Goal: Task Accomplishment & Management: Manage account settings

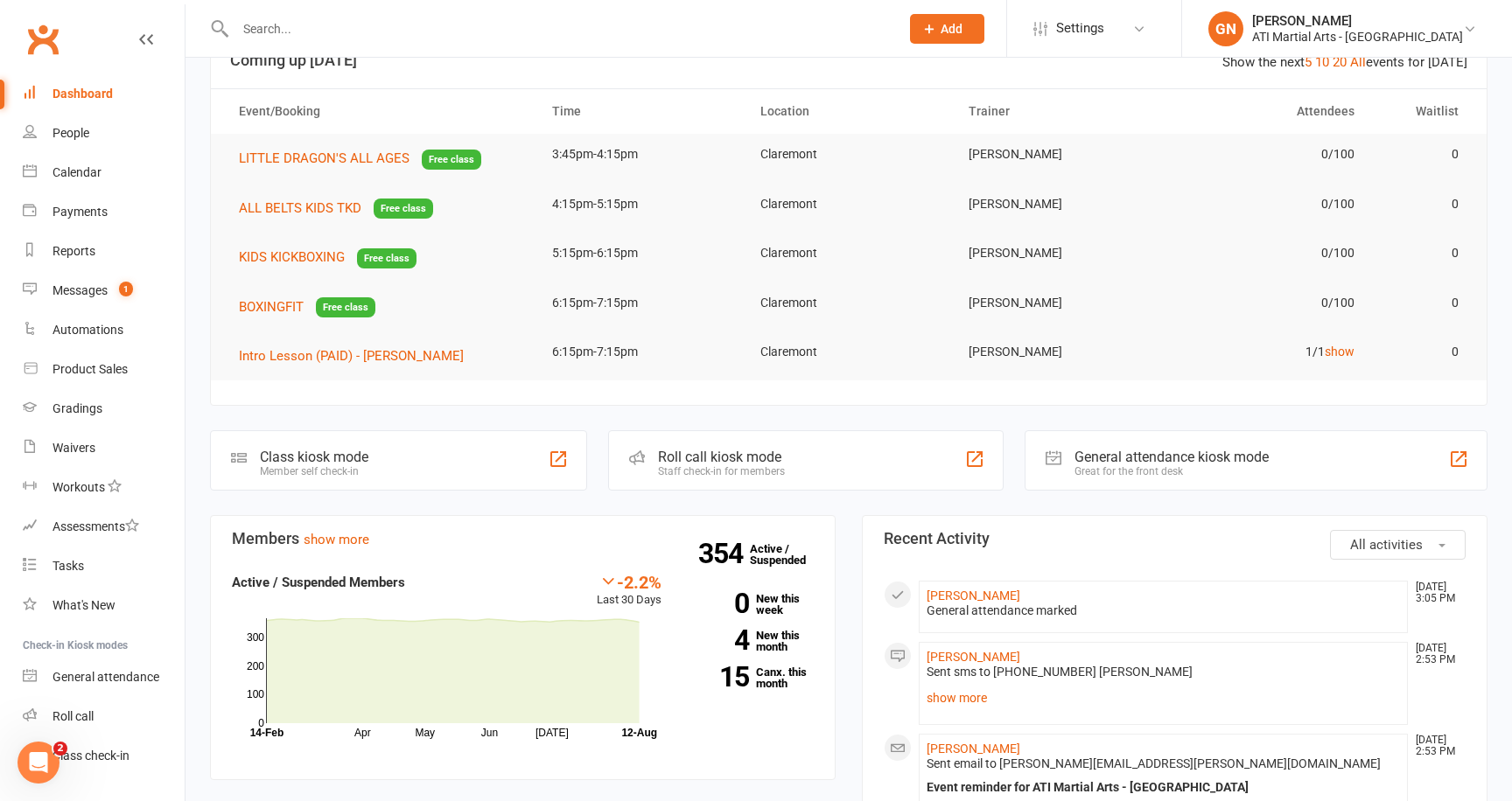
scroll to position [53, 0]
click at [72, 249] on div "Reports" at bounding box center [74, 250] width 43 height 14
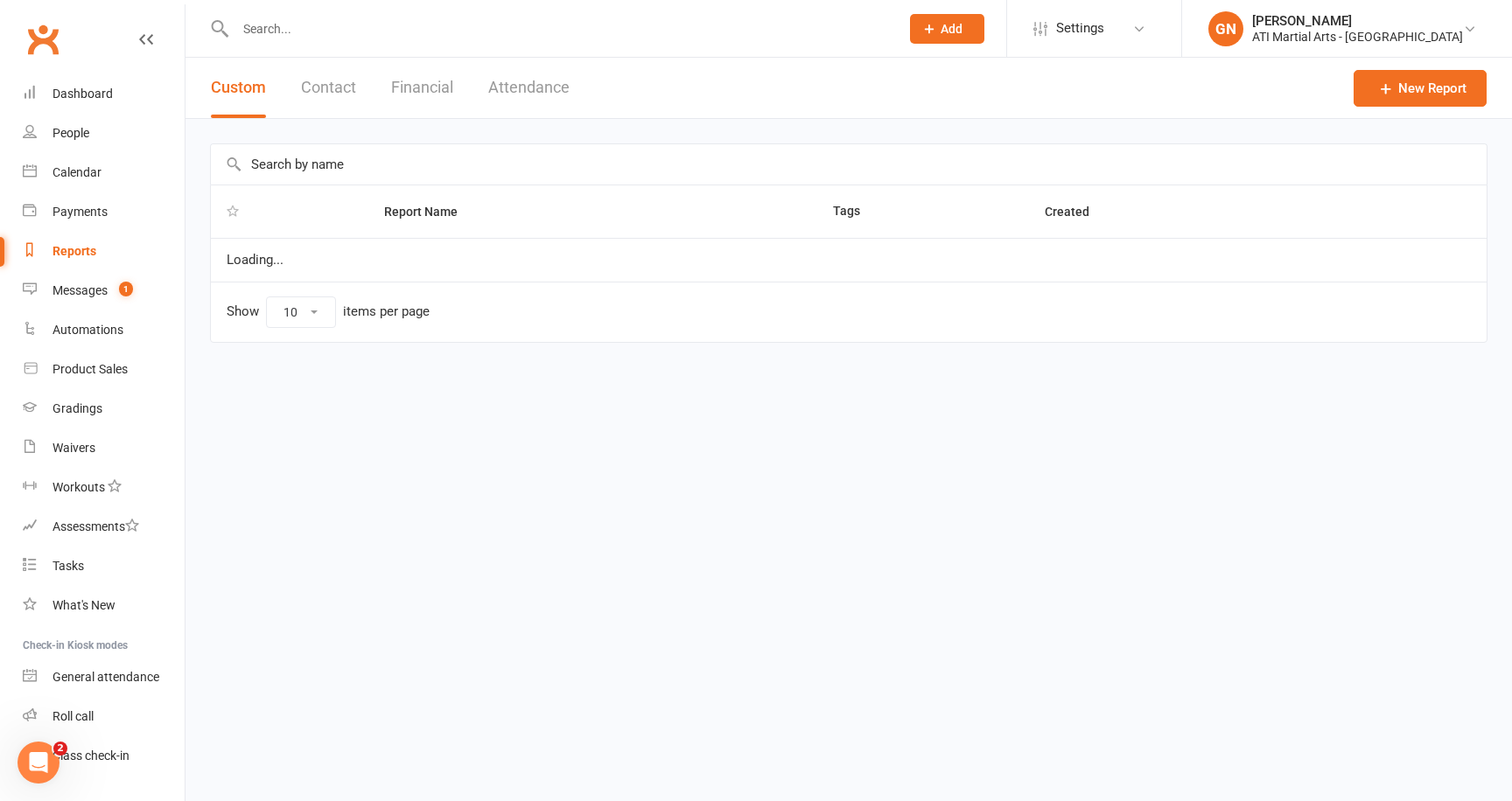
select select "50"
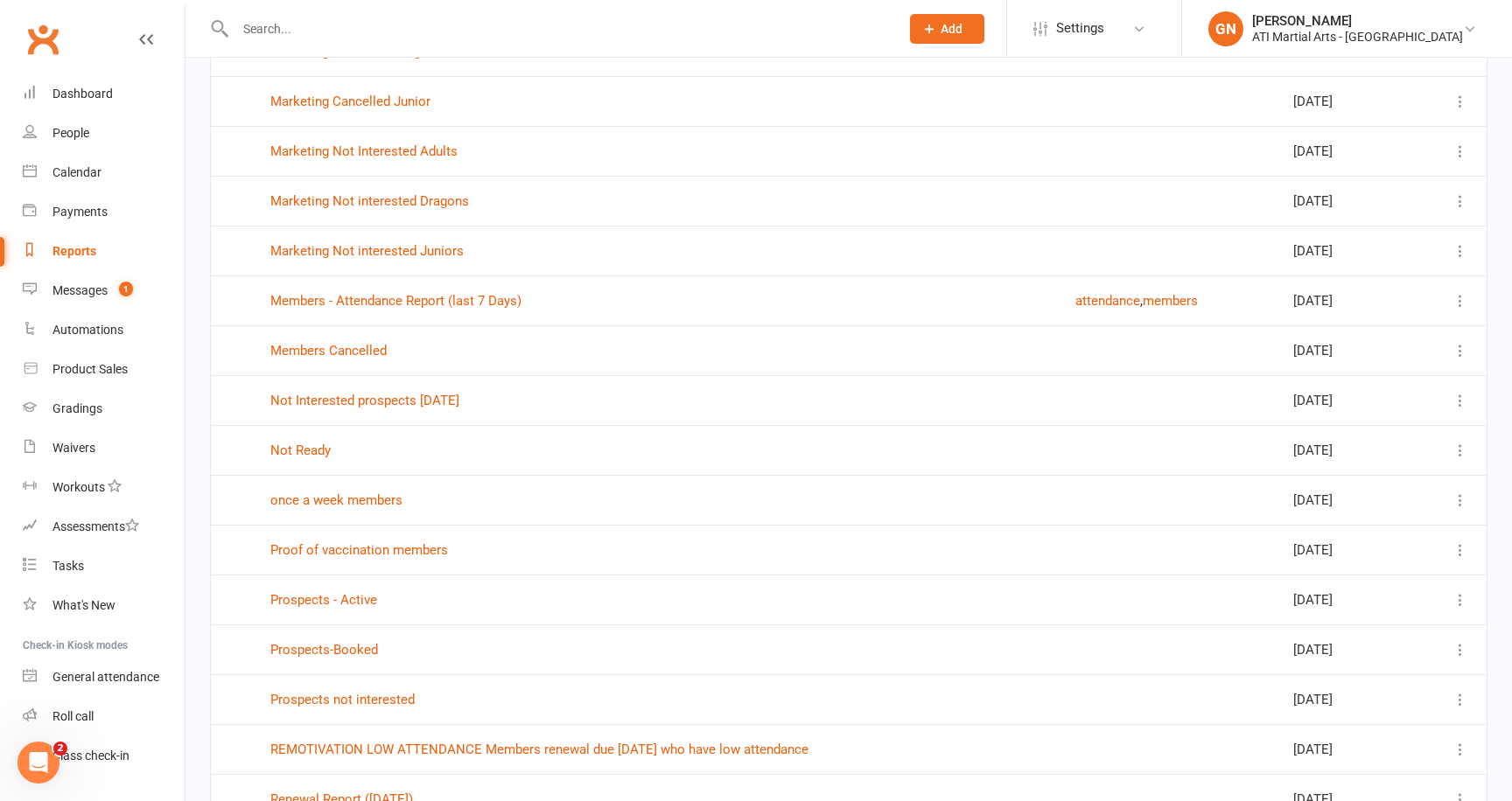
scroll to position [1600, 0]
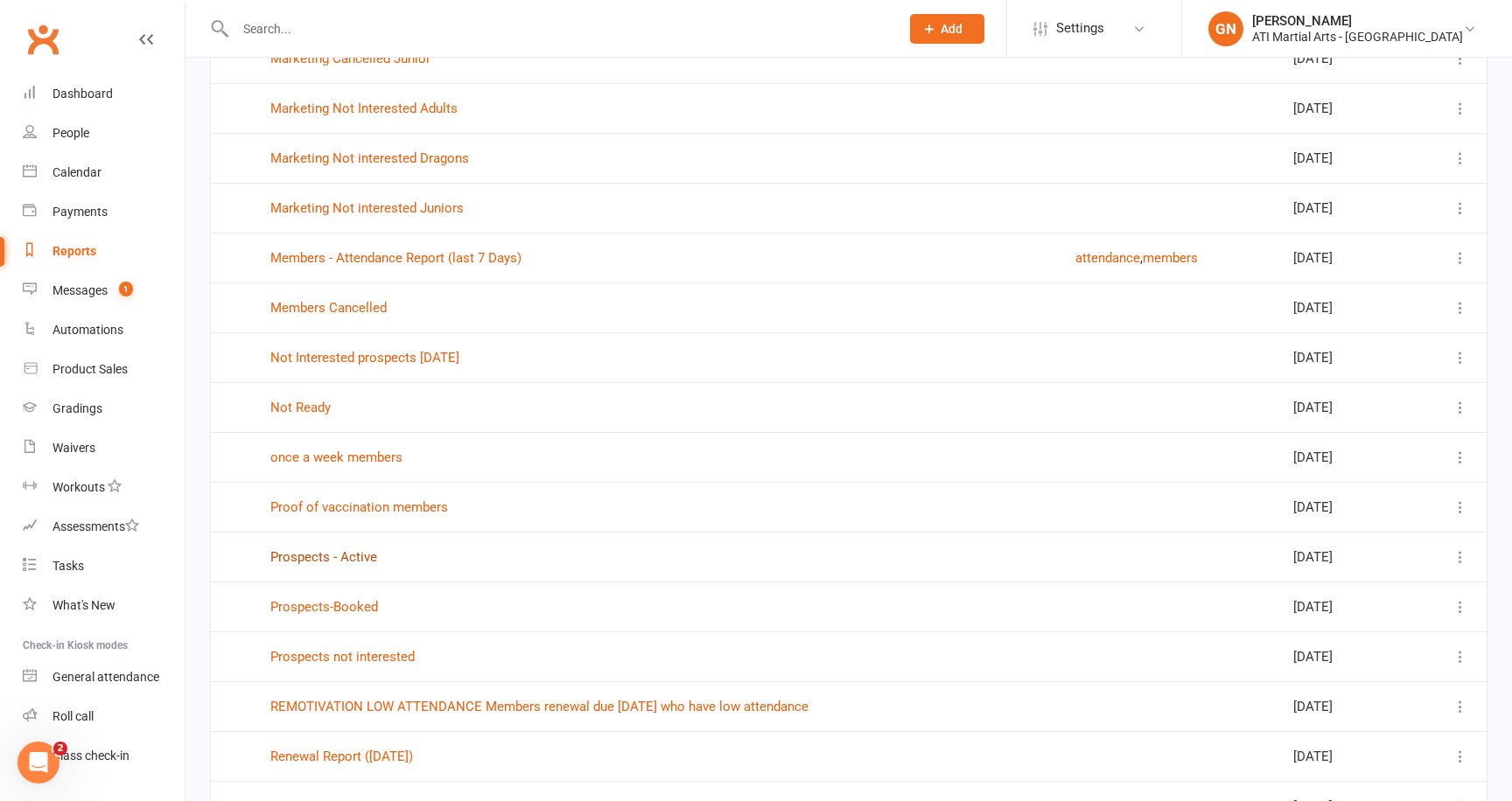
click at [331, 562] on link "Prospects - Active" at bounding box center [323, 556] width 106 height 15
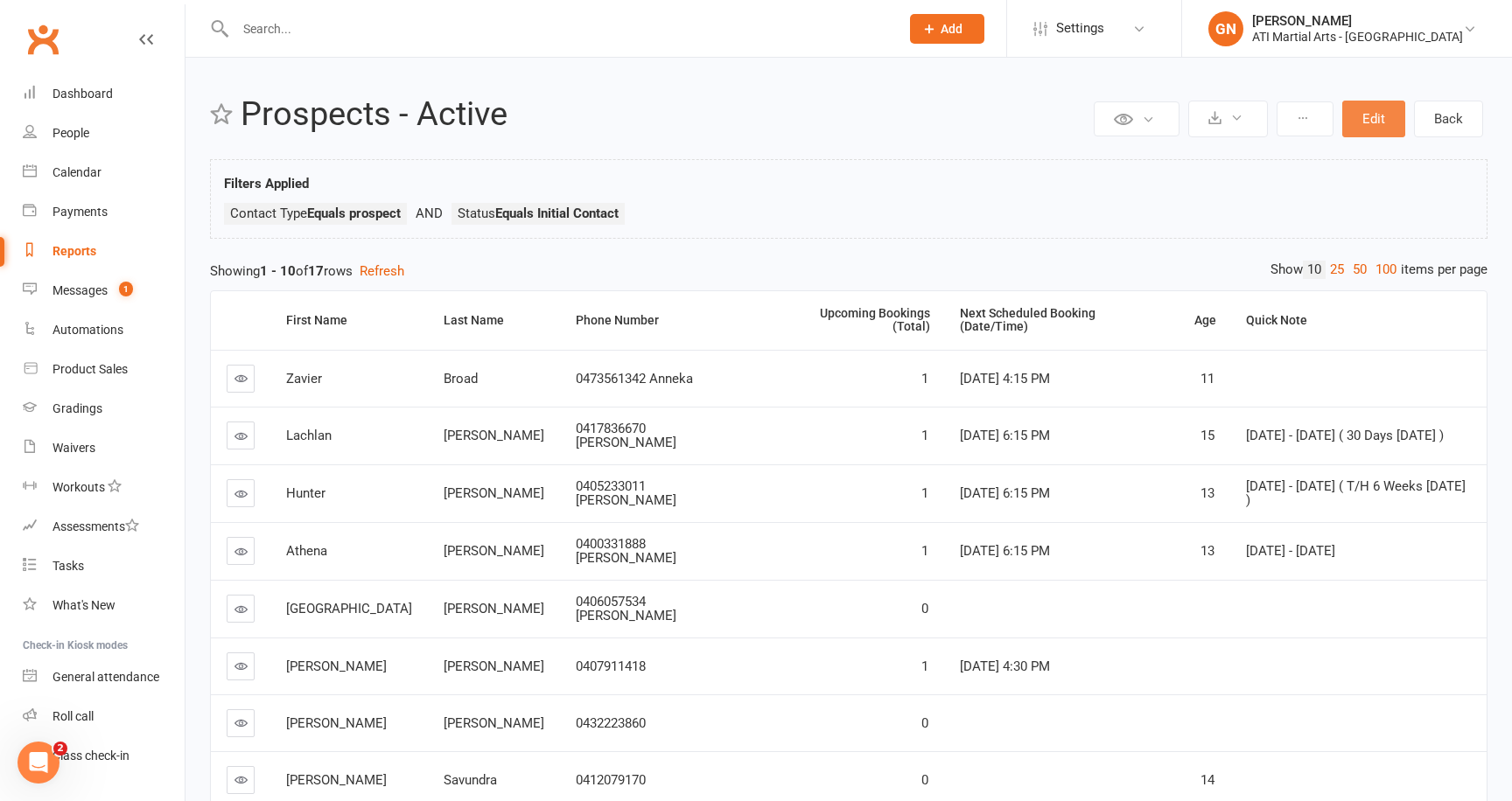
click at [1365, 111] on button "Edit" at bounding box center [1373, 119] width 63 height 36
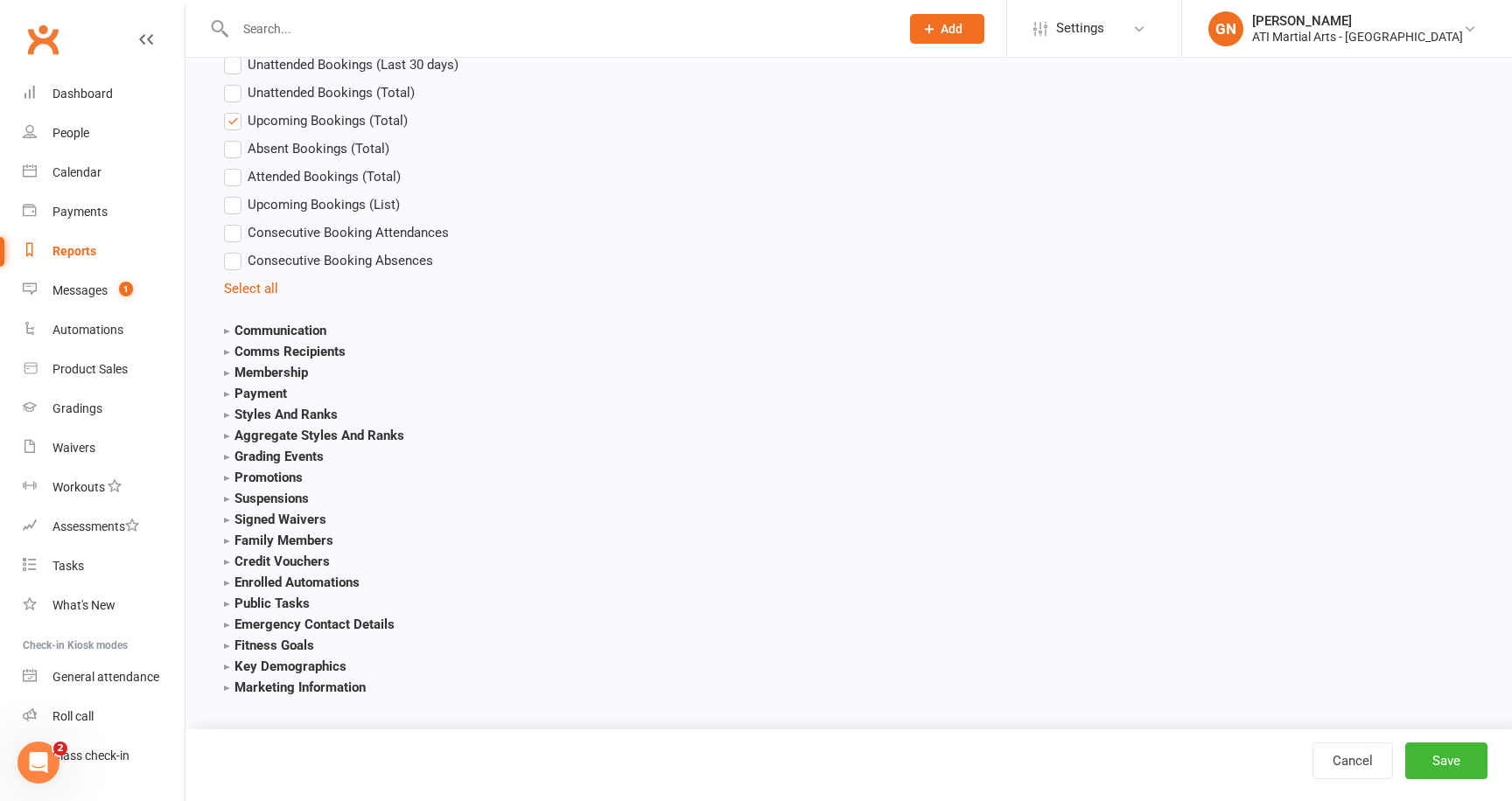
scroll to position [2941, 0]
click at [281, 677] on strong "Marketing Information" at bounding box center [295, 683] width 142 height 15
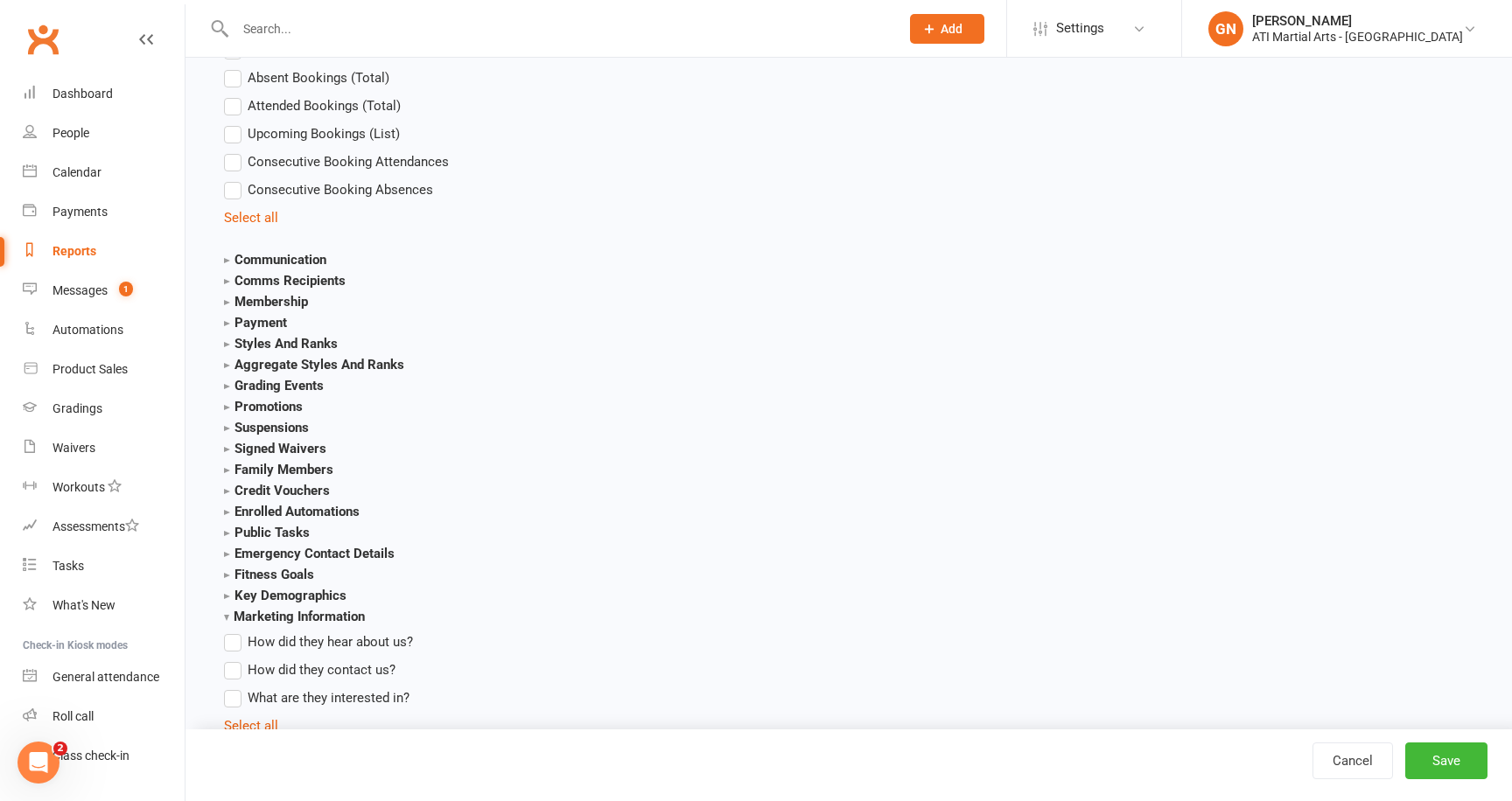
click at [237, 638] on label "How did they hear about us?" at bounding box center [318, 641] width 189 height 21
click at [236, 631] on input "How did they hear about us?" at bounding box center [229, 631] width 12 height 0
click at [1467, 757] on button "Save" at bounding box center [1446, 760] width 82 height 36
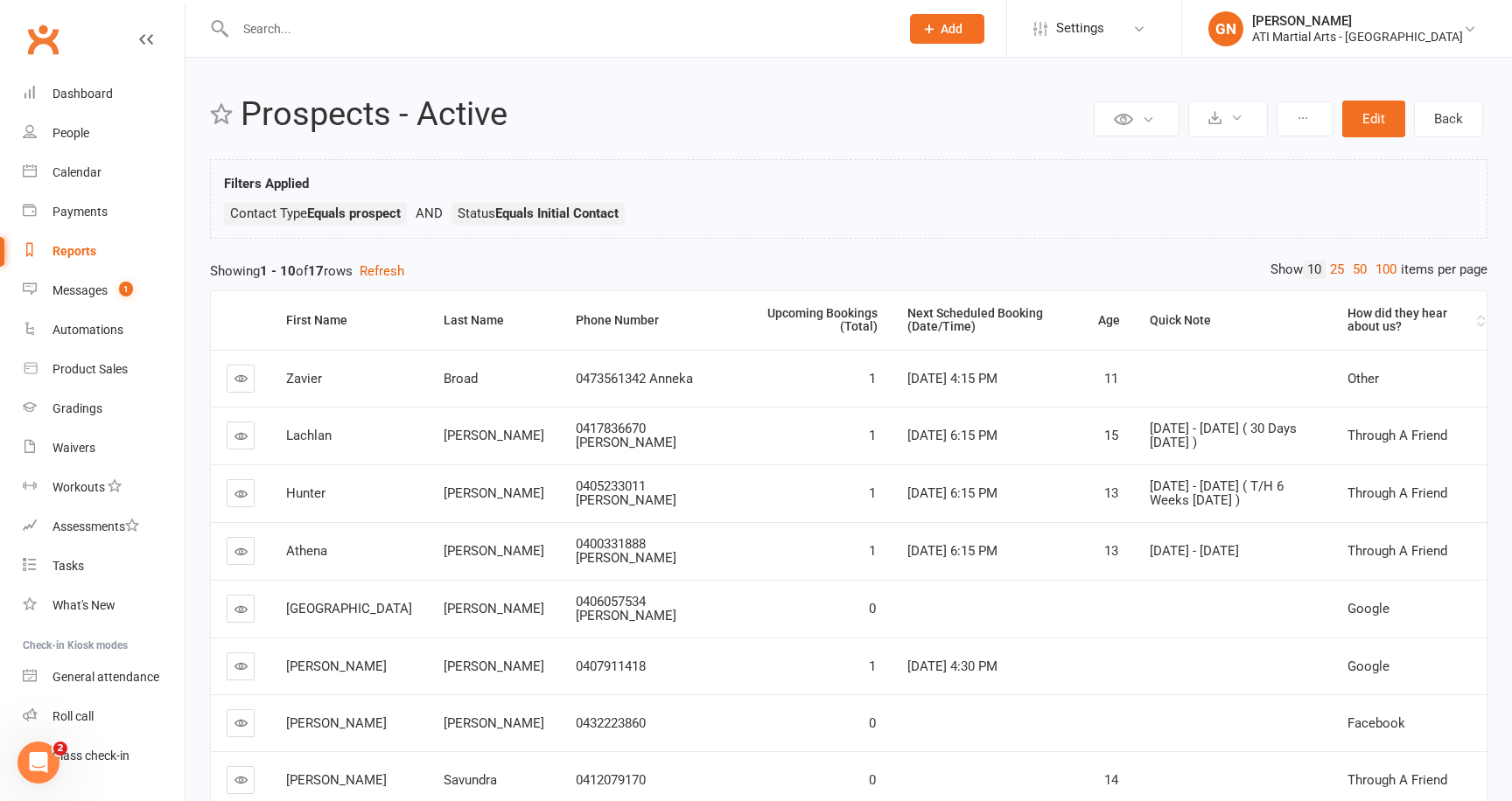
click at [1390, 312] on div "How did they hear about us?" at bounding box center [1410, 321] width 126 height 27
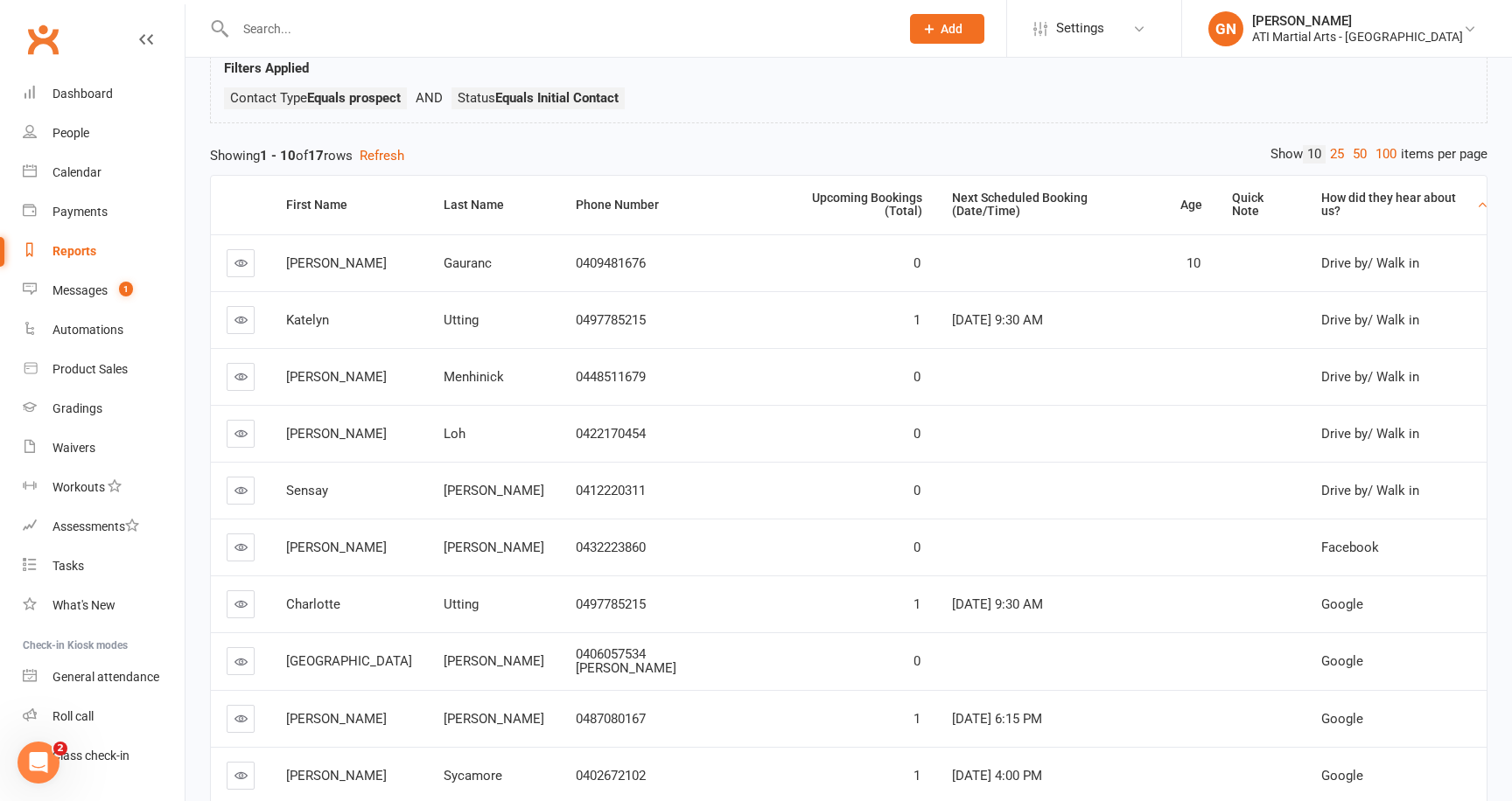
scroll to position [242, 0]
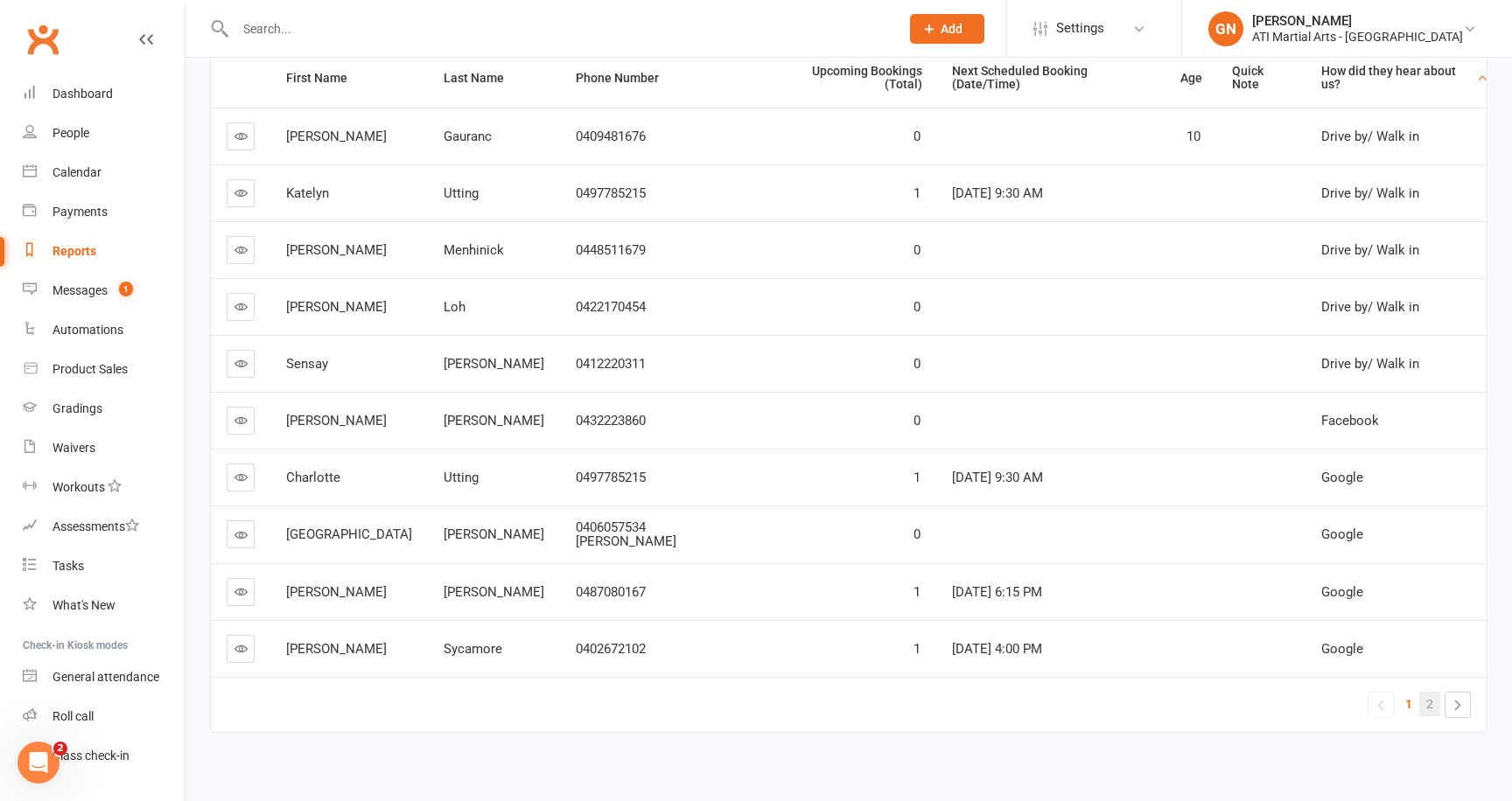
click at [1436, 692] on link "2" at bounding box center [1429, 704] width 21 height 25
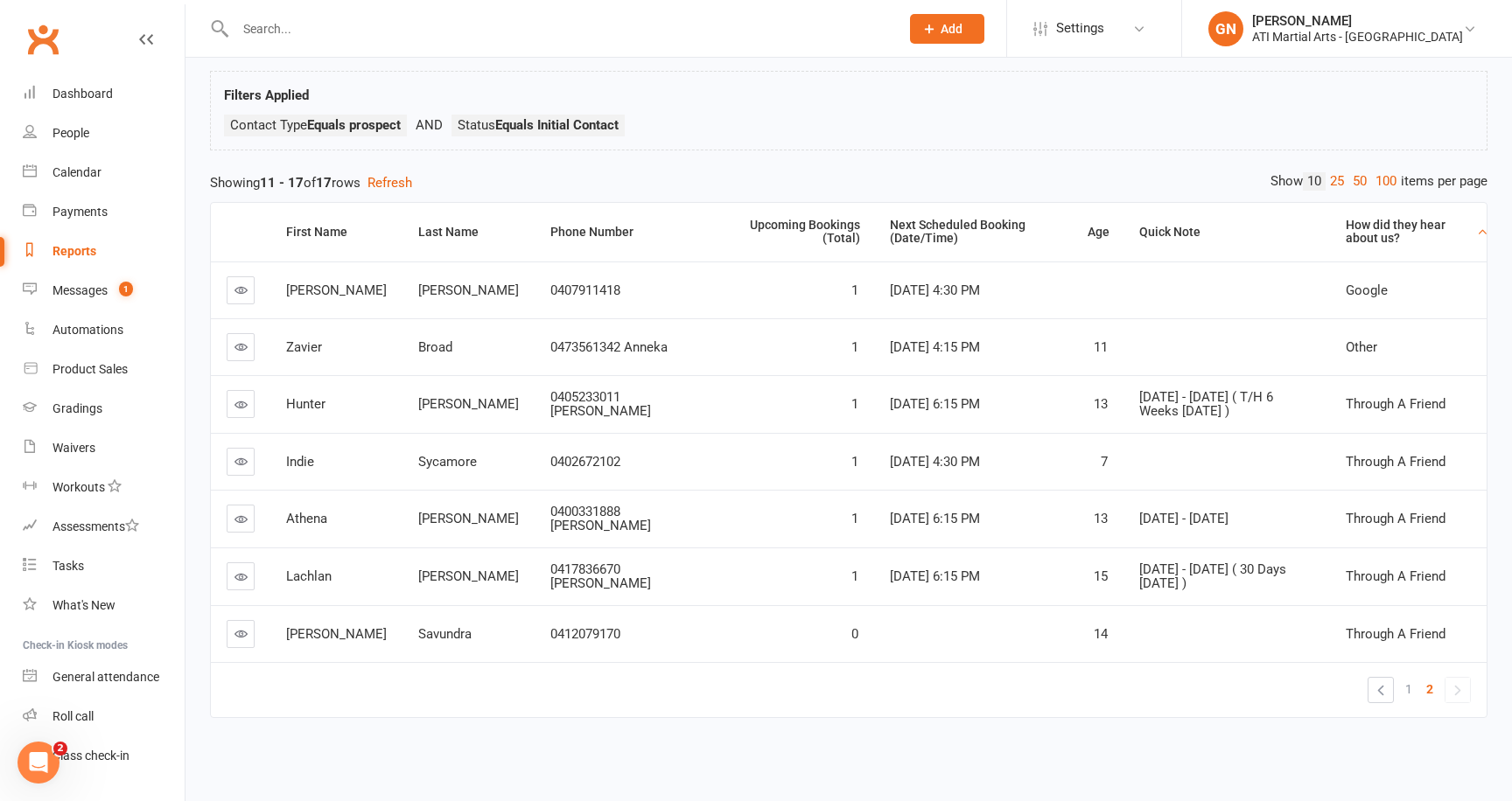
scroll to position [87, 0]
click at [1409, 686] on span "1" at bounding box center [1408, 689] width 7 height 25
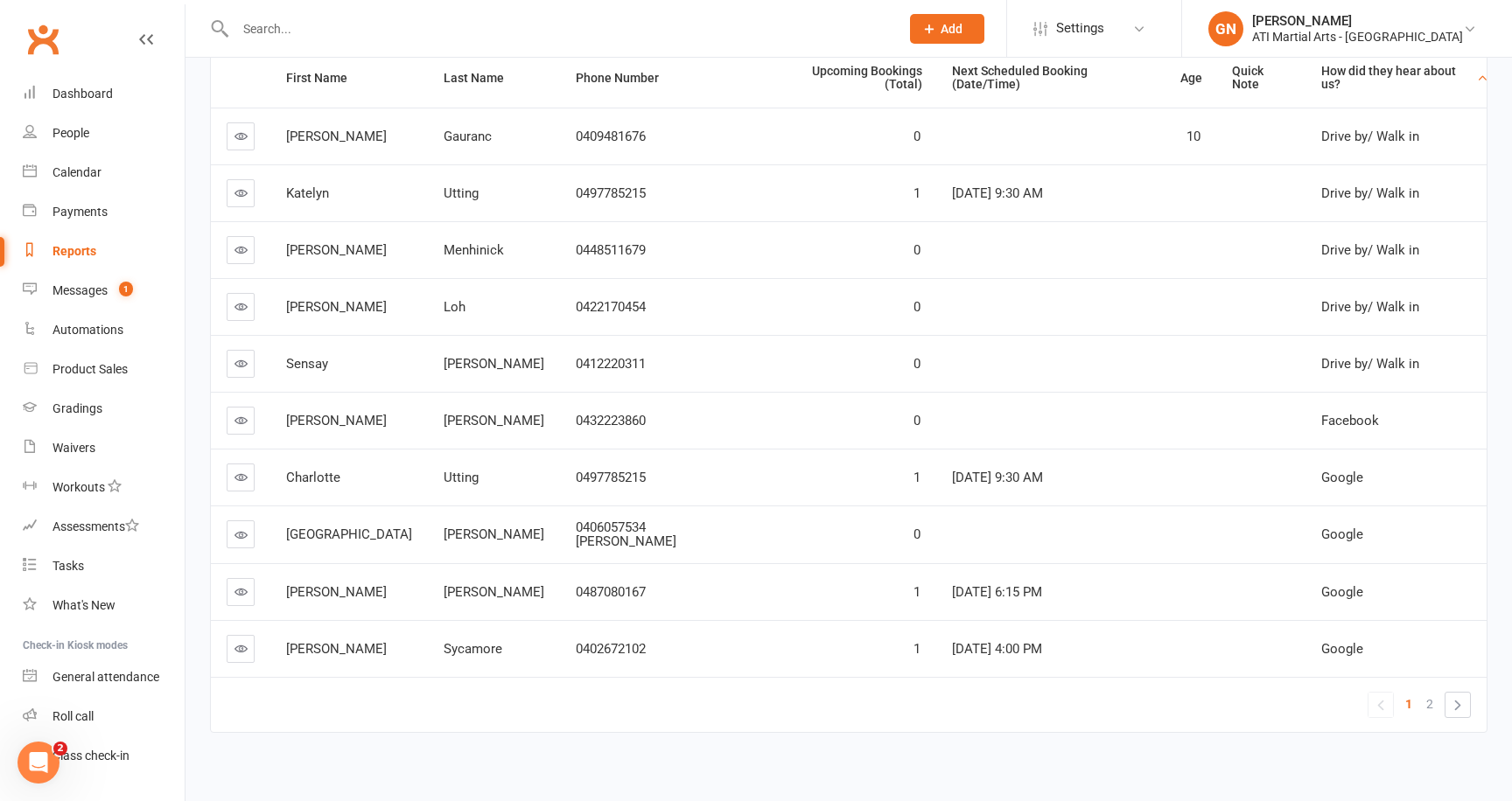
scroll to position [0, 0]
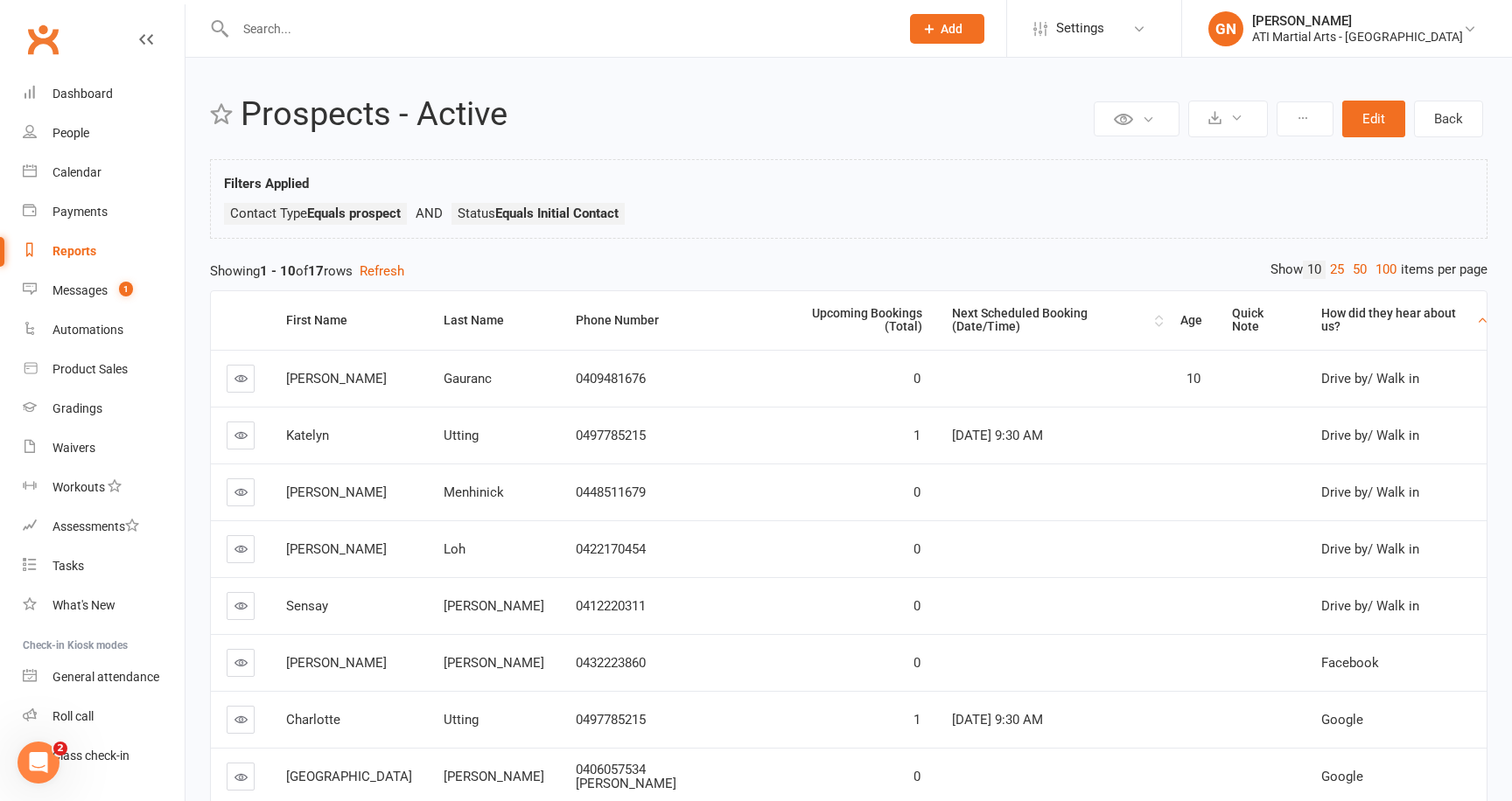
click at [952, 309] on div "Next Scheduled Booking (Date/Time)" at bounding box center [1051, 321] width 198 height 27
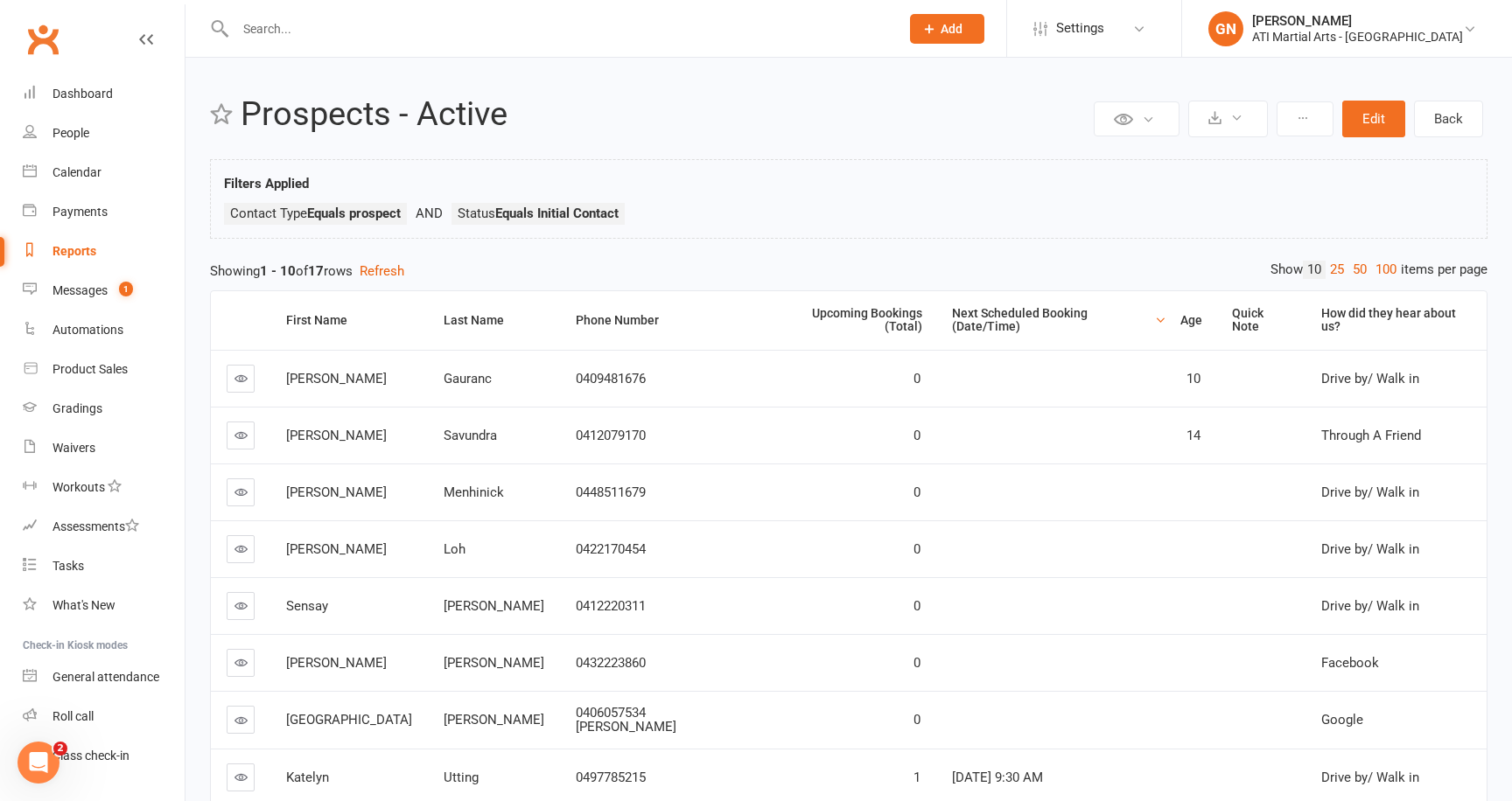
scroll to position [242, 0]
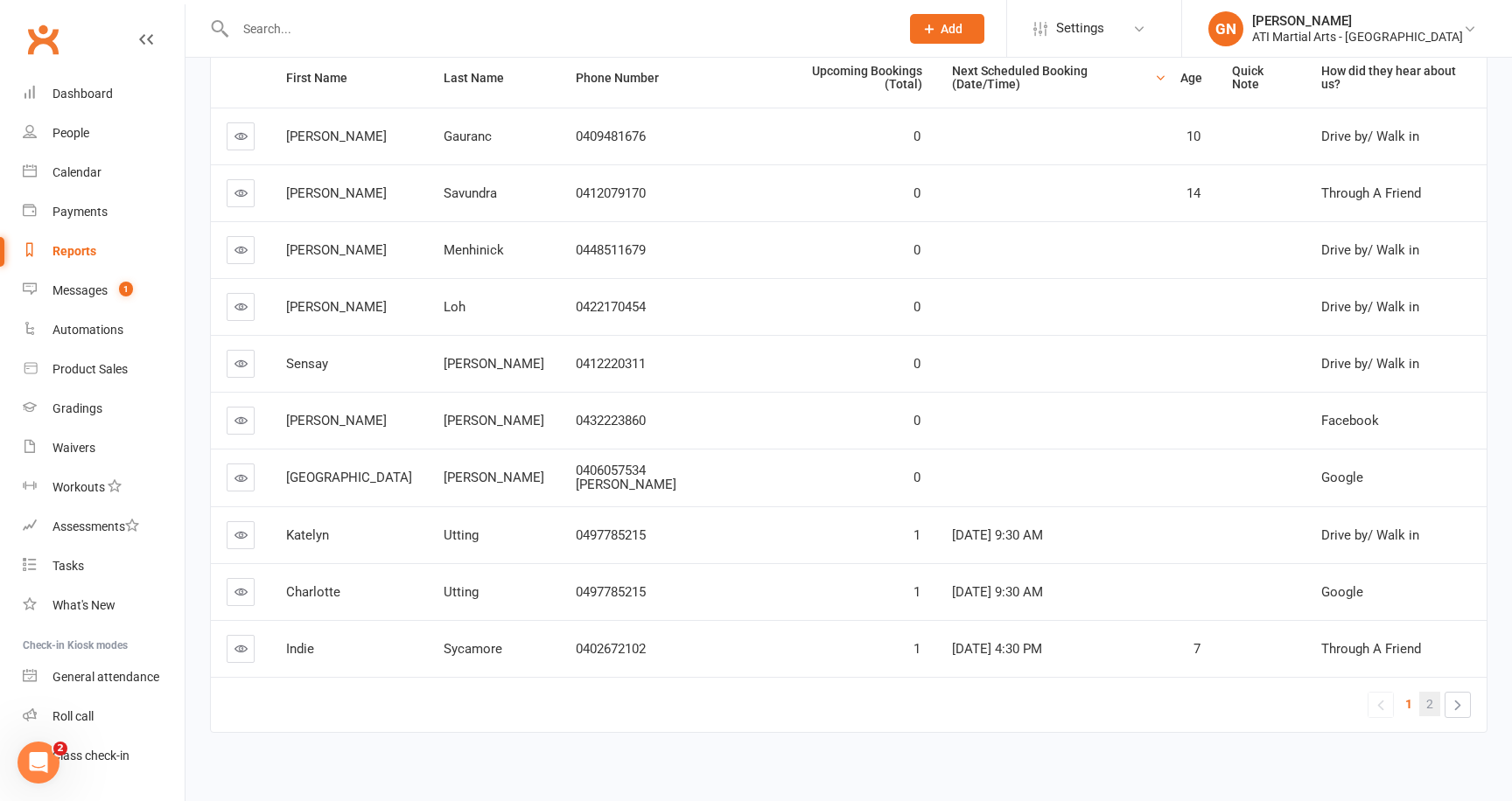
click at [1426, 692] on span "2" at bounding box center [1429, 704] width 7 height 25
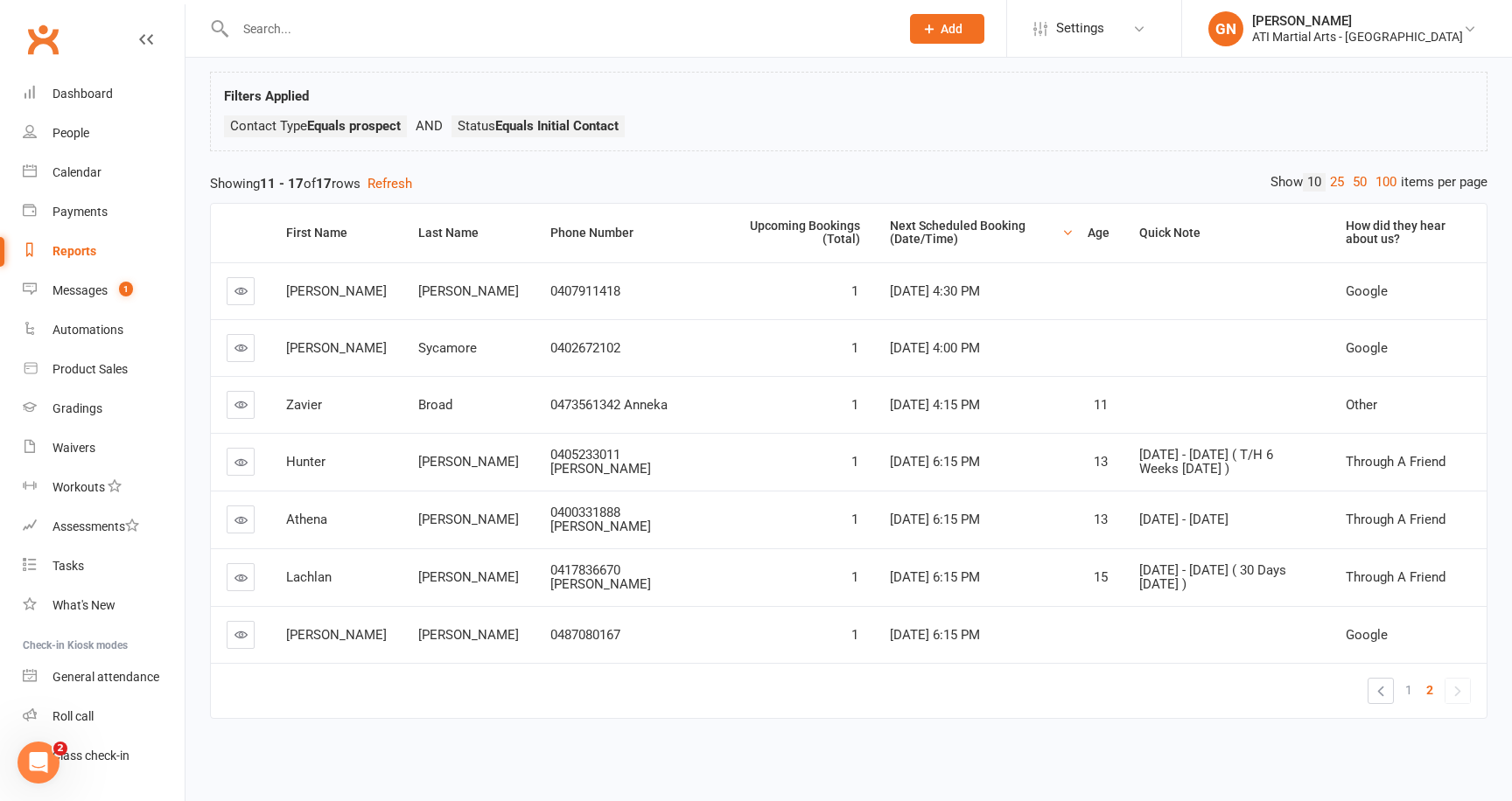
scroll to position [0, 0]
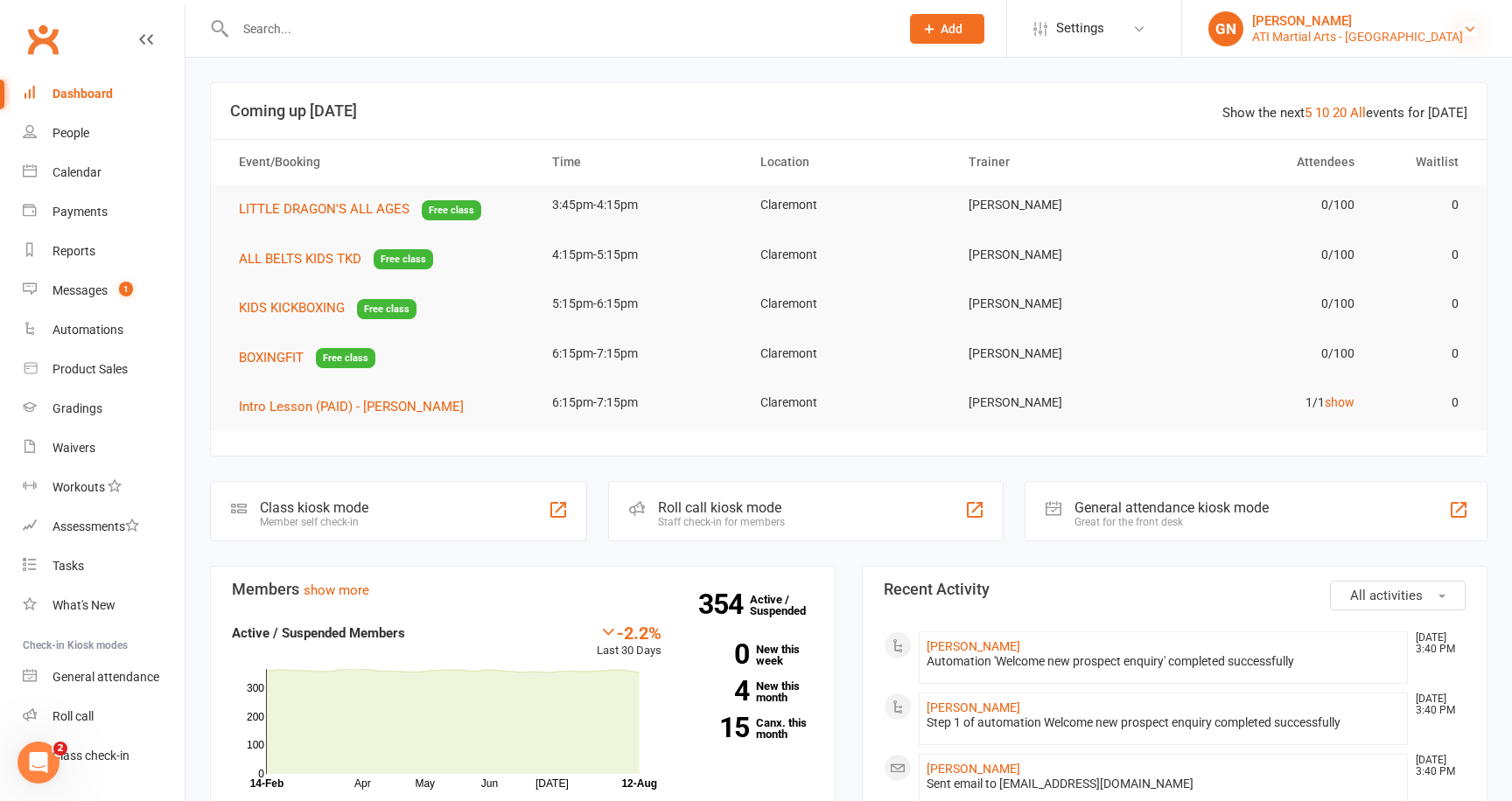
click at [1470, 23] on icon at bounding box center [1469, 28] width 14 height 14
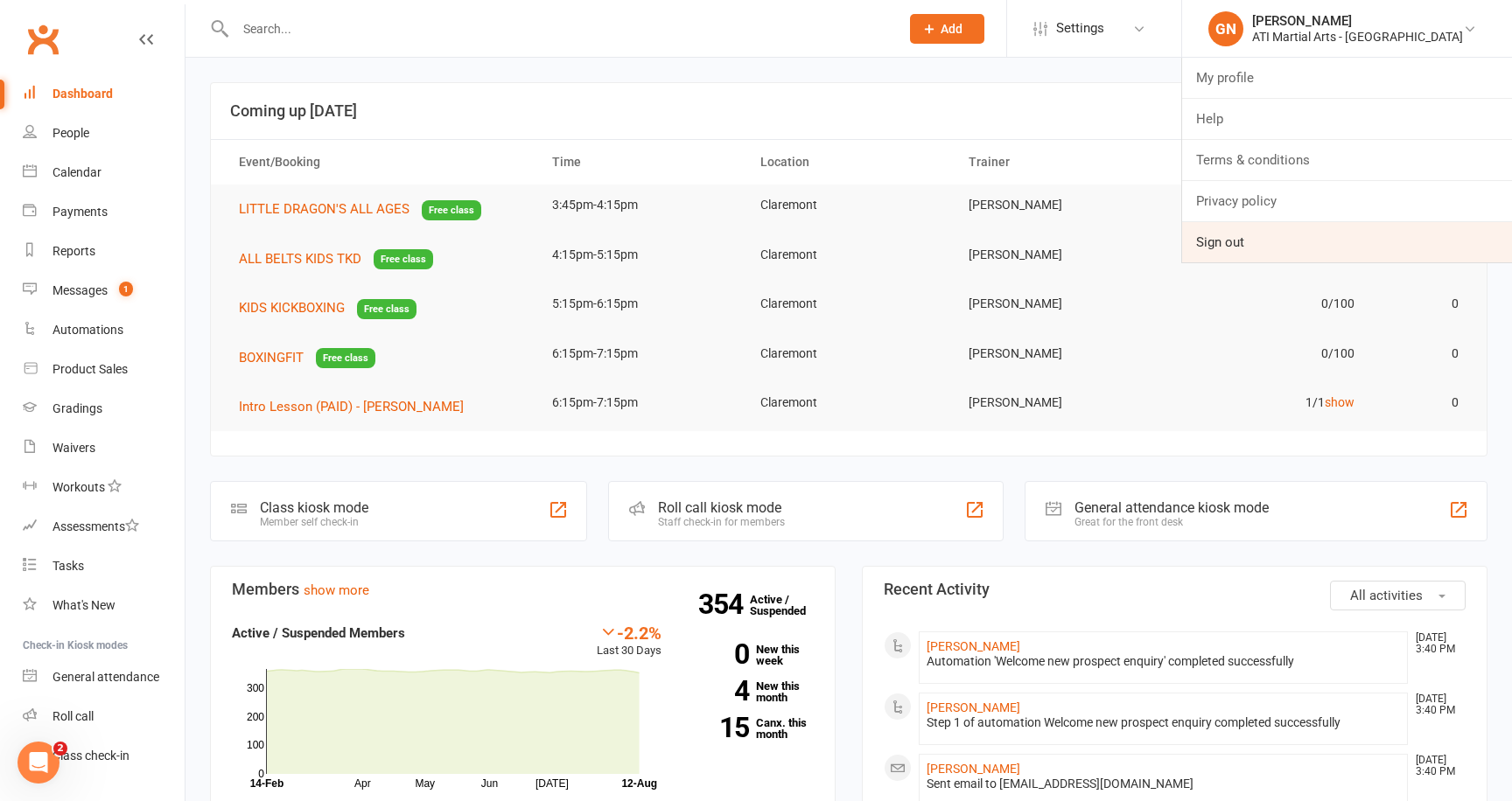
click at [1260, 243] on link "Sign out" at bounding box center [1346, 242] width 330 height 40
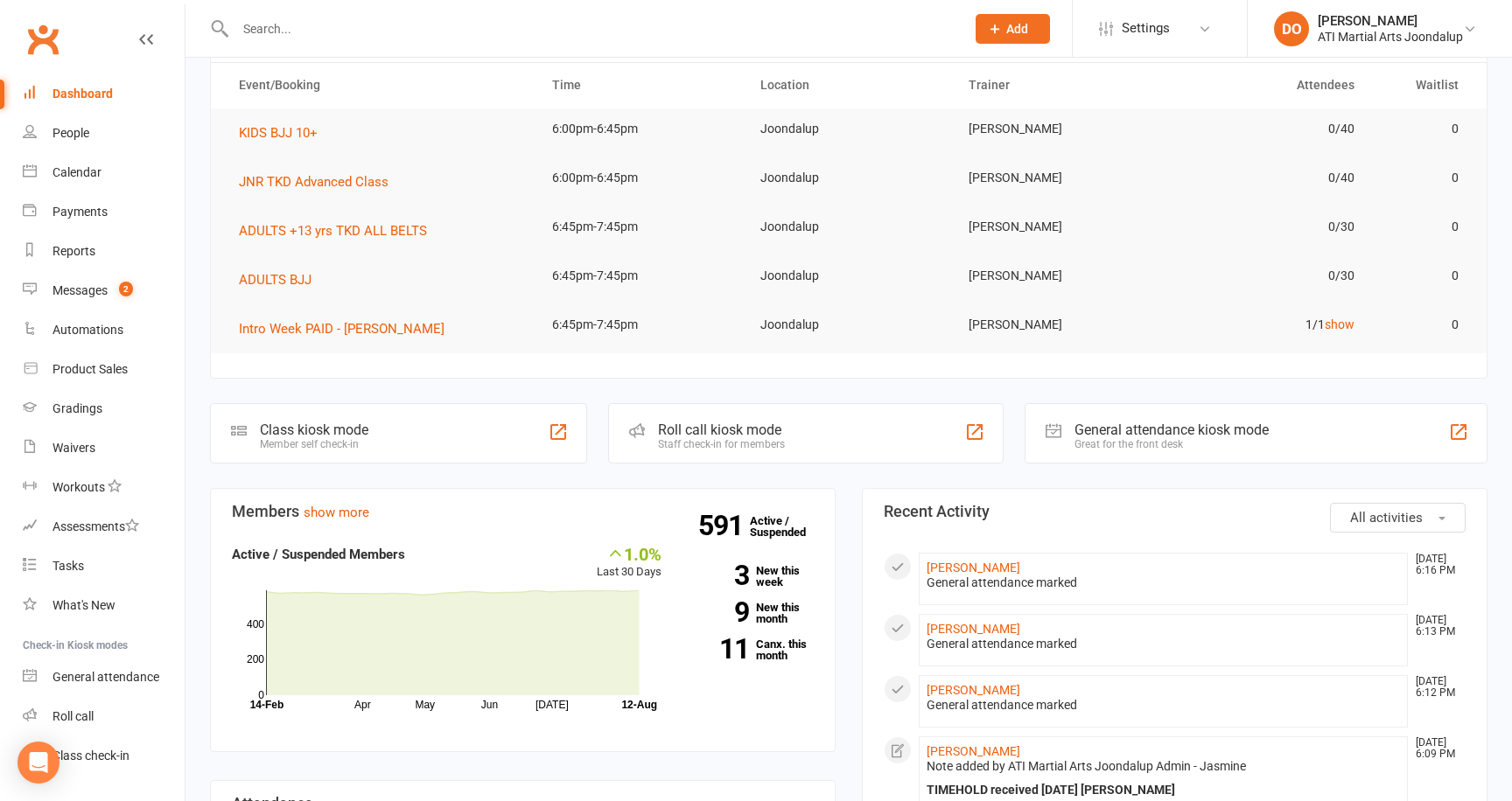
scroll to position [210, 0]
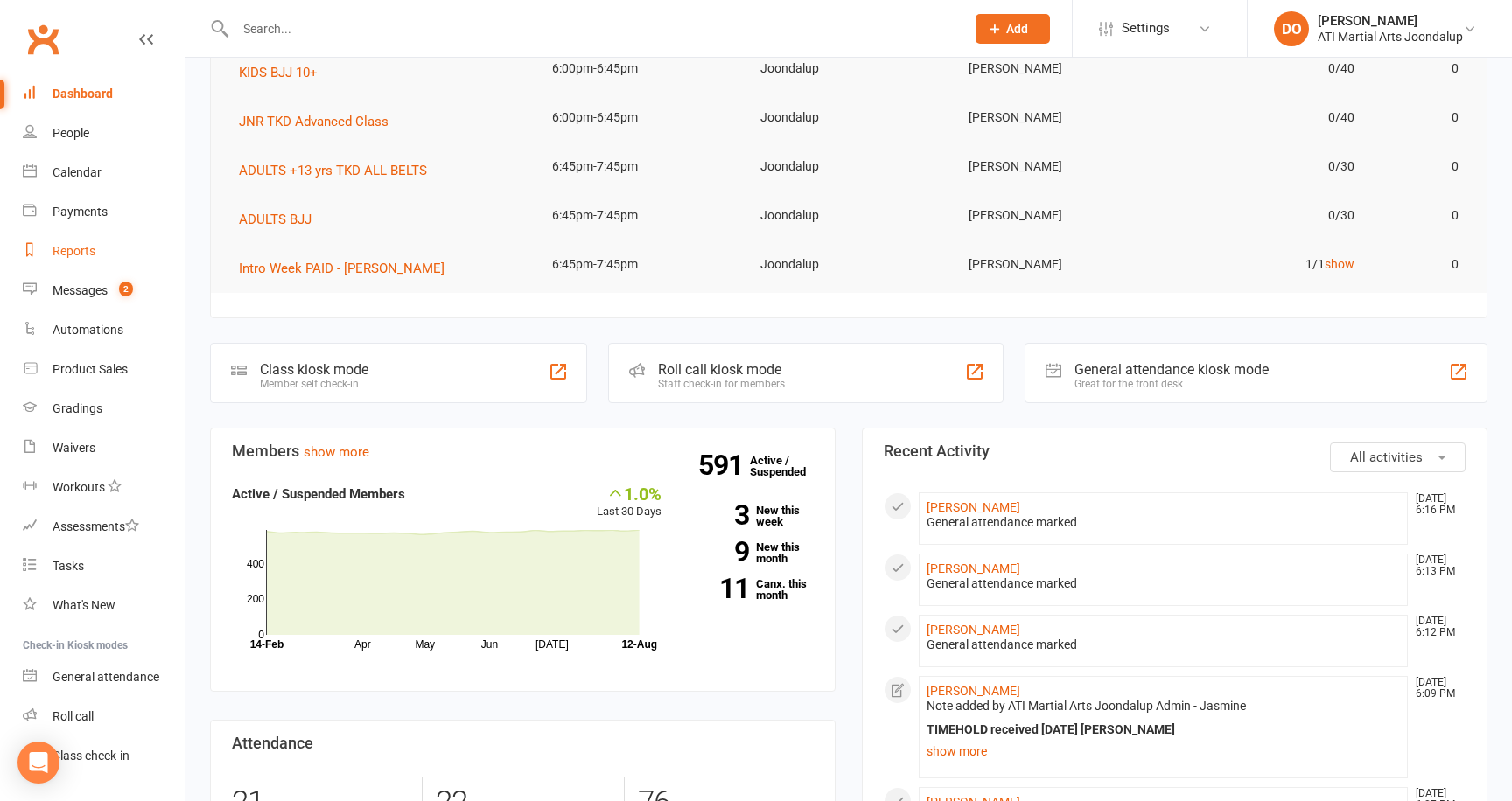
click at [66, 242] on link "Reports" at bounding box center [104, 251] width 162 height 39
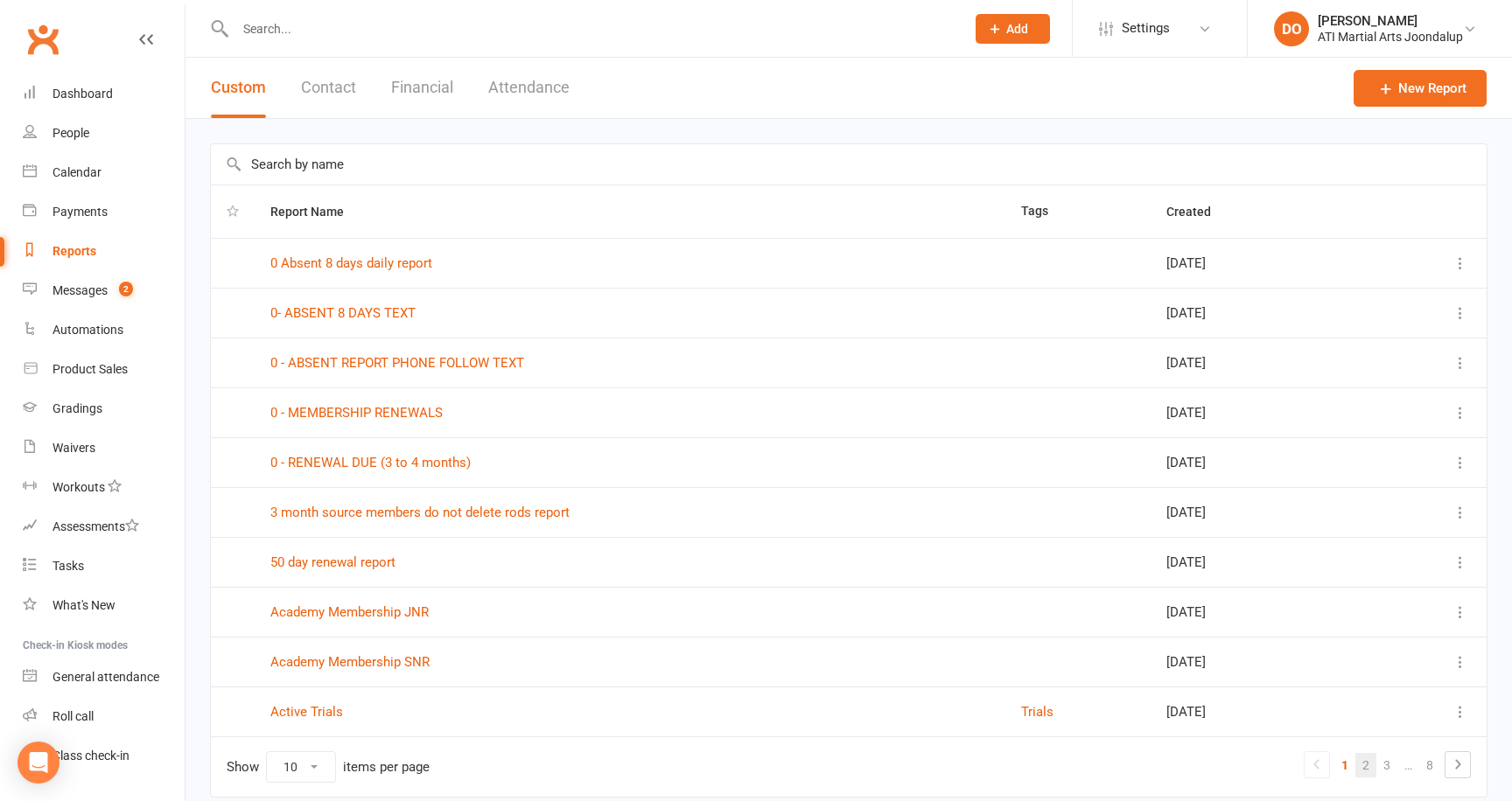
click at [1371, 766] on link "2" at bounding box center [1366, 765] width 21 height 25
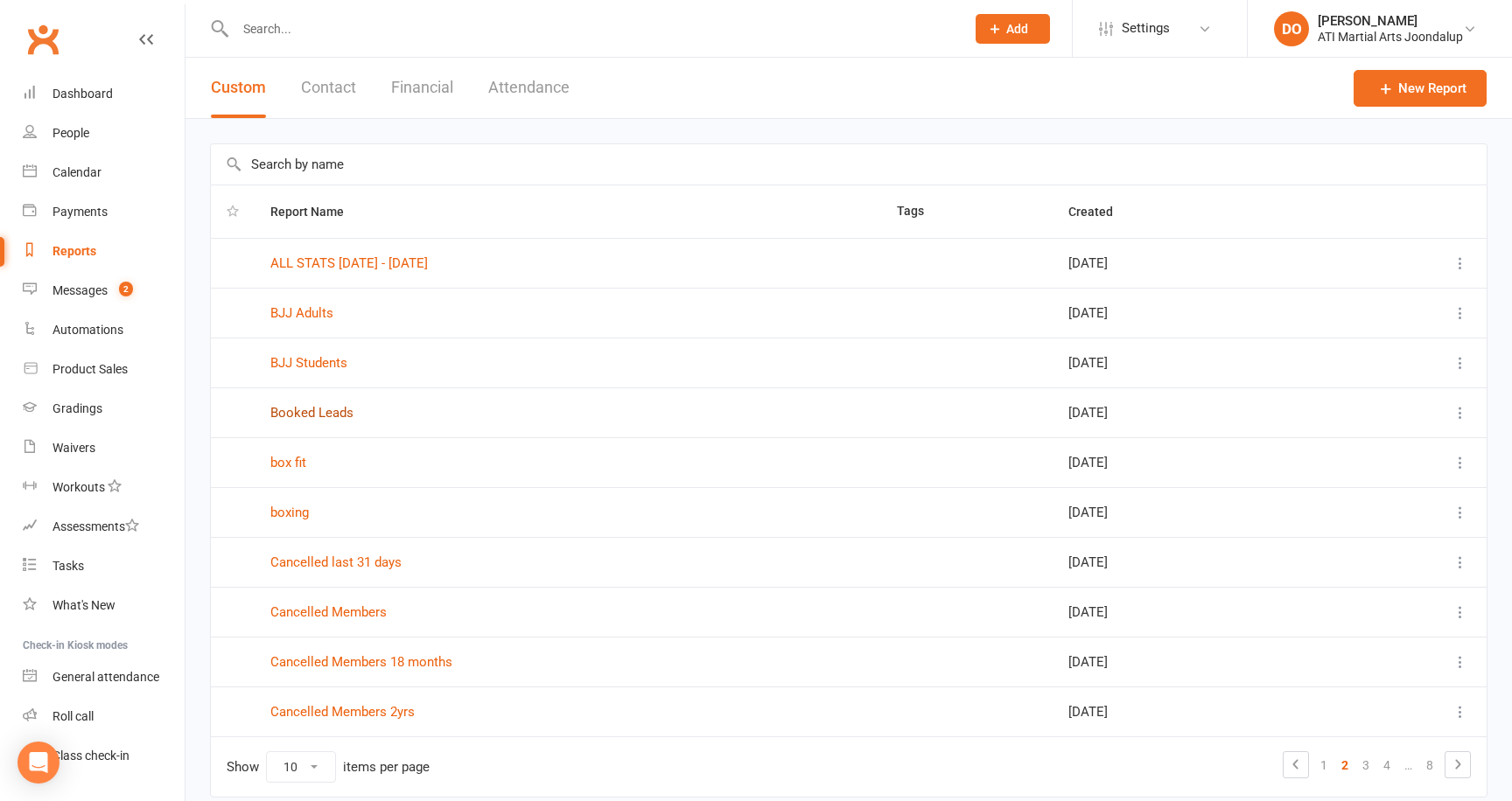
click at [328, 411] on link "Booked Leads" at bounding box center [311, 412] width 83 height 15
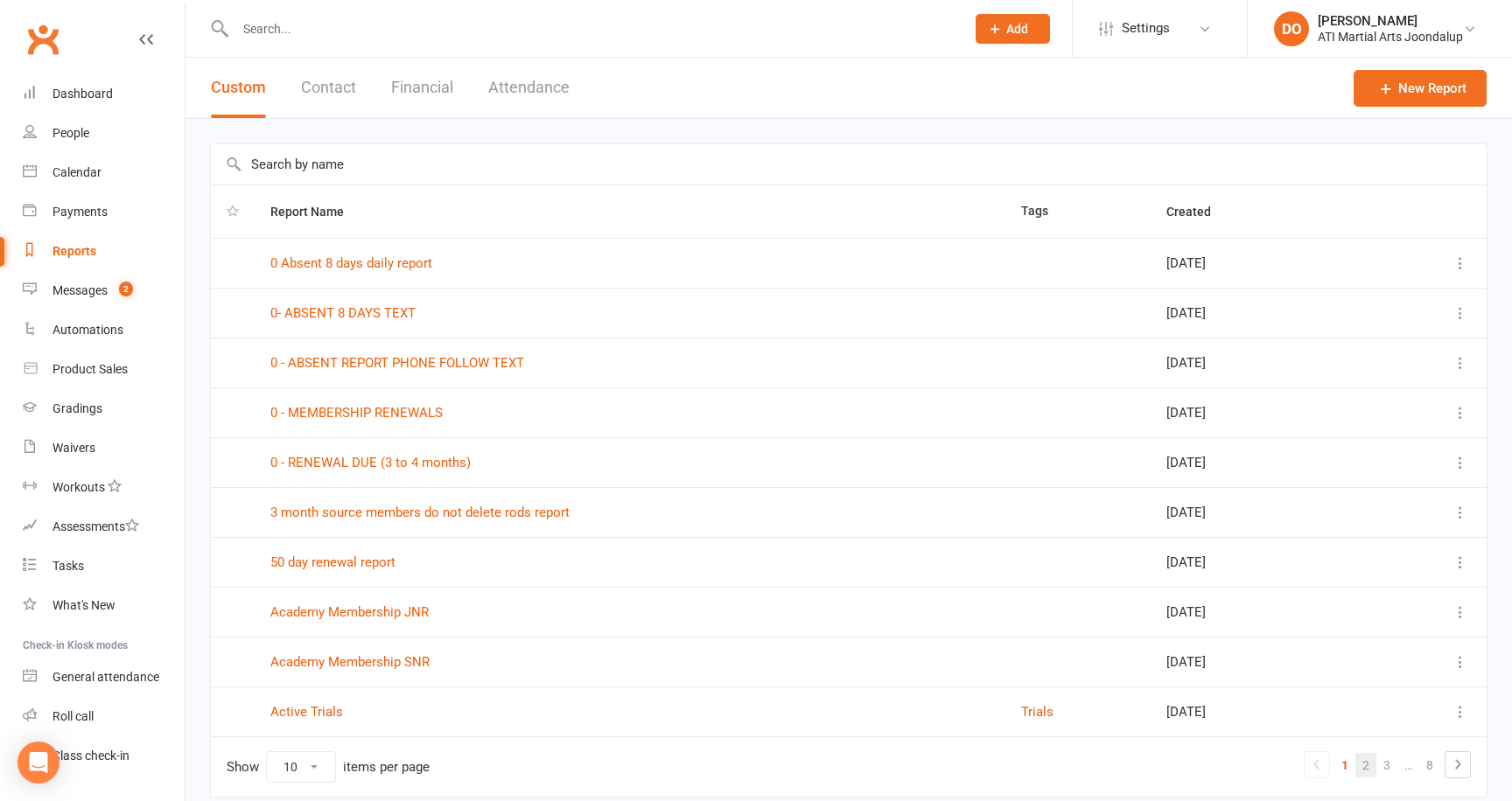
click at [1366, 758] on link "2" at bounding box center [1366, 765] width 21 height 25
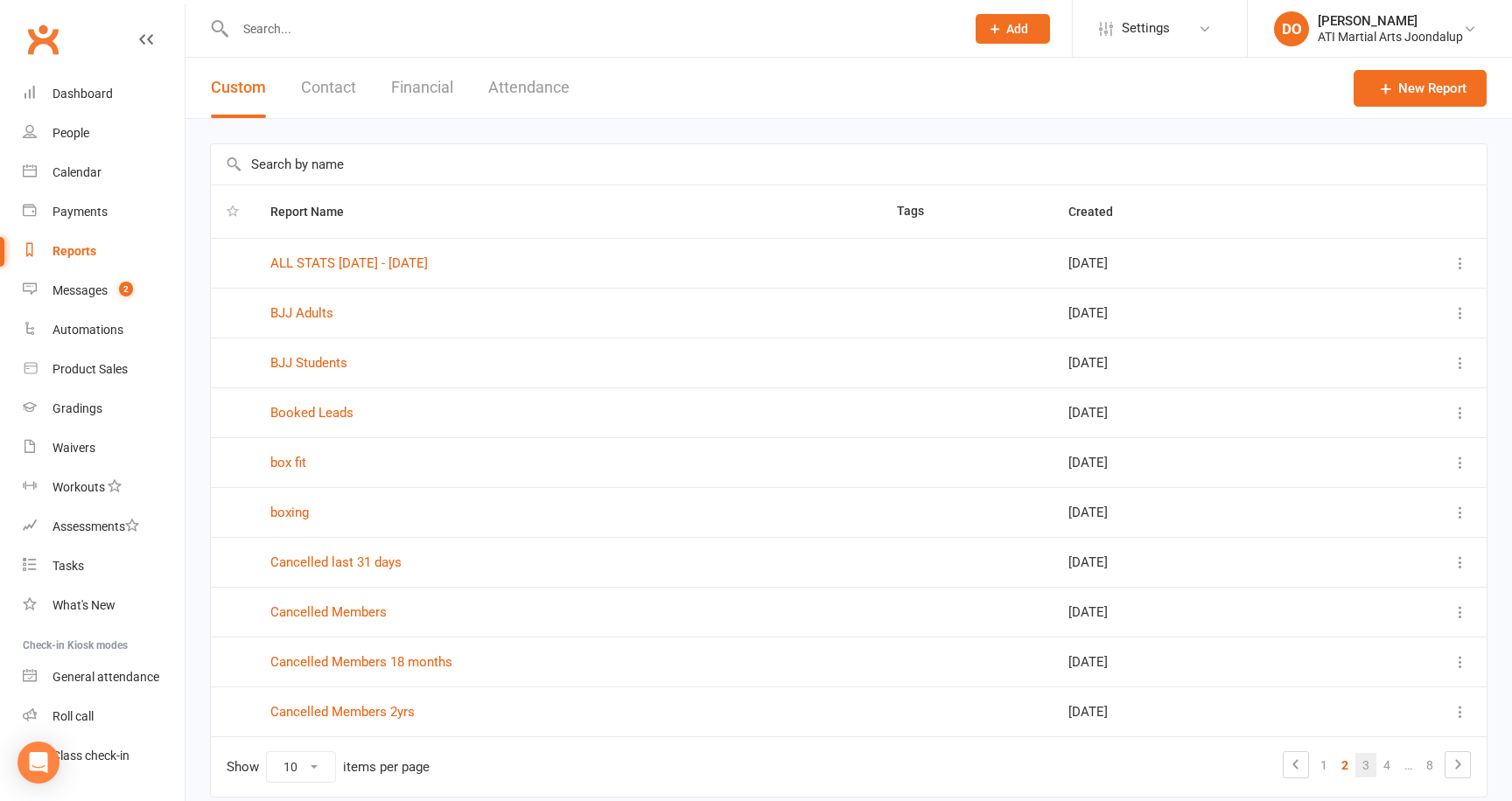
click at [1371, 765] on link "3" at bounding box center [1366, 765] width 21 height 25
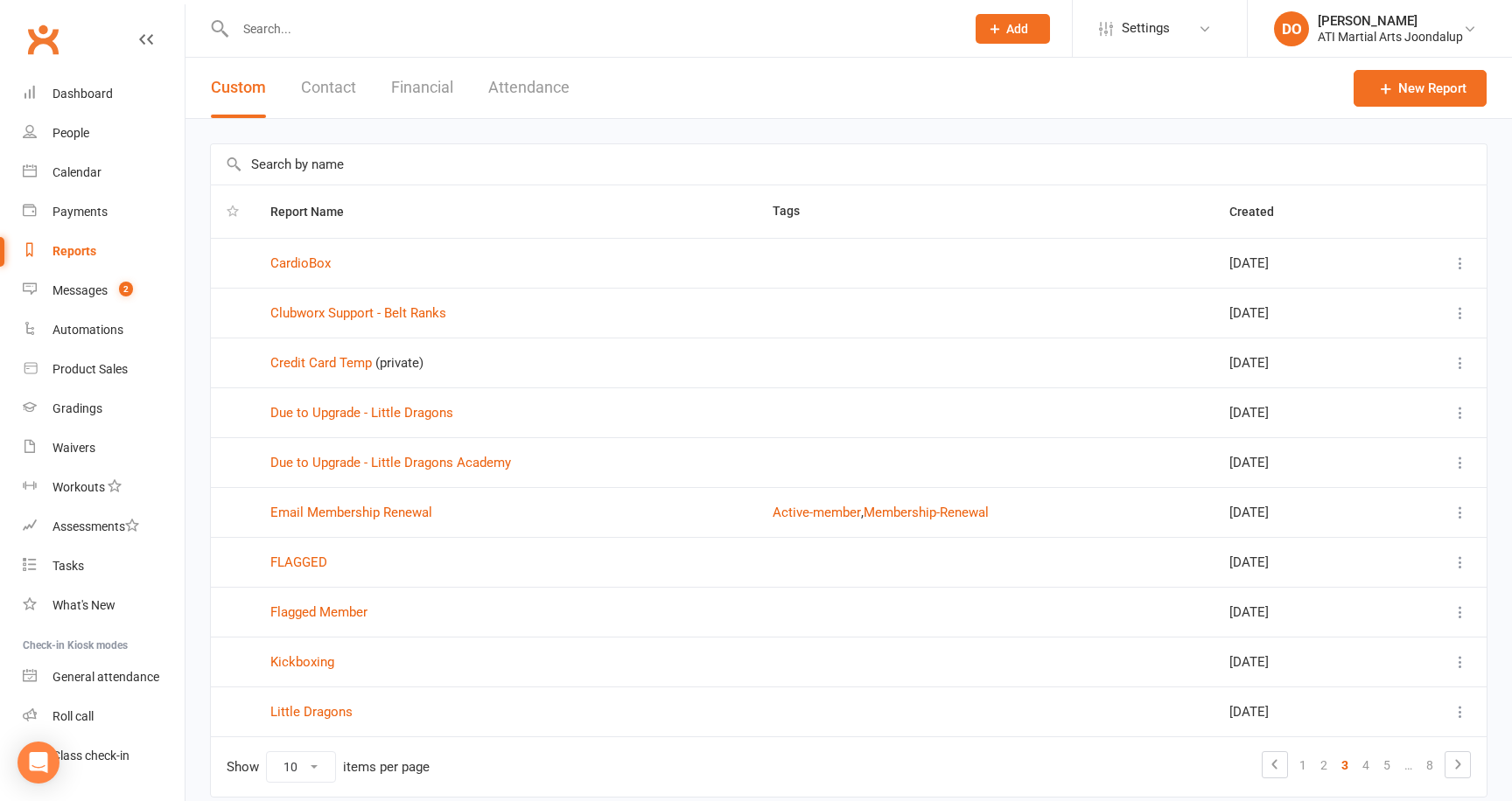
click at [1371, 765] on link "4" at bounding box center [1366, 765] width 21 height 25
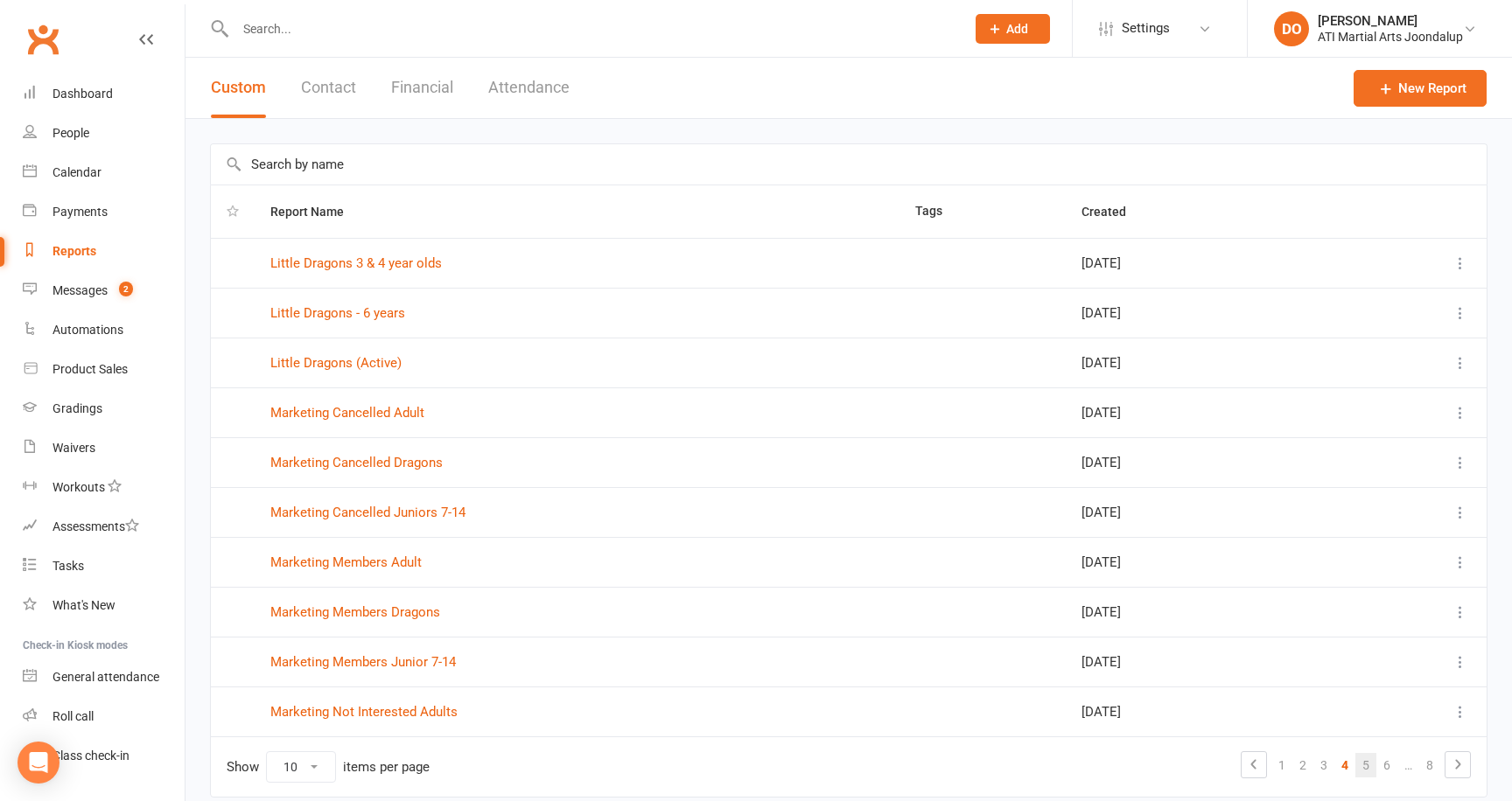
click at [1371, 765] on link "5" at bounding box center [1366, 765] width 21 height 25
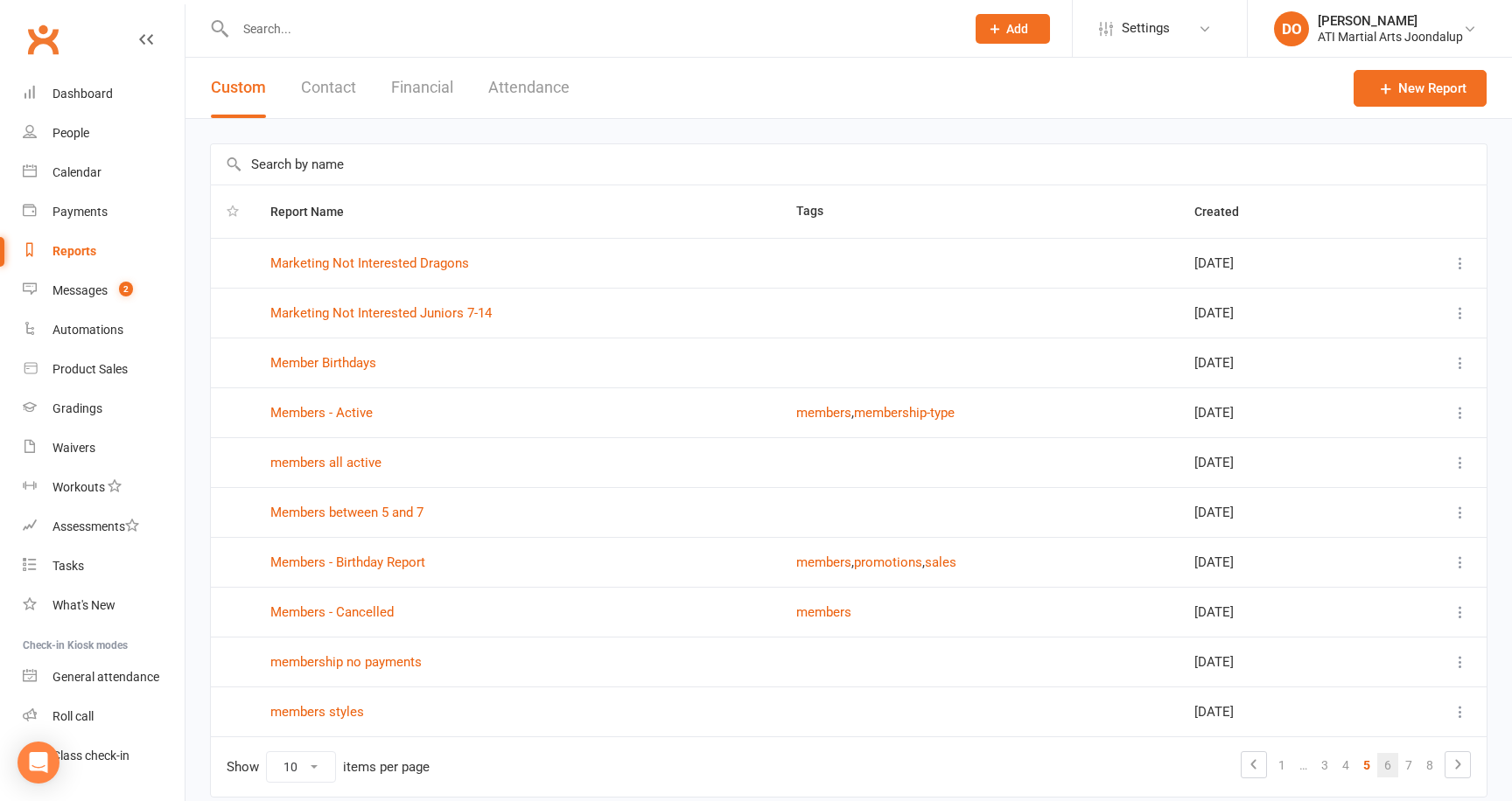
click at [1385, 763] on link "6" at bounding box center [1387, 765] width 21 height 25
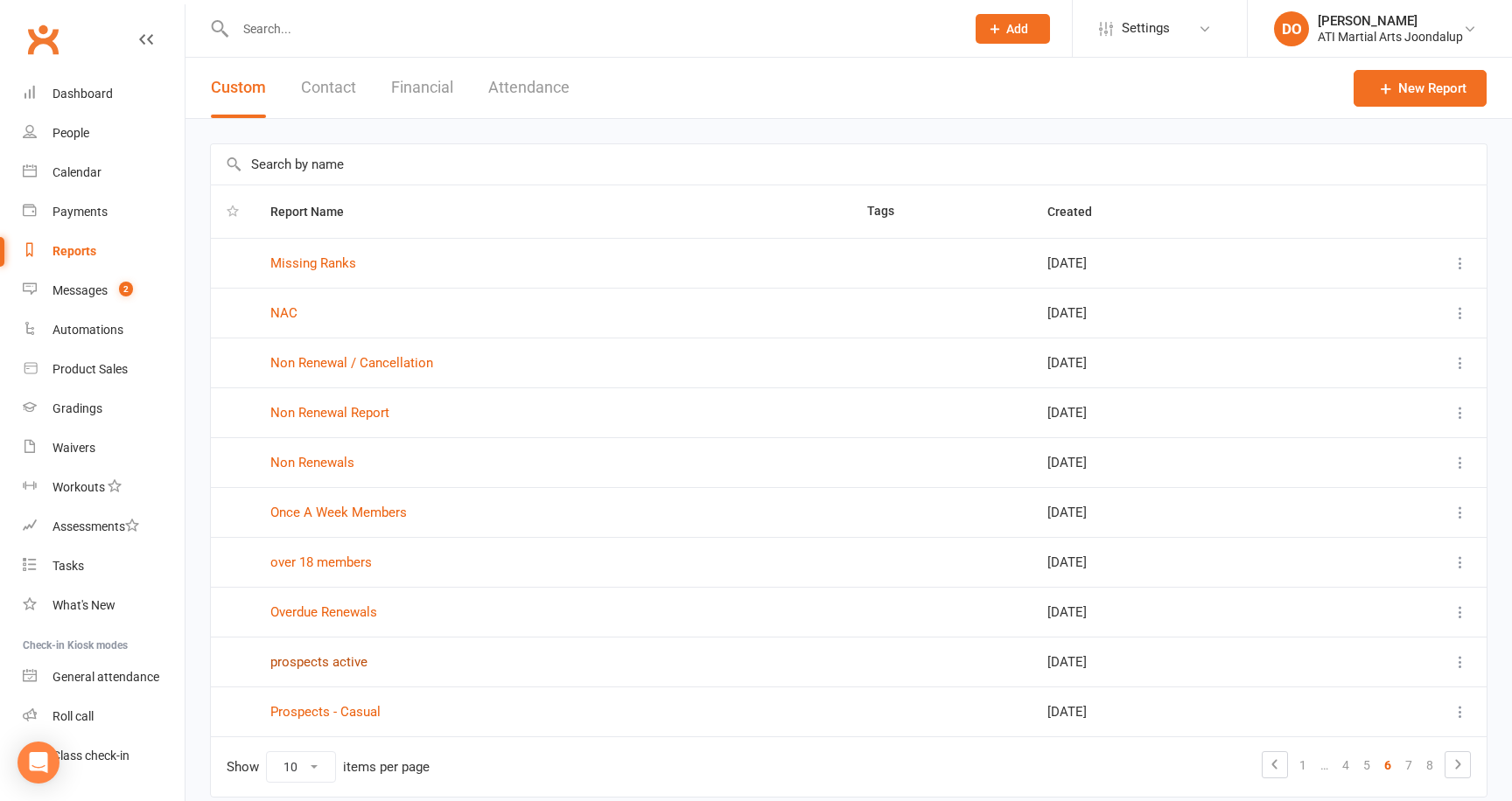
click at [345, 664] on link "prospects active" at bounding box center [318, 661] width 97 height 15
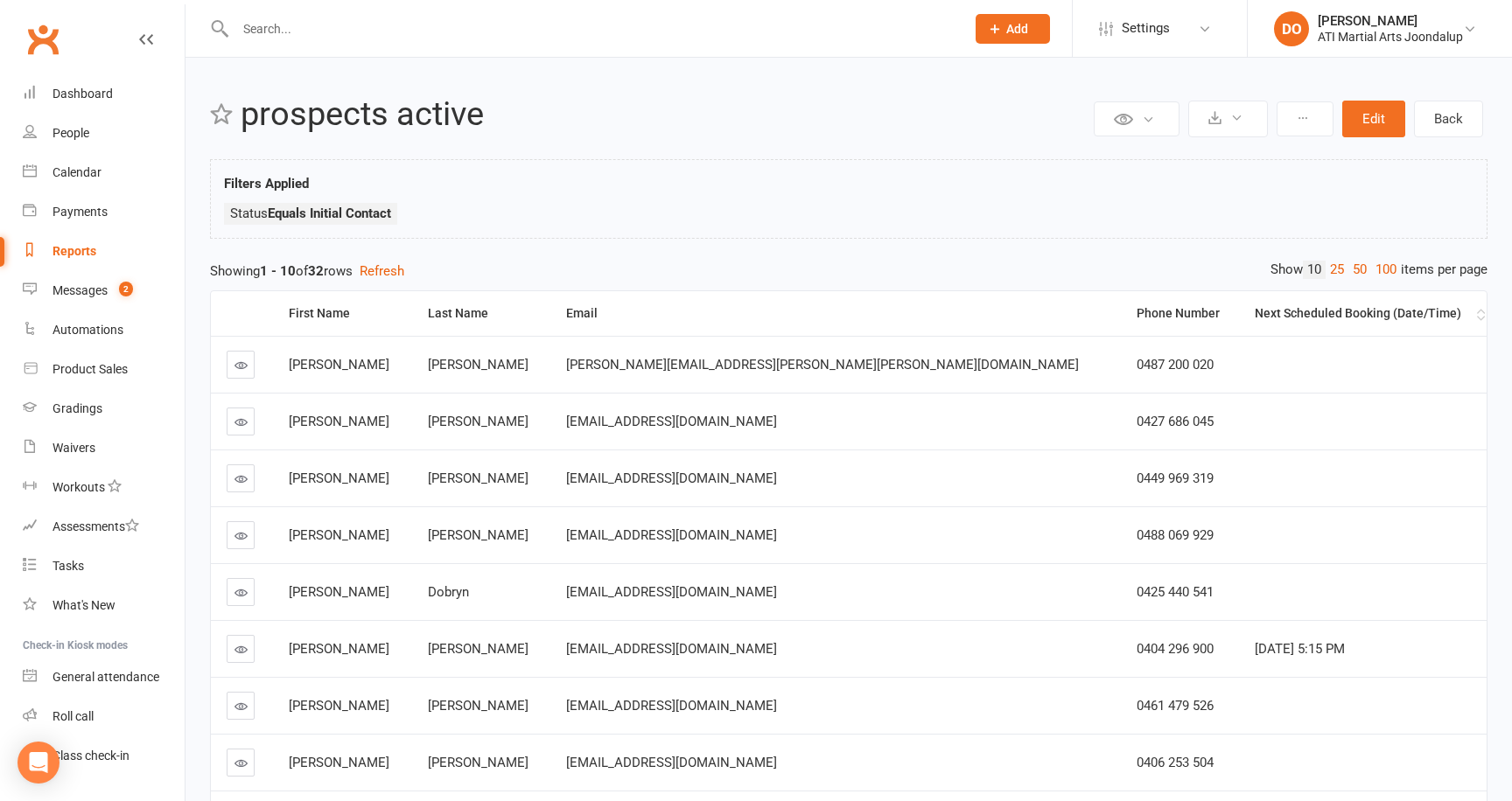
click at [1255, 307] on div "Next Scheduled Booking (Date/Time)" at bounding box center [1363, 314] width 217 height 13
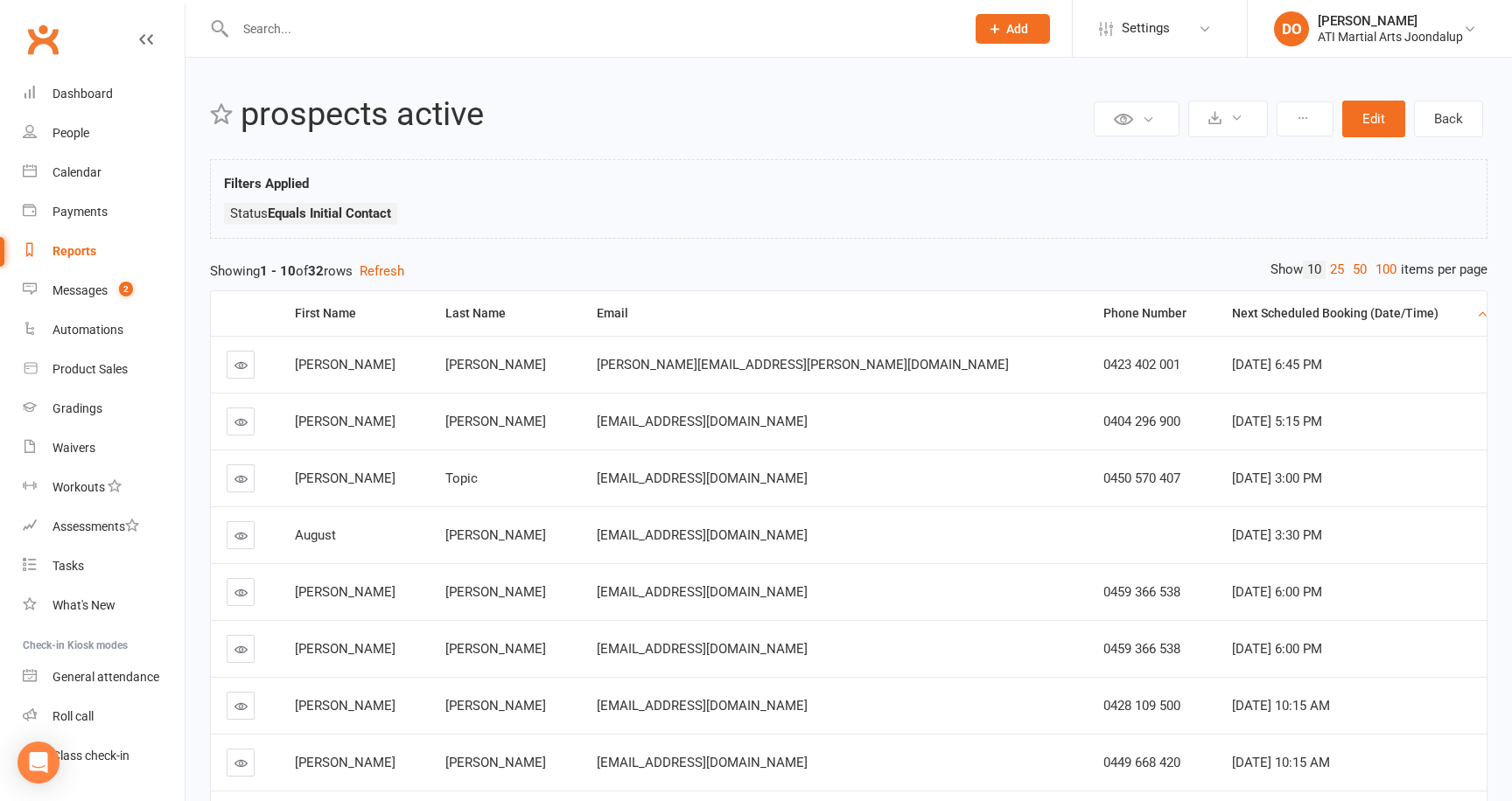
scroll to position [242, 0]
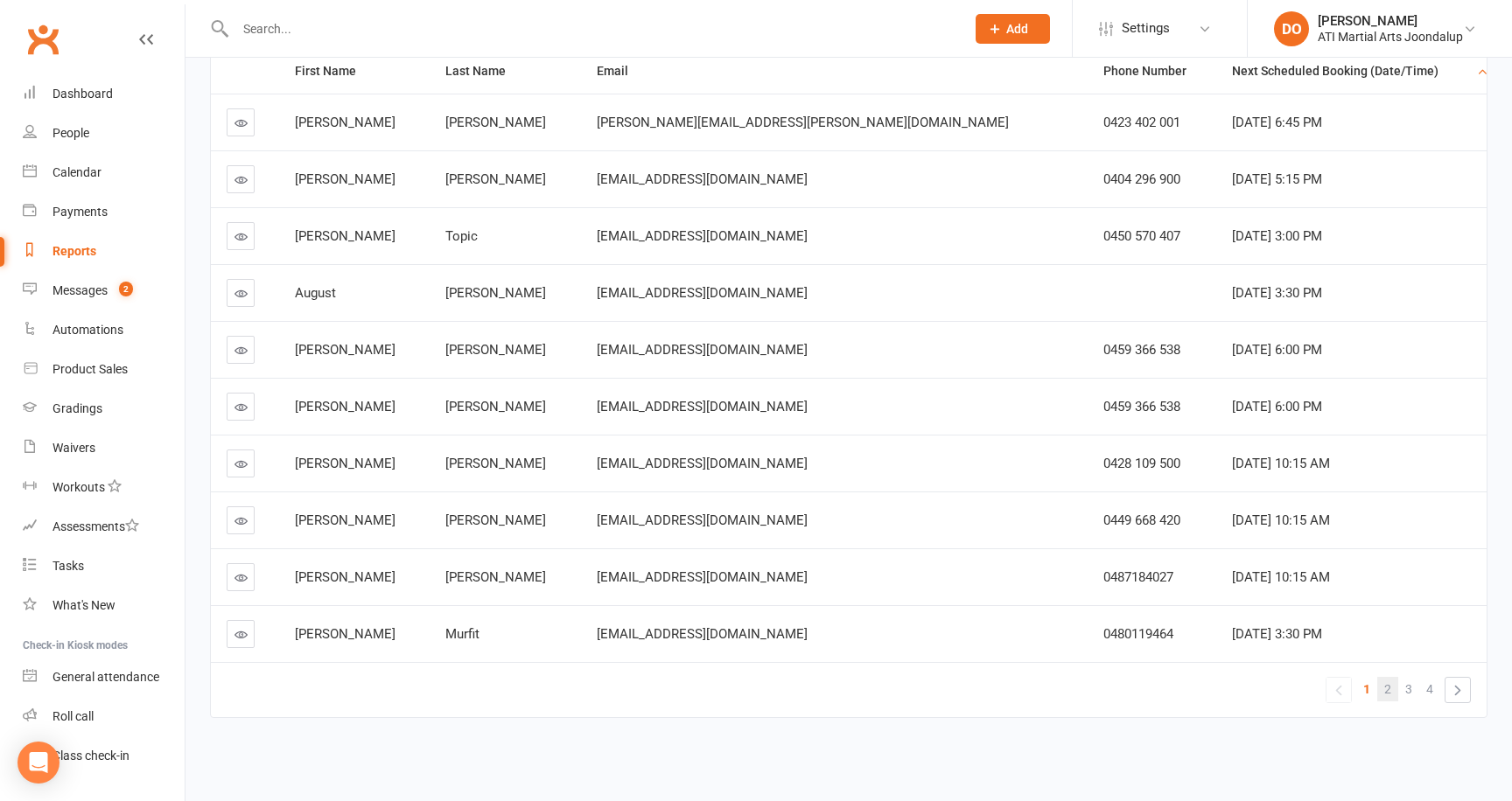
click at [1388, 689] on span "2" at bounding box center [1387, 688] width 7 height 25
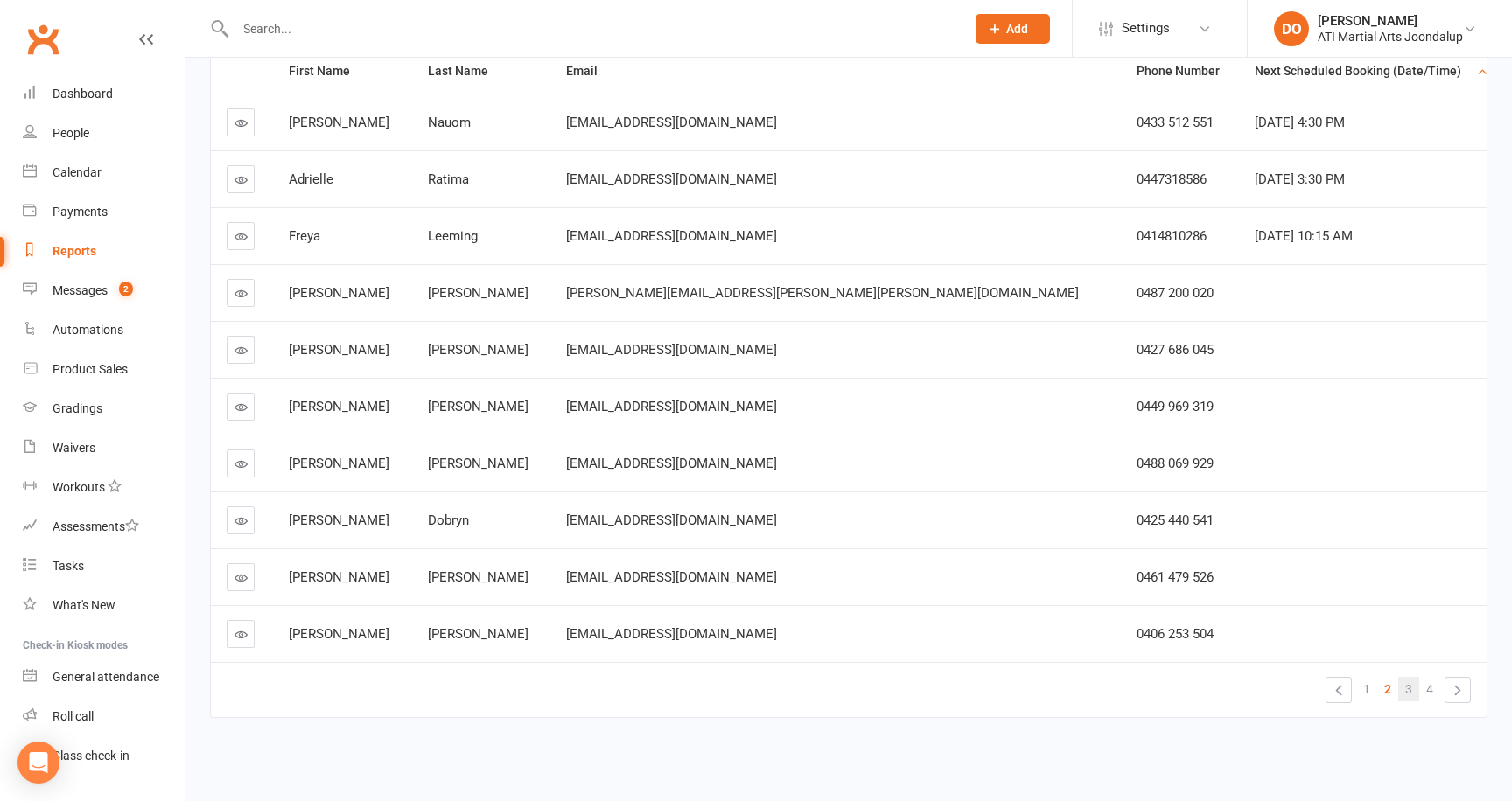
click at [1418, 690] on link "3" at bounding box center [1408, 688] width 21 height 25
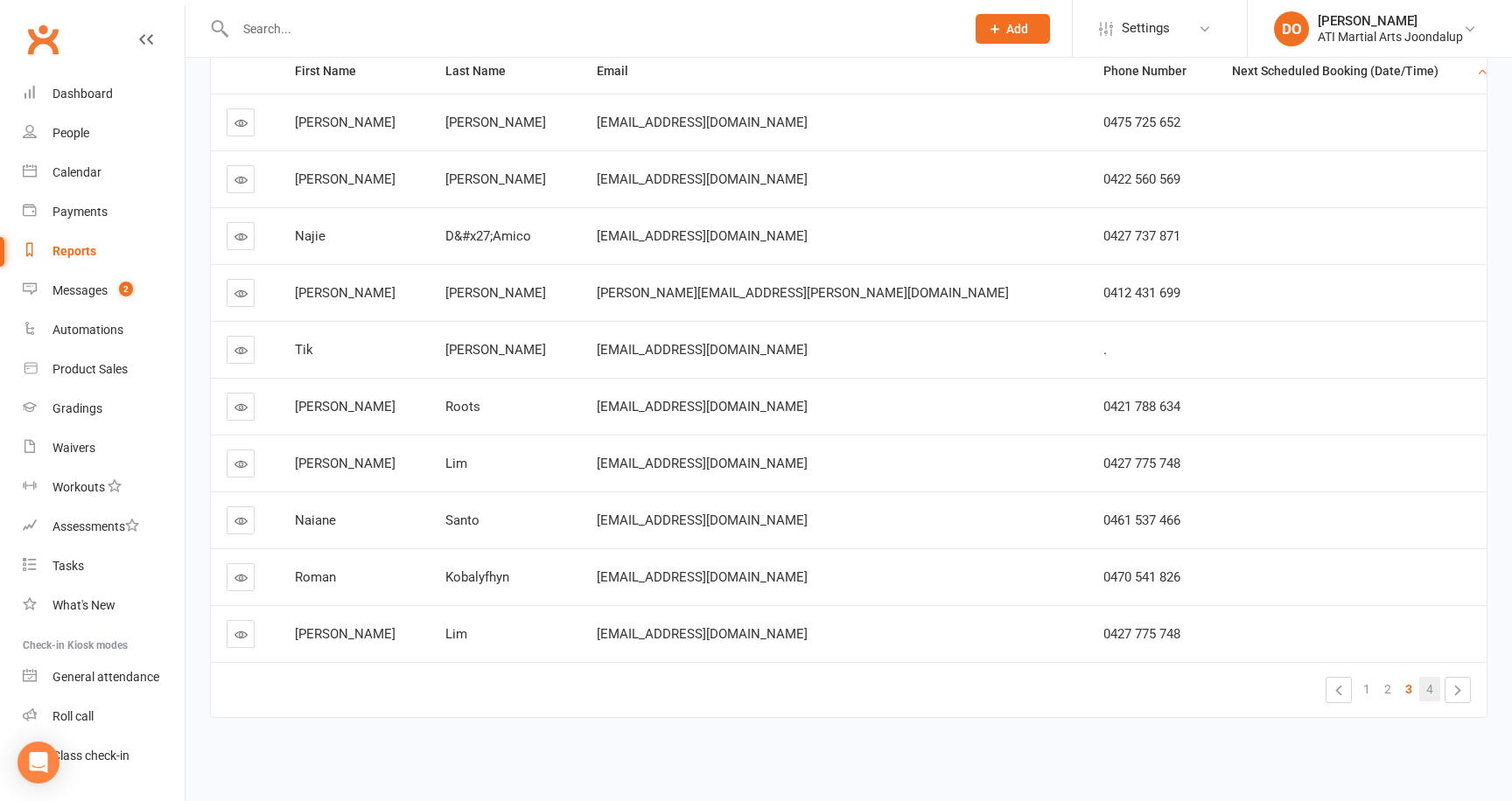
click at [1429, 690] on span "4" at bounding box center [1429, 688] width 7 height 25
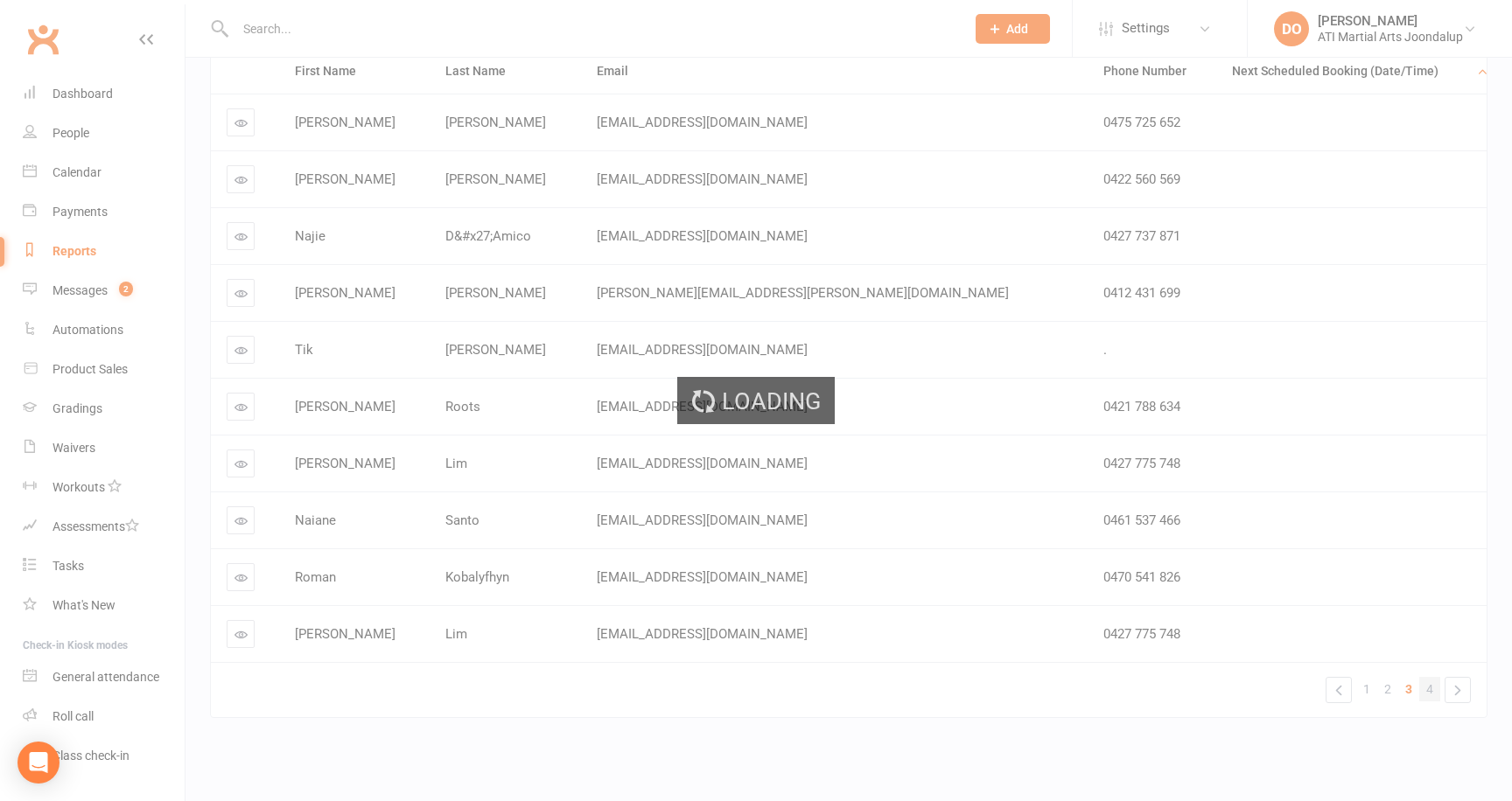
scroll to position [0, 0]
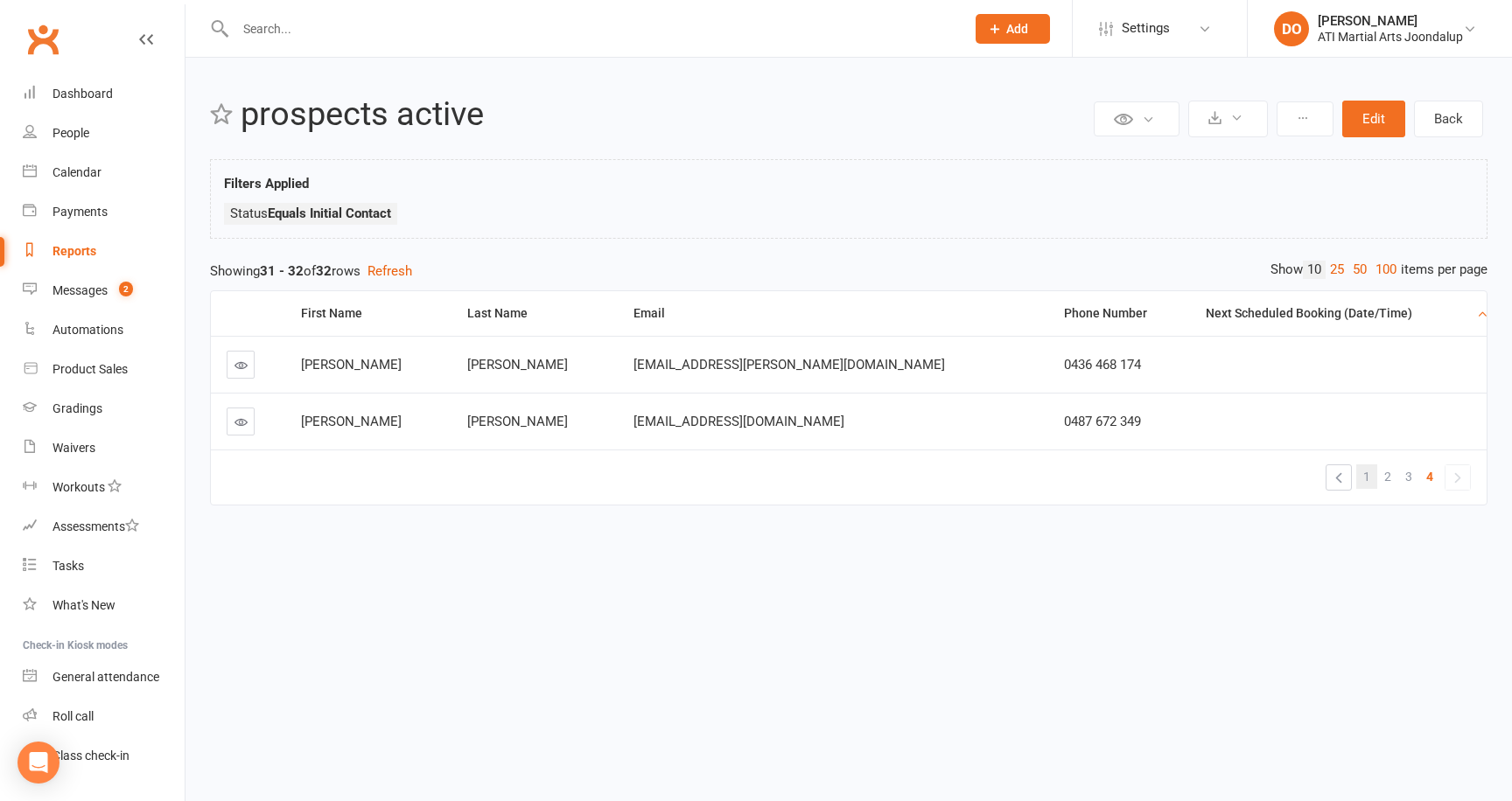
click at [1362, 481] on link "1" at bounding box center [1366, 476] width 21 height 25
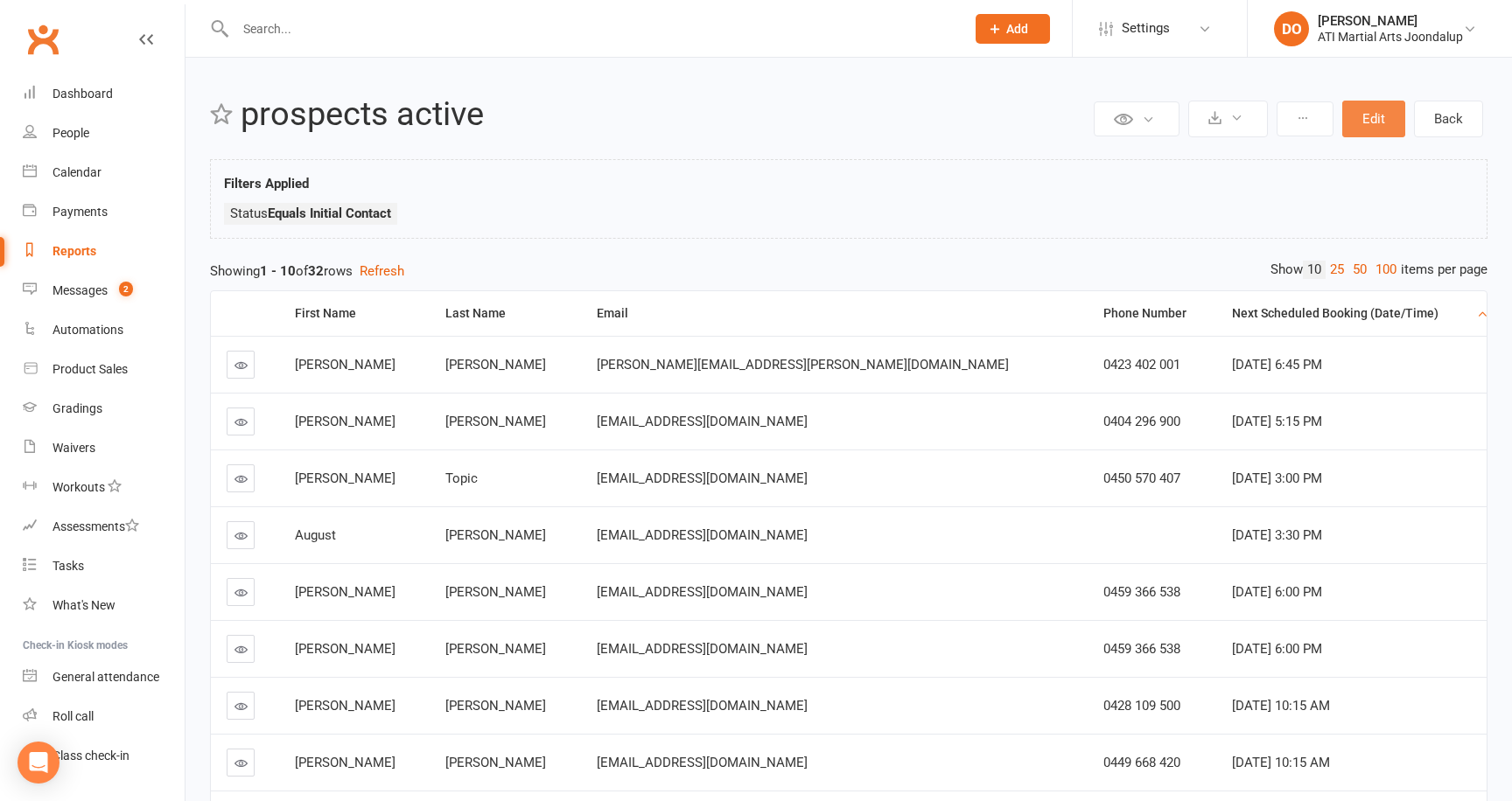
click at [1367, 118] on button "Edit" at bounding box center [1373, 119] width 63 height 36
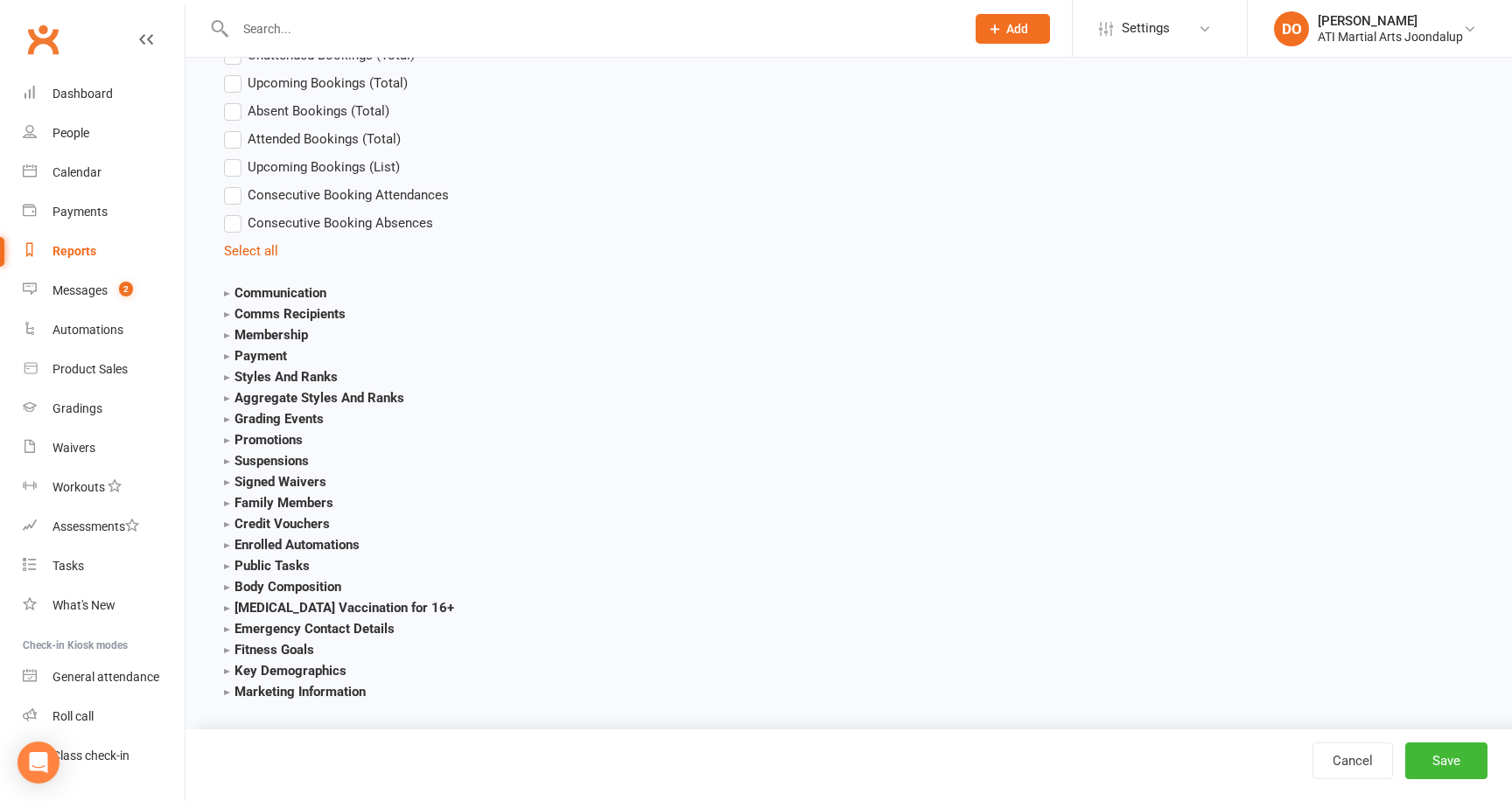
scroll to position [2851, 0]
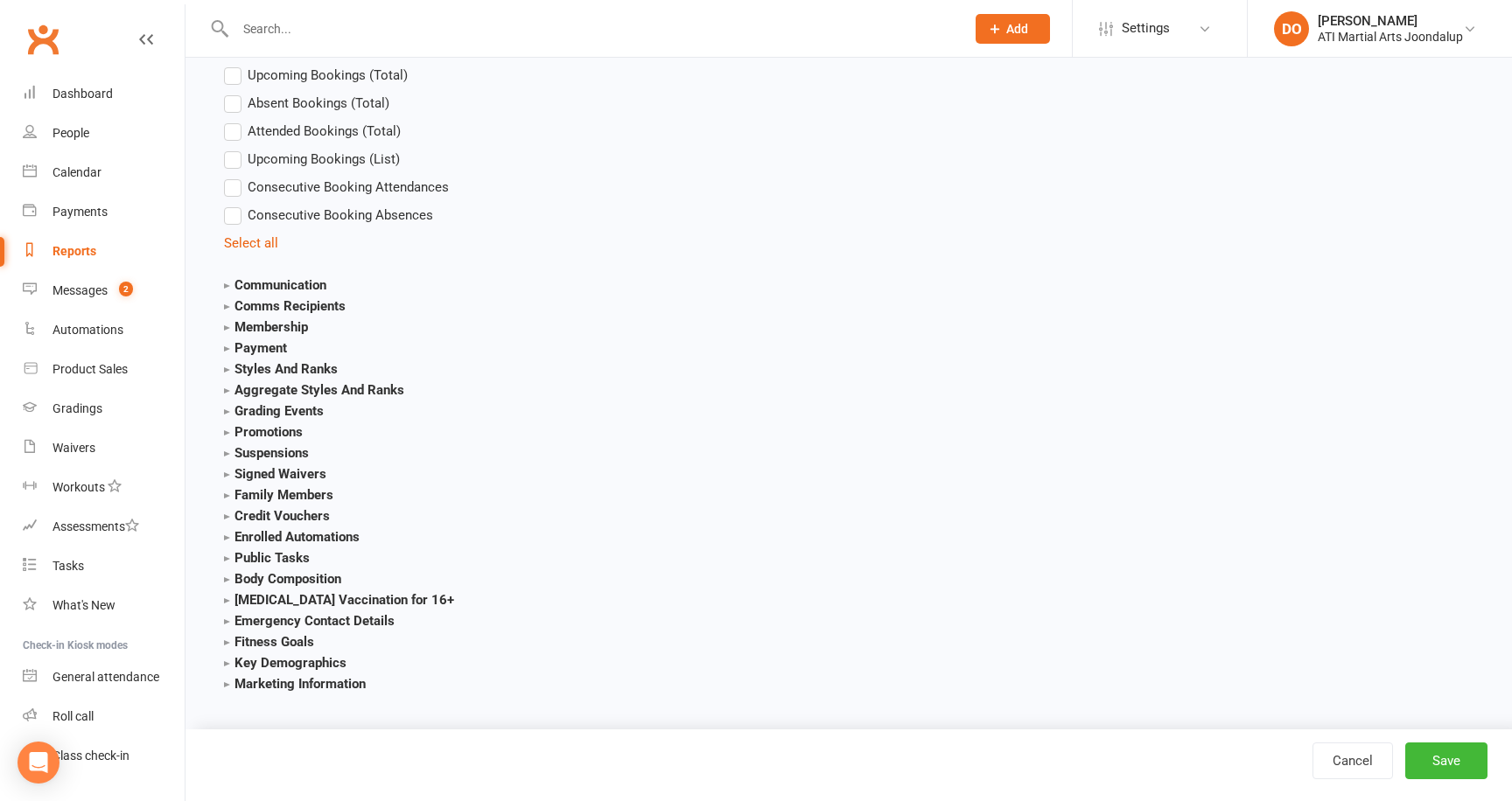
click at [275, 677] on strong "Marketing Information" at bounding box center [295, 683] width 142 height 15
click at [227, 710] on label "How did they hear about us?" at bounding box center [318, 708] width 189 height 21
click at [227, 698] on input "How did they hear about us?" at bounding box center [229, 698] width 12 height 0
click at [1457, 761] on button "Save" at bounding box center [1446, 760] width 82 height 36
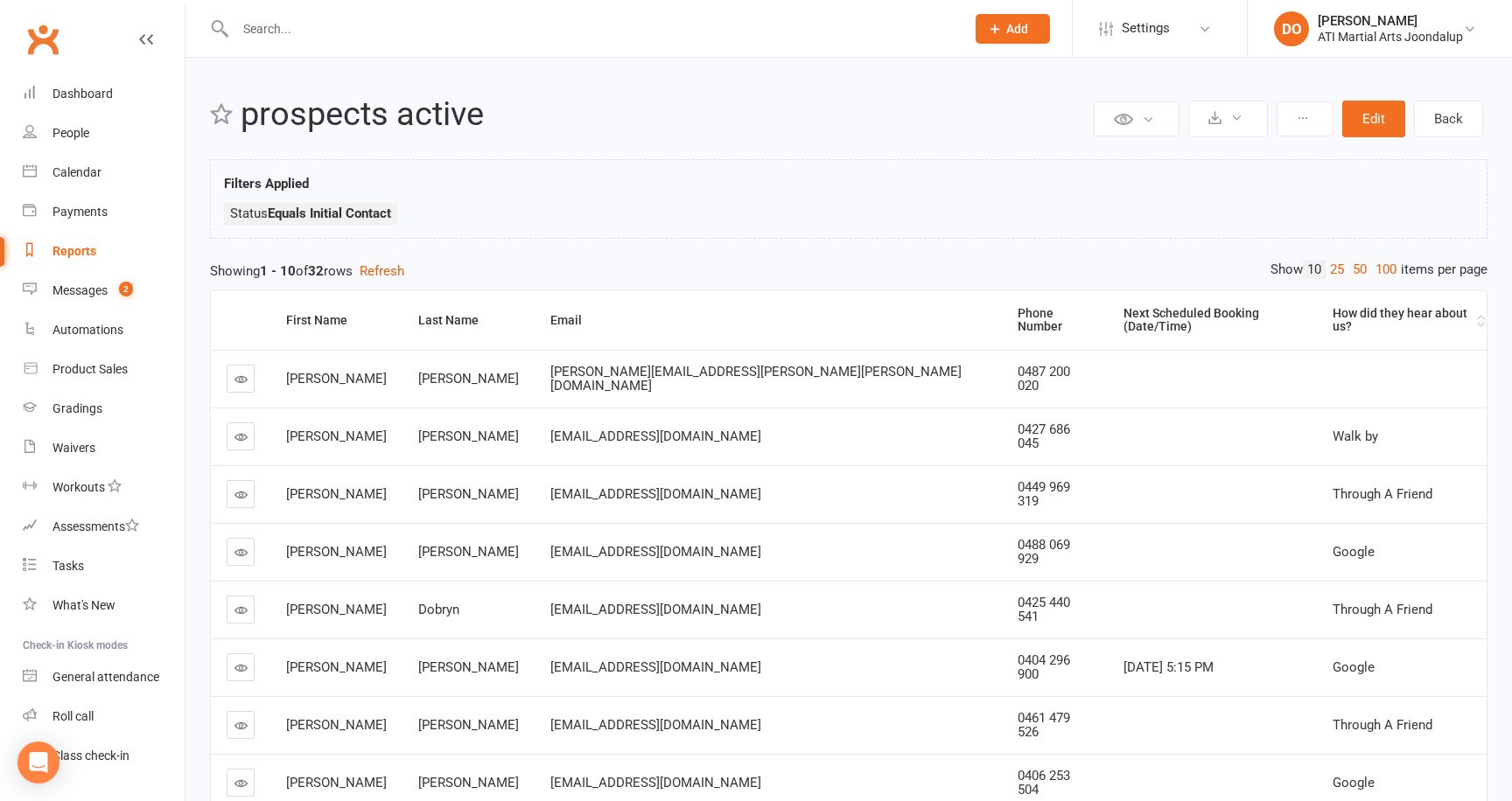
click at [1354, 301] on th "How did they hear about us?" at bounding box center [1401, 320] width 170 height 58
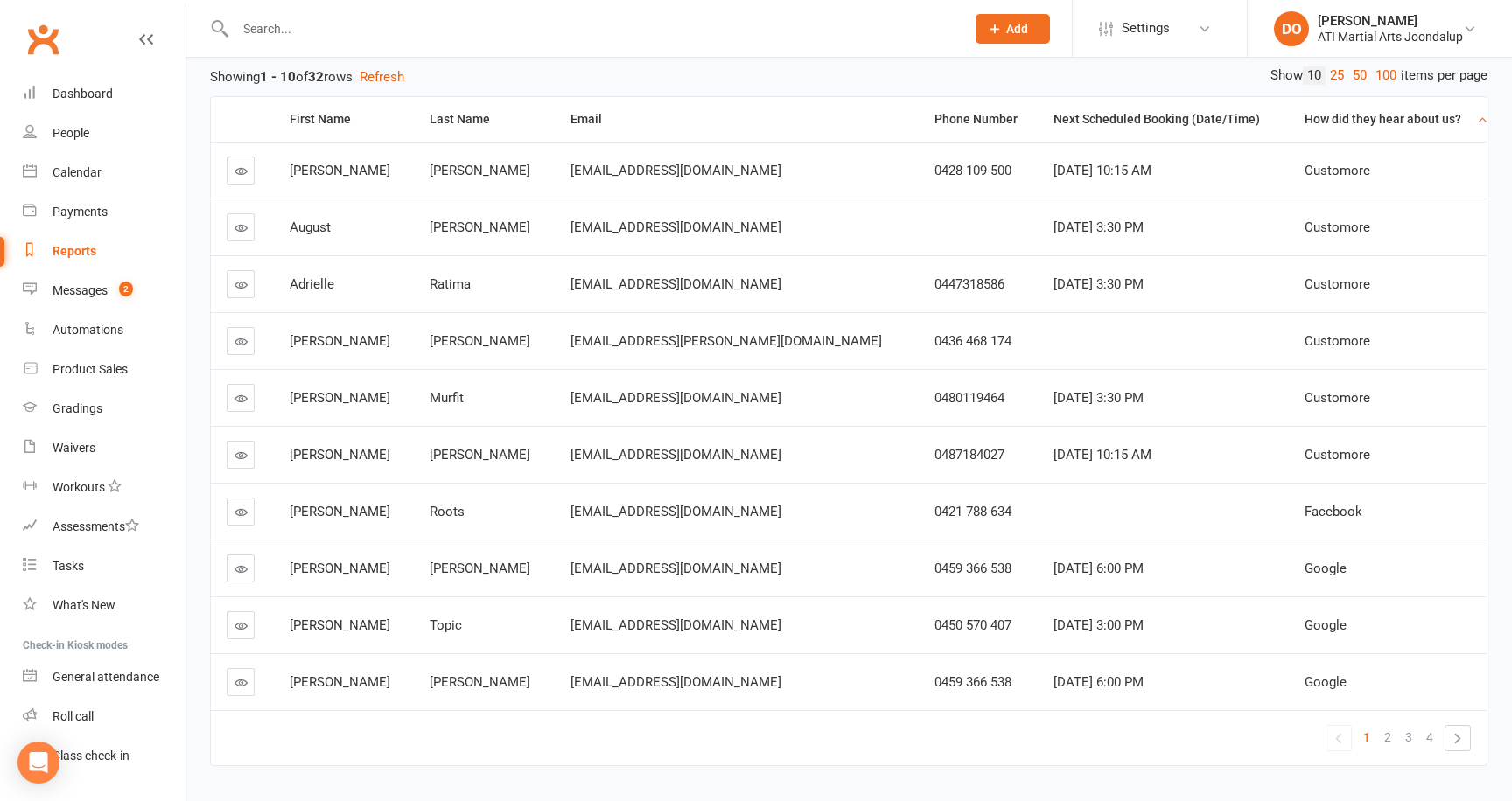
scroll to position [242, 0]
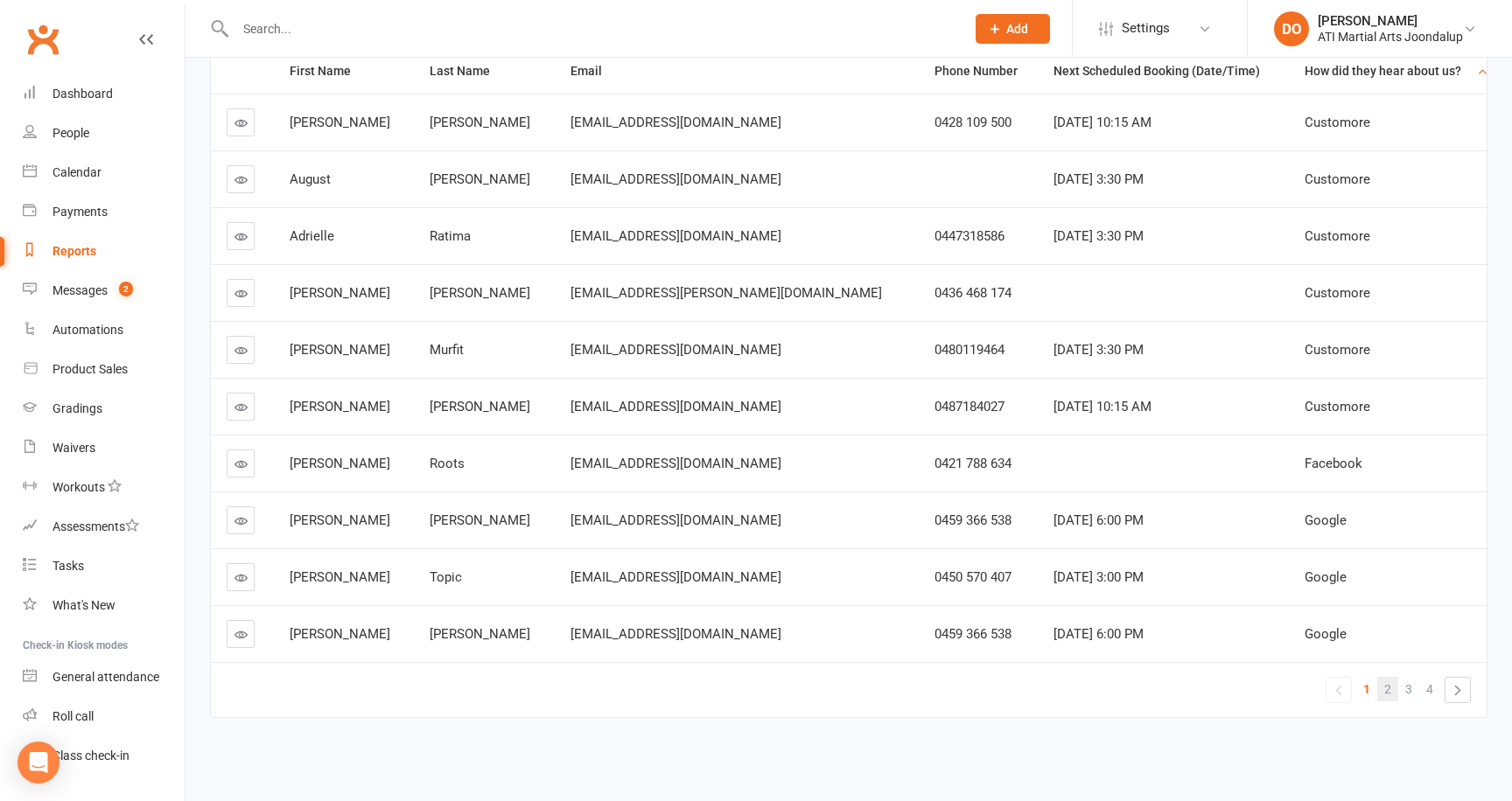
click at [1385, 687] on span "2" at bounding box center [1387, 688] width 7 height 25
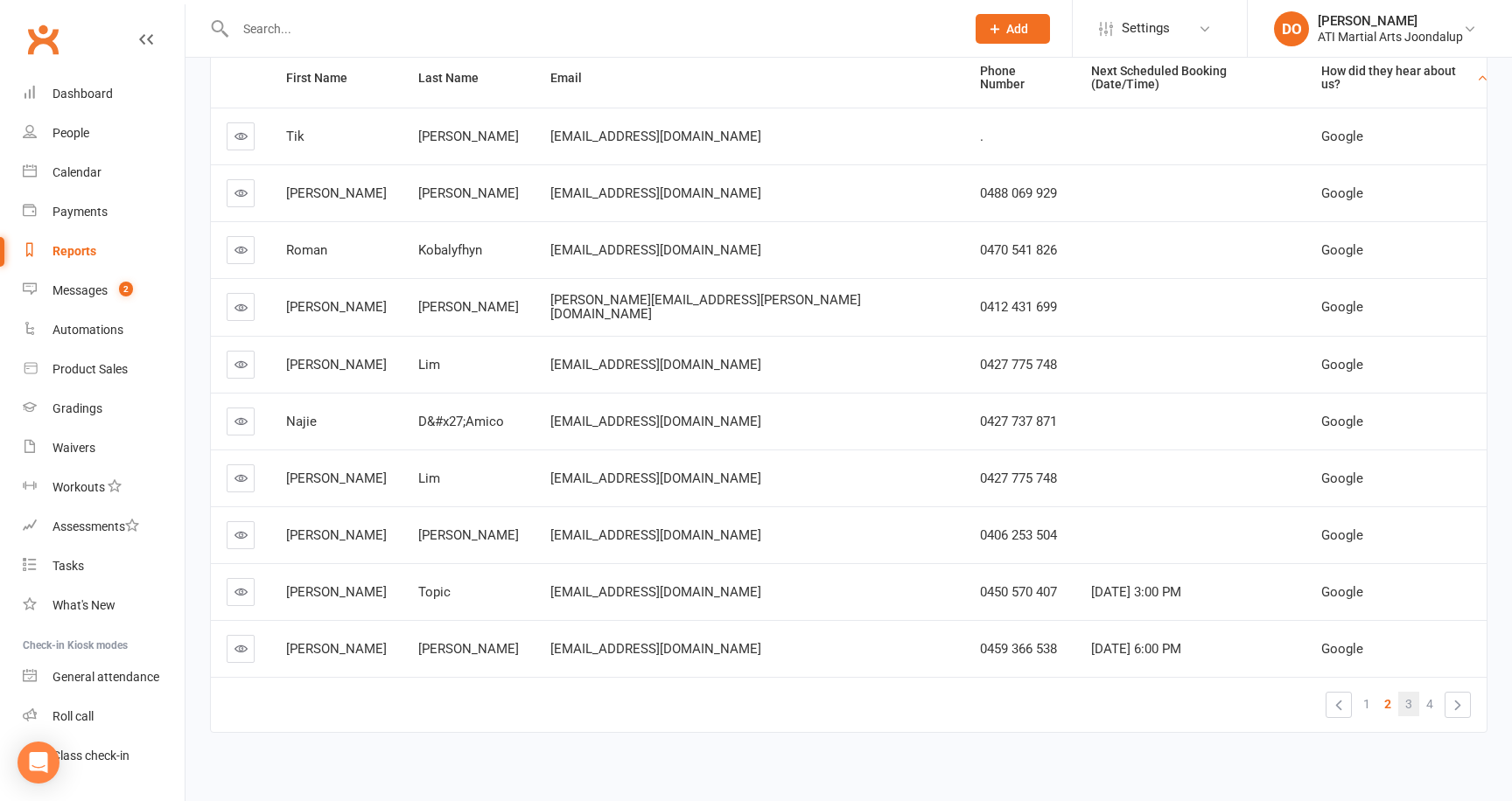
click at [1410, 692] on span "3" at bounding box center [1408, 704] width 7 height 25
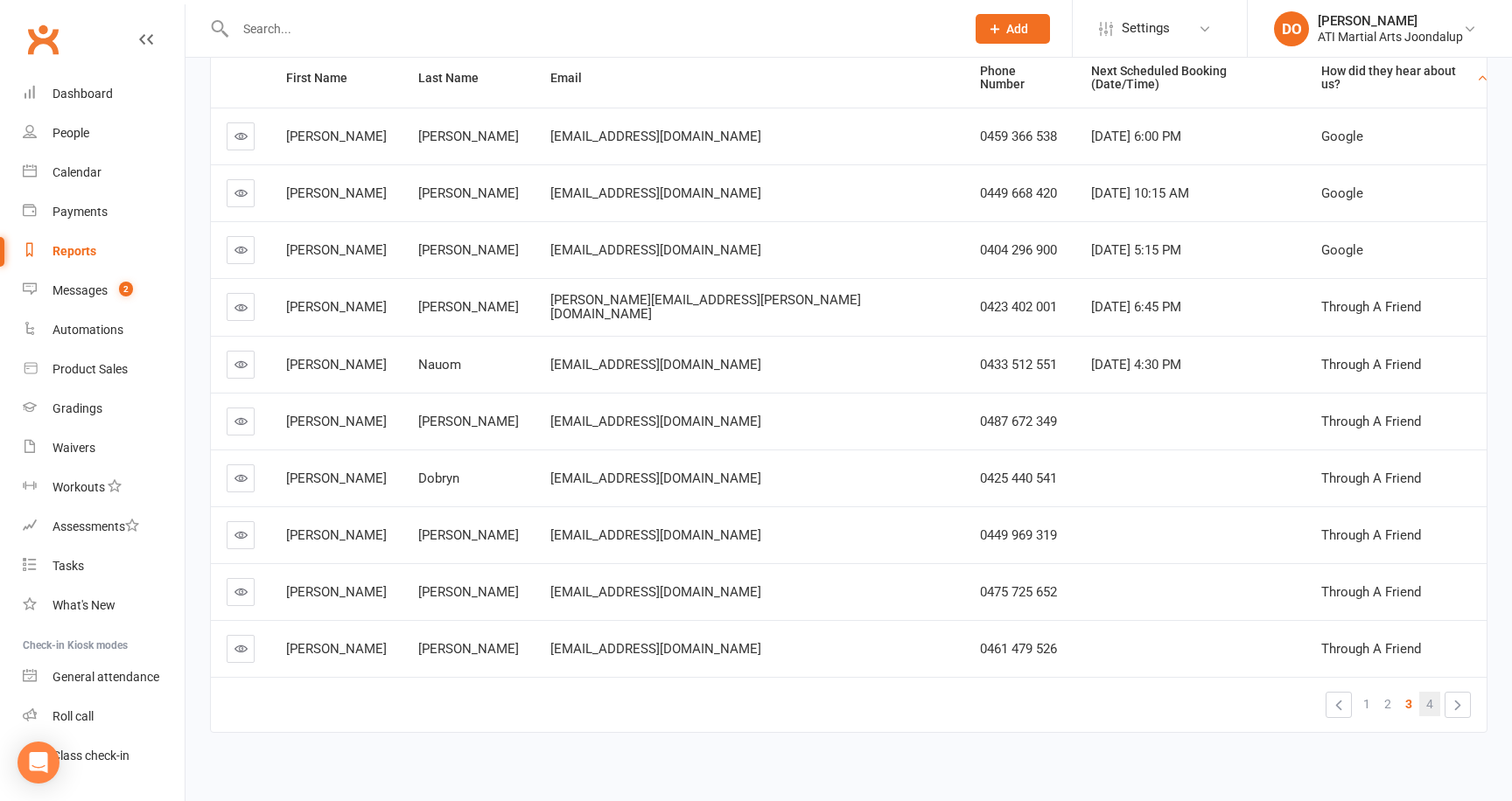
click at [1427, 692] on span "4" at bounding box center [1429, 704] width 7 height 25
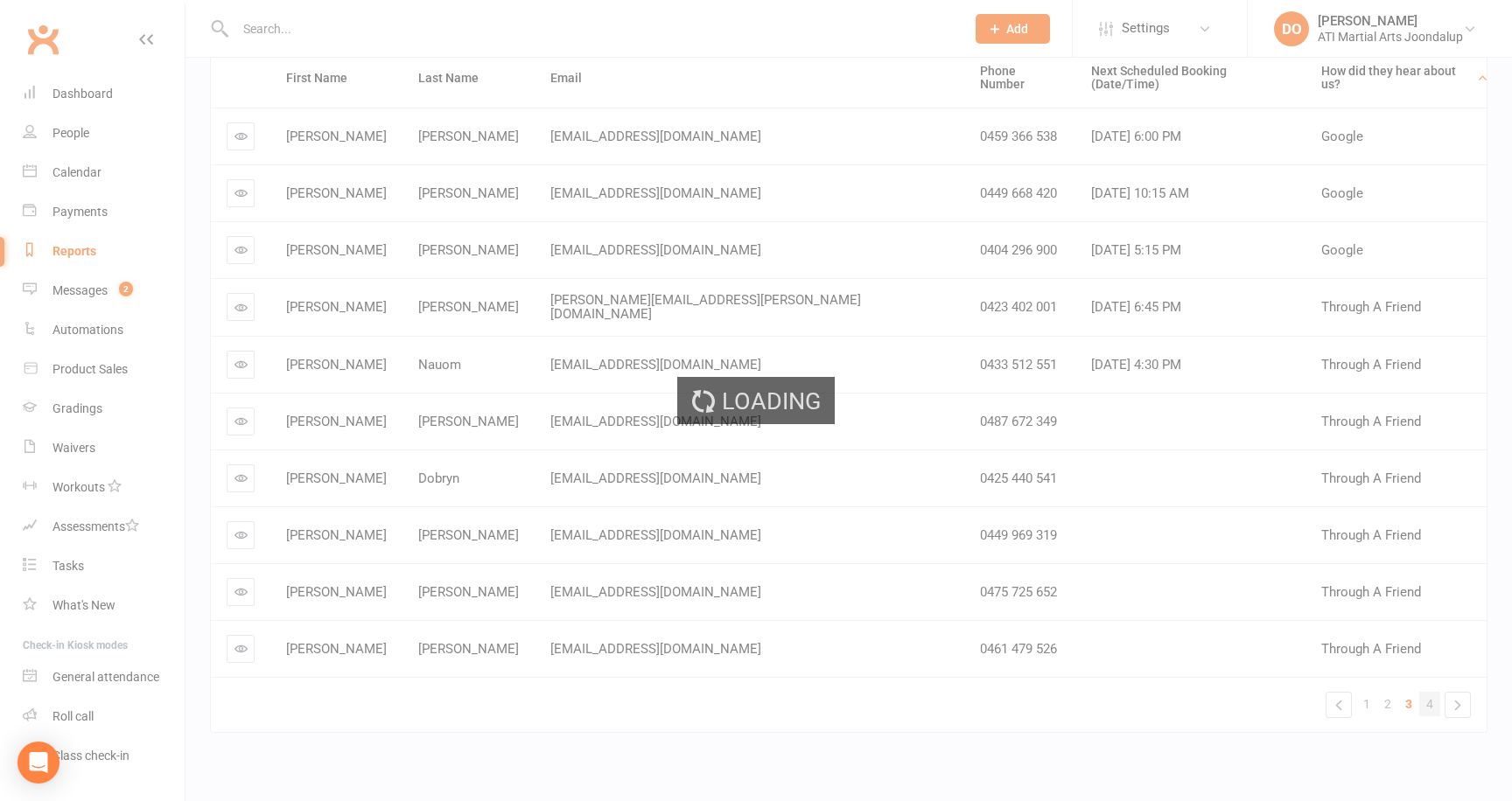
scroll to position [0, 0]
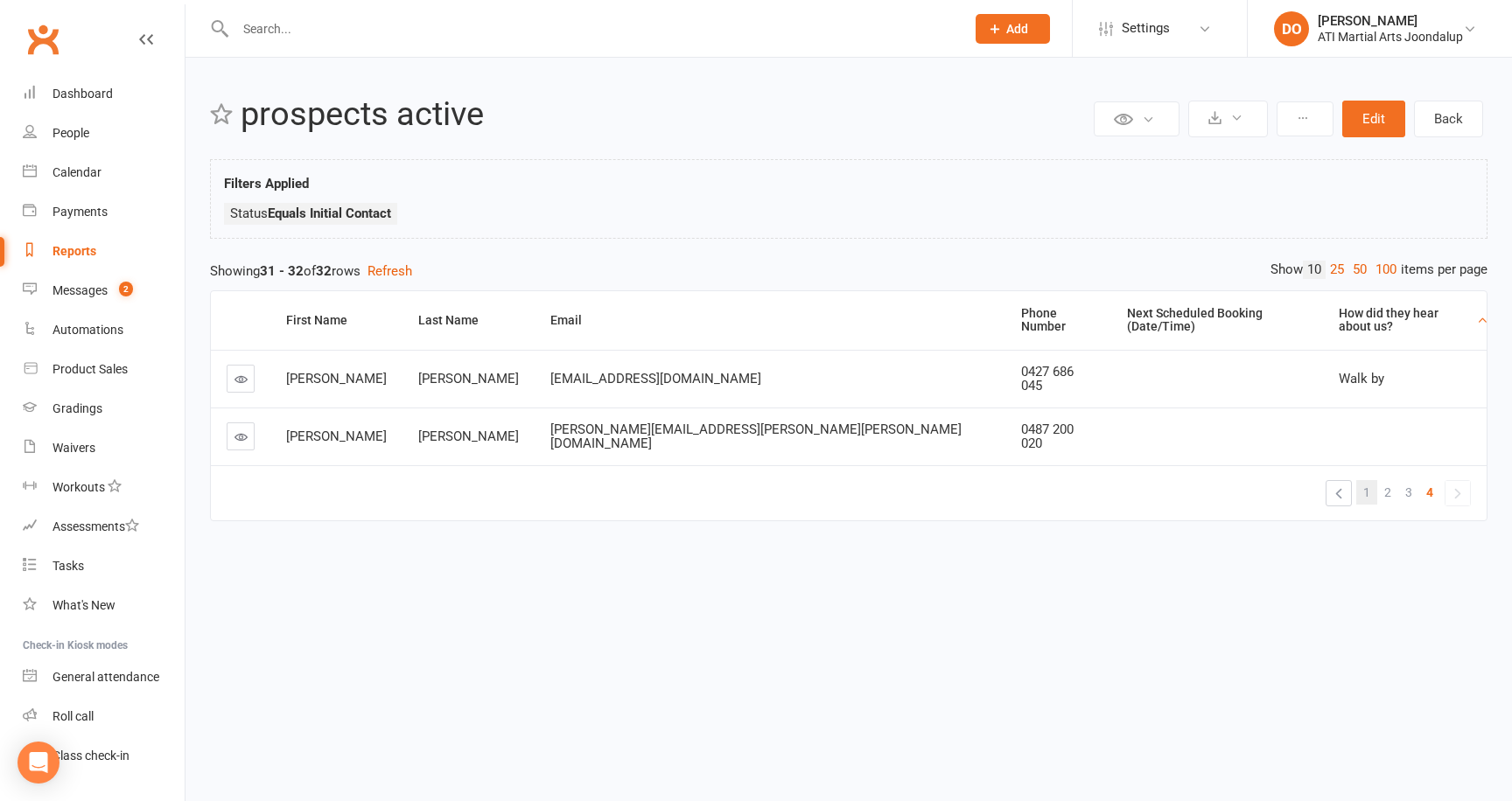
click at [1369, 480] on span "1" at bounding box center [1366, 492] width 7 height 25
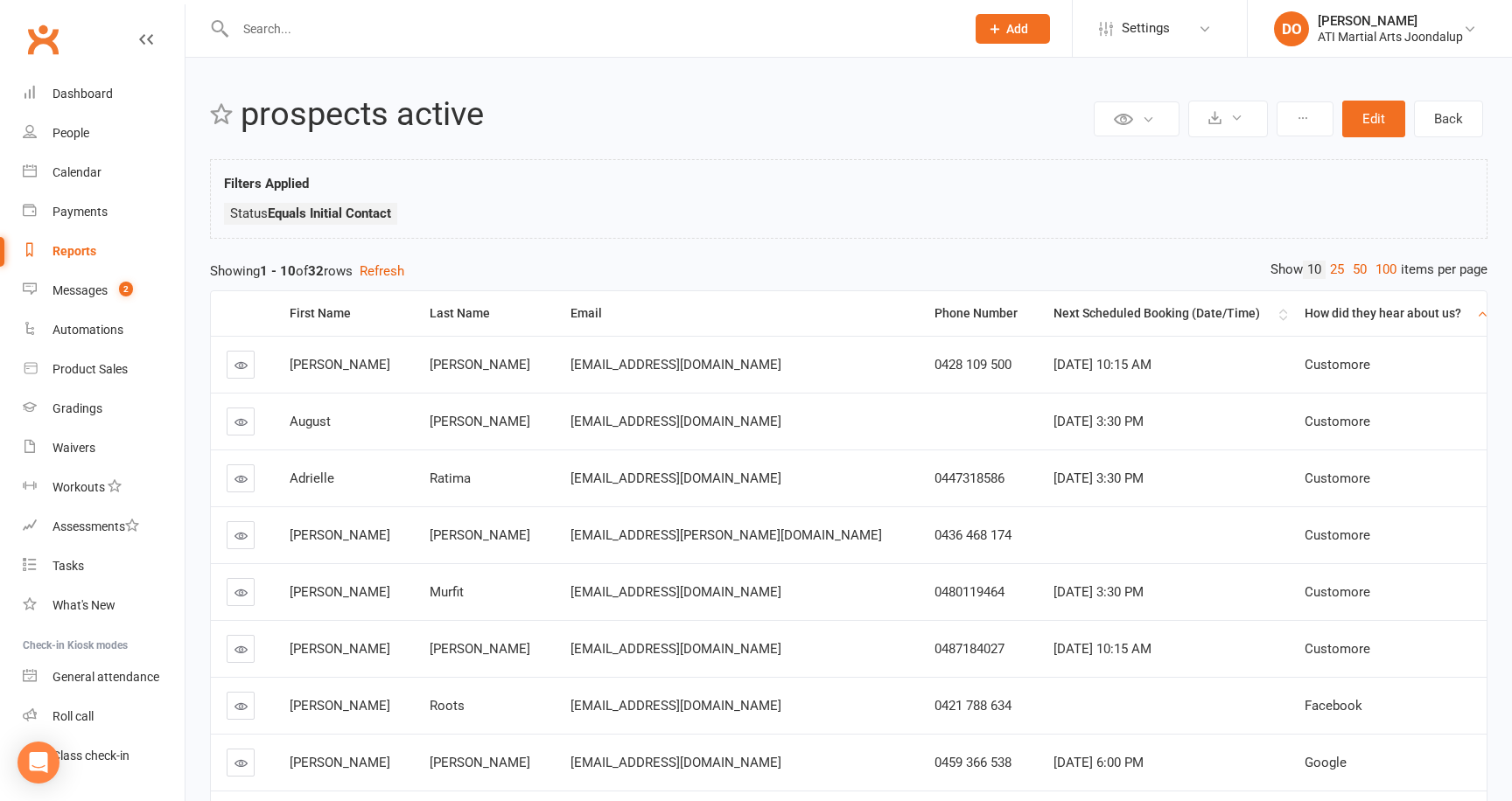
click at [1083, 312] on div "Next Scheduled Booking (Date/Time)" at bounding box center [1164, 314] width 221 height 13
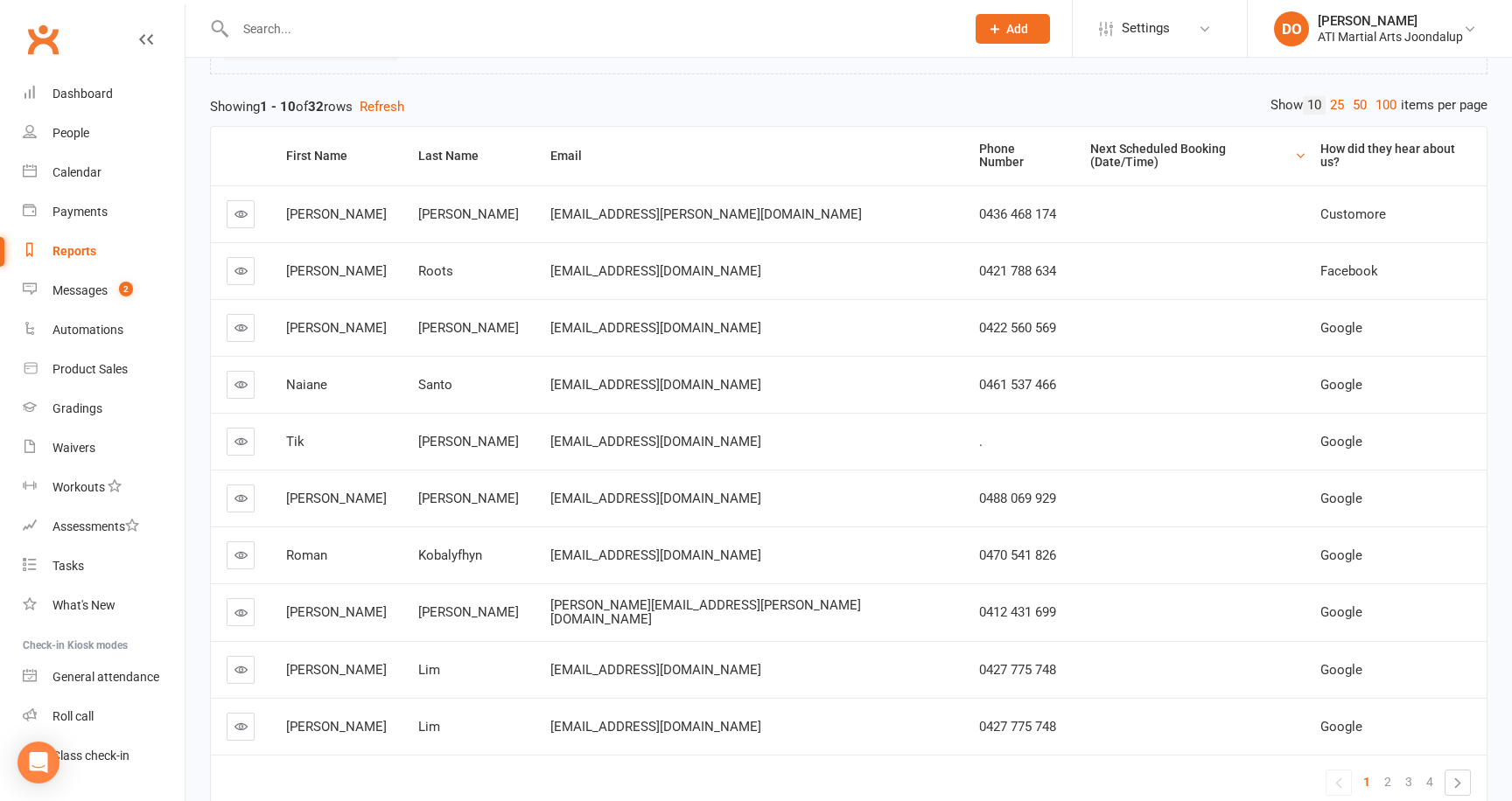
scroll to position [242, 0]
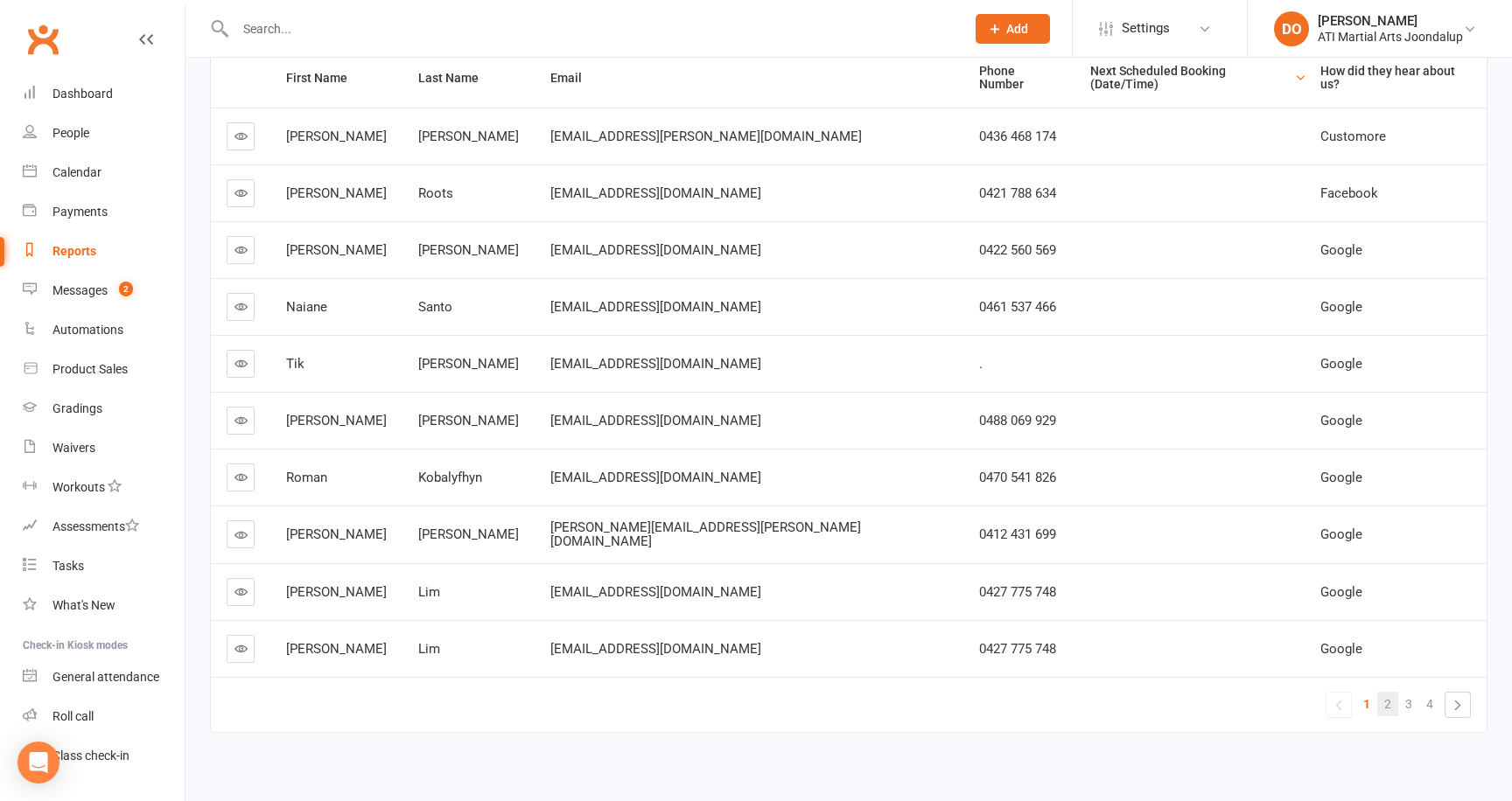
click at [1388, 692] on span "2" at bounding box center [1387, 704] width 7 height 25
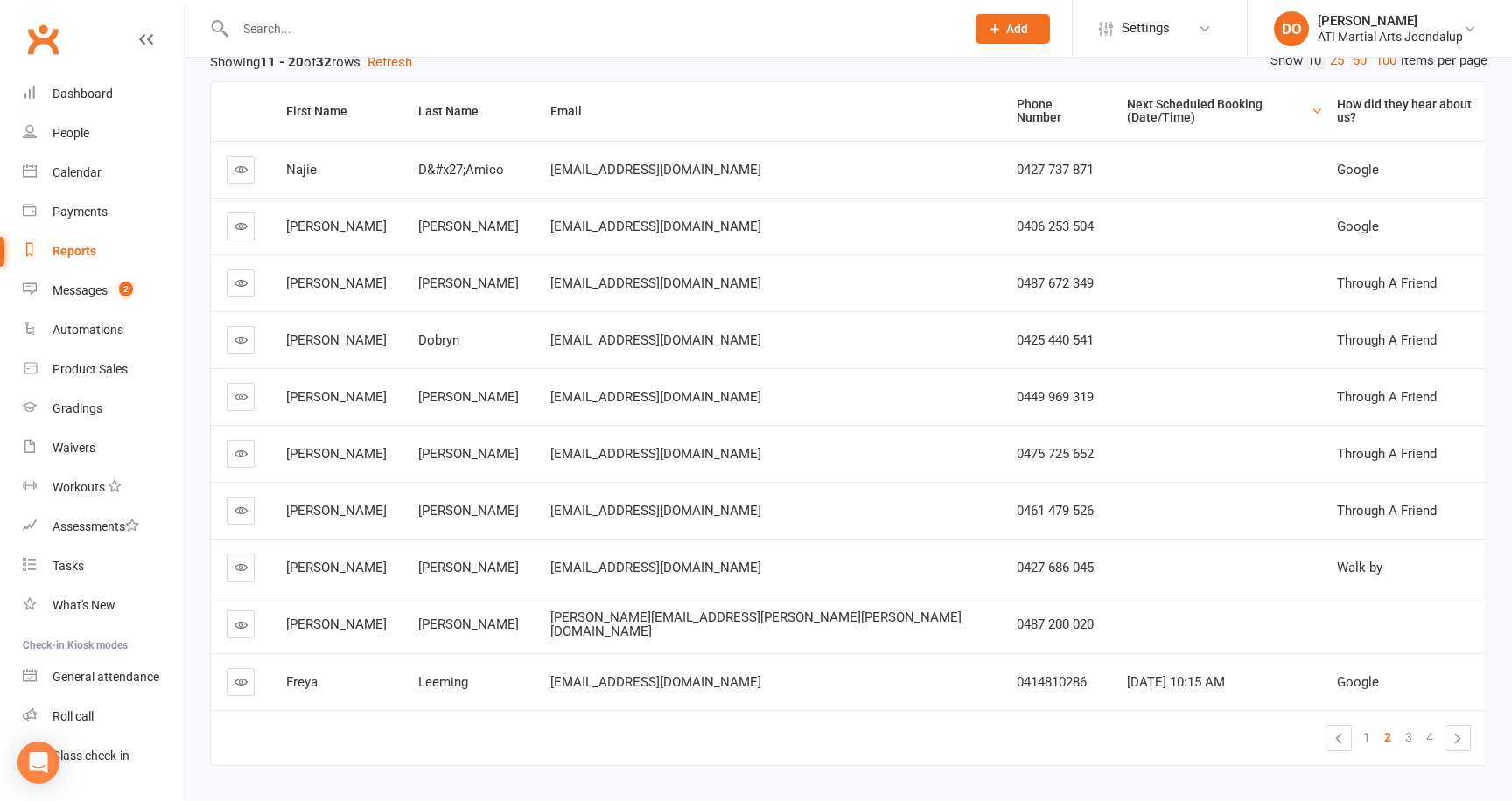
scroll to position [229, 0]
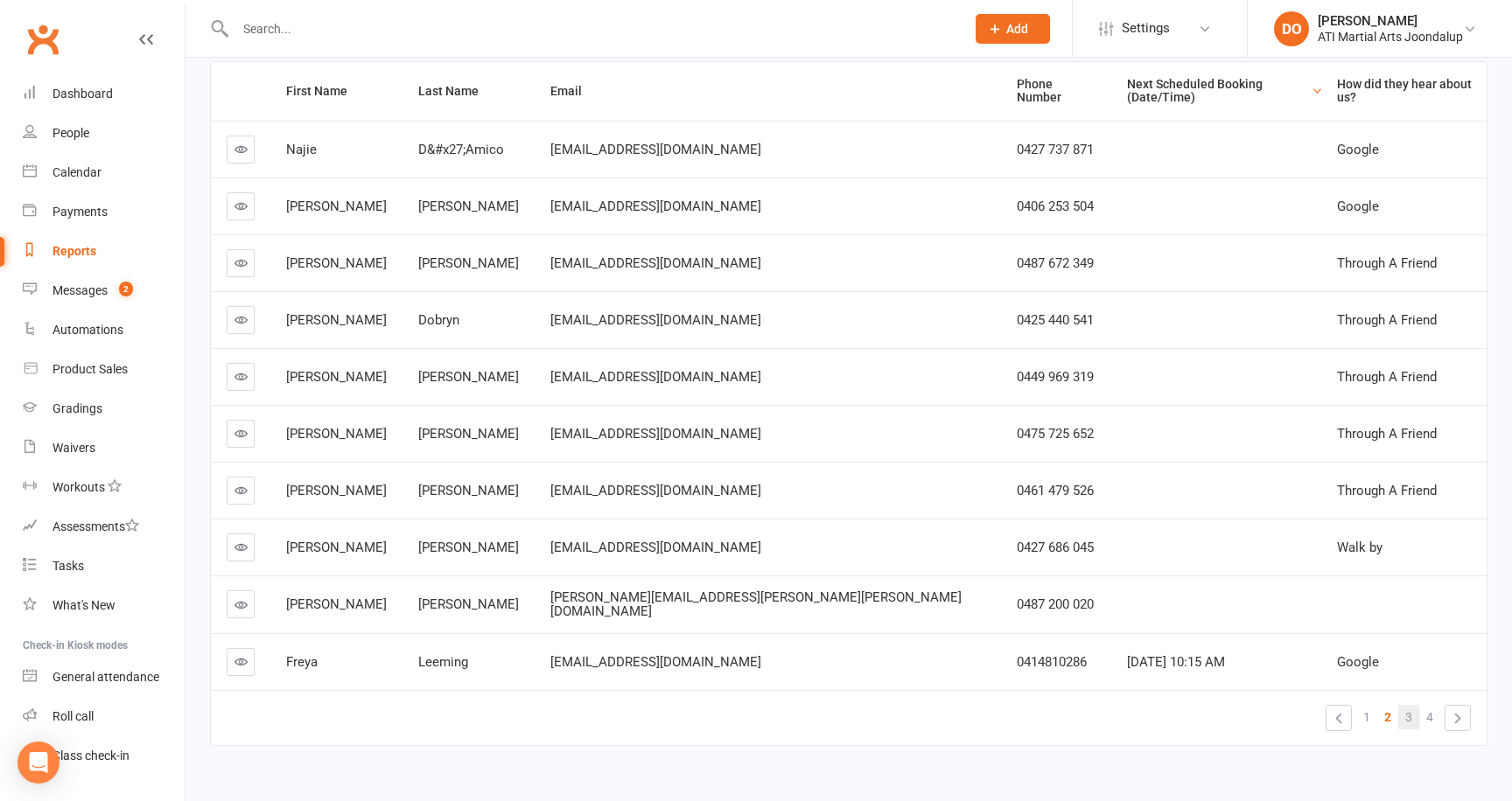
click at [1416, 705] on link "3" at bounding box center [1408, 716] width 21 height 25
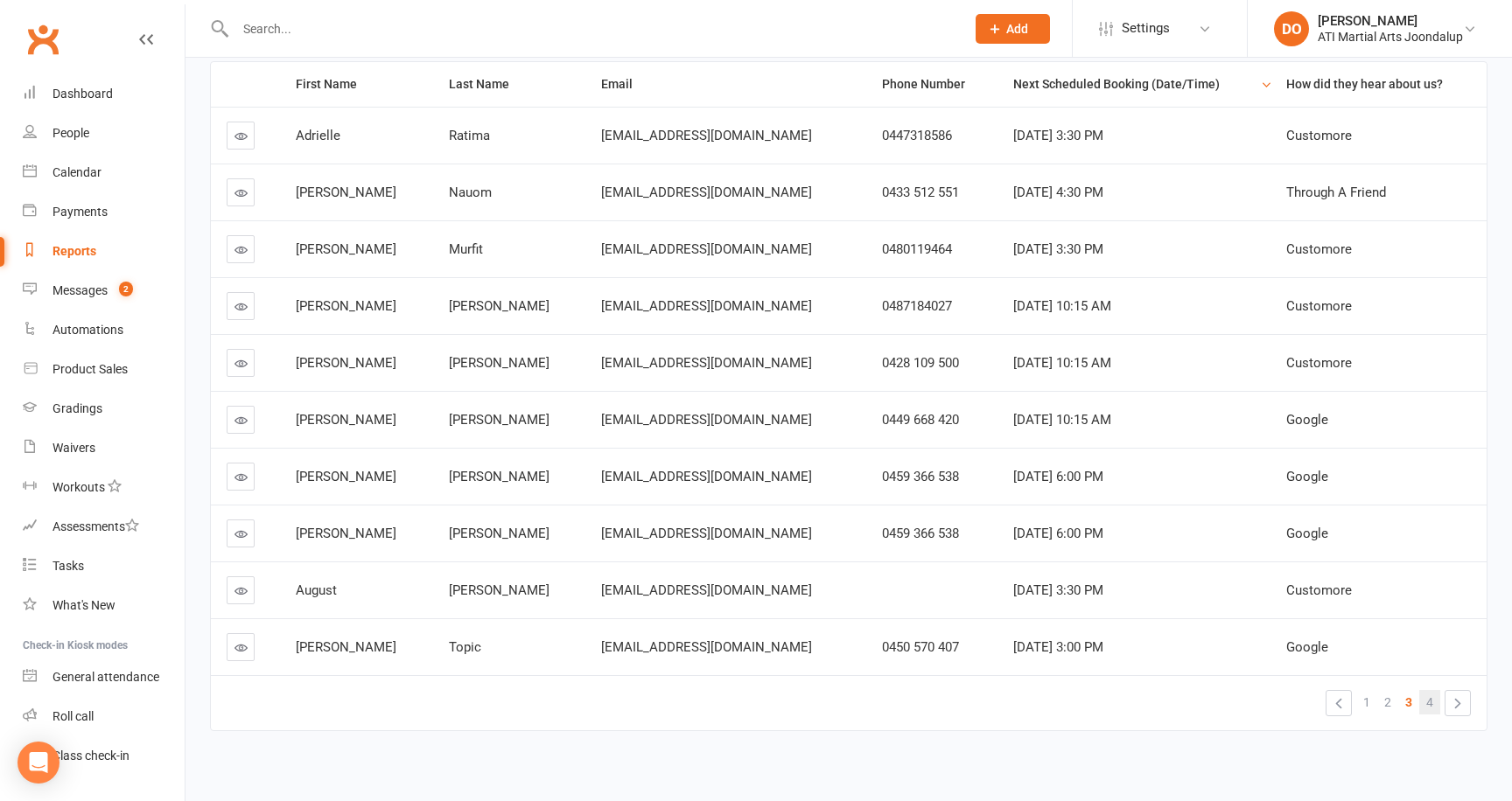
click at [1428, 704] on span "4" at bounding box center [1429, 702] width 7 height 25
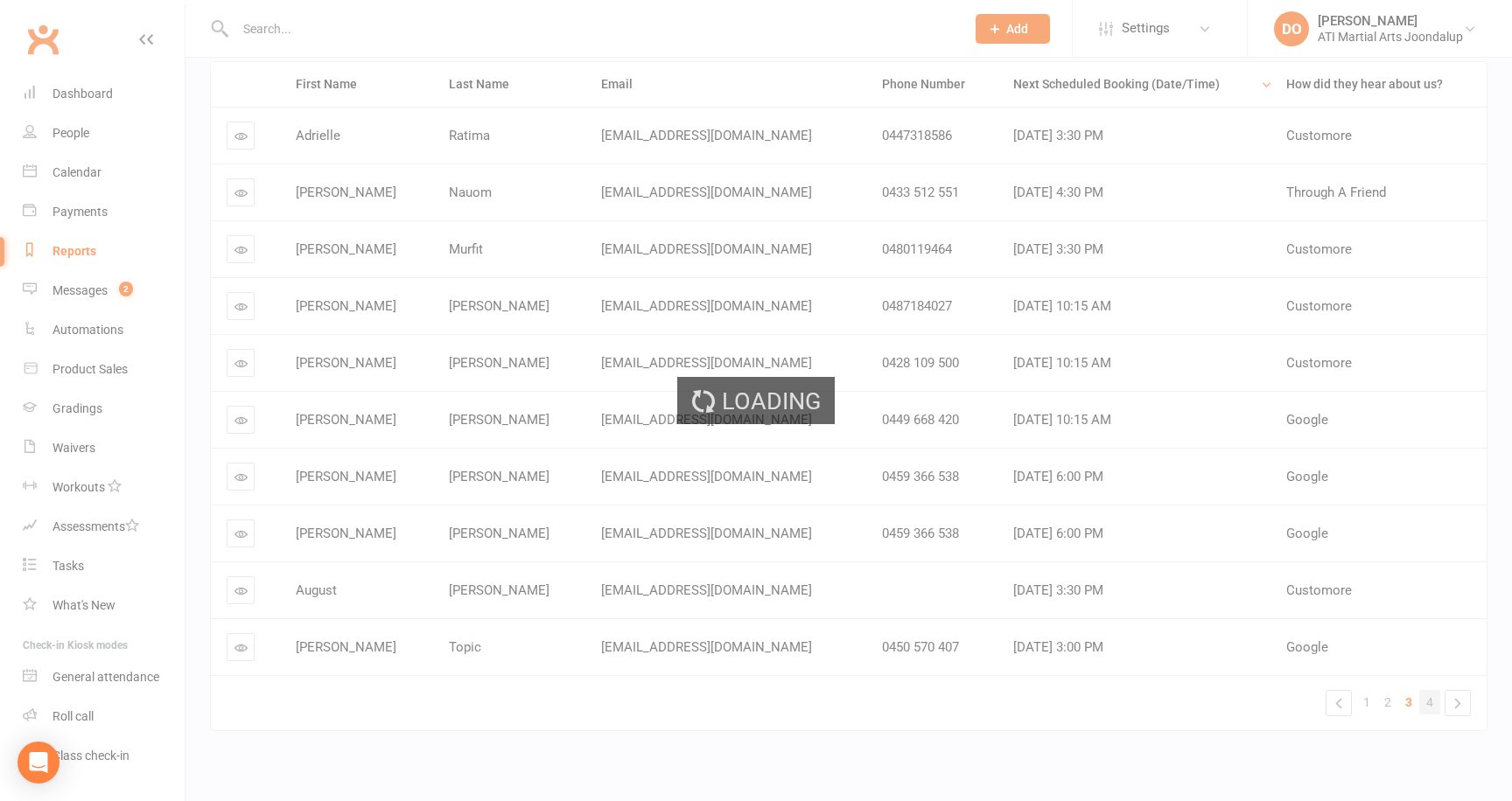
scroll to position [0, 0]
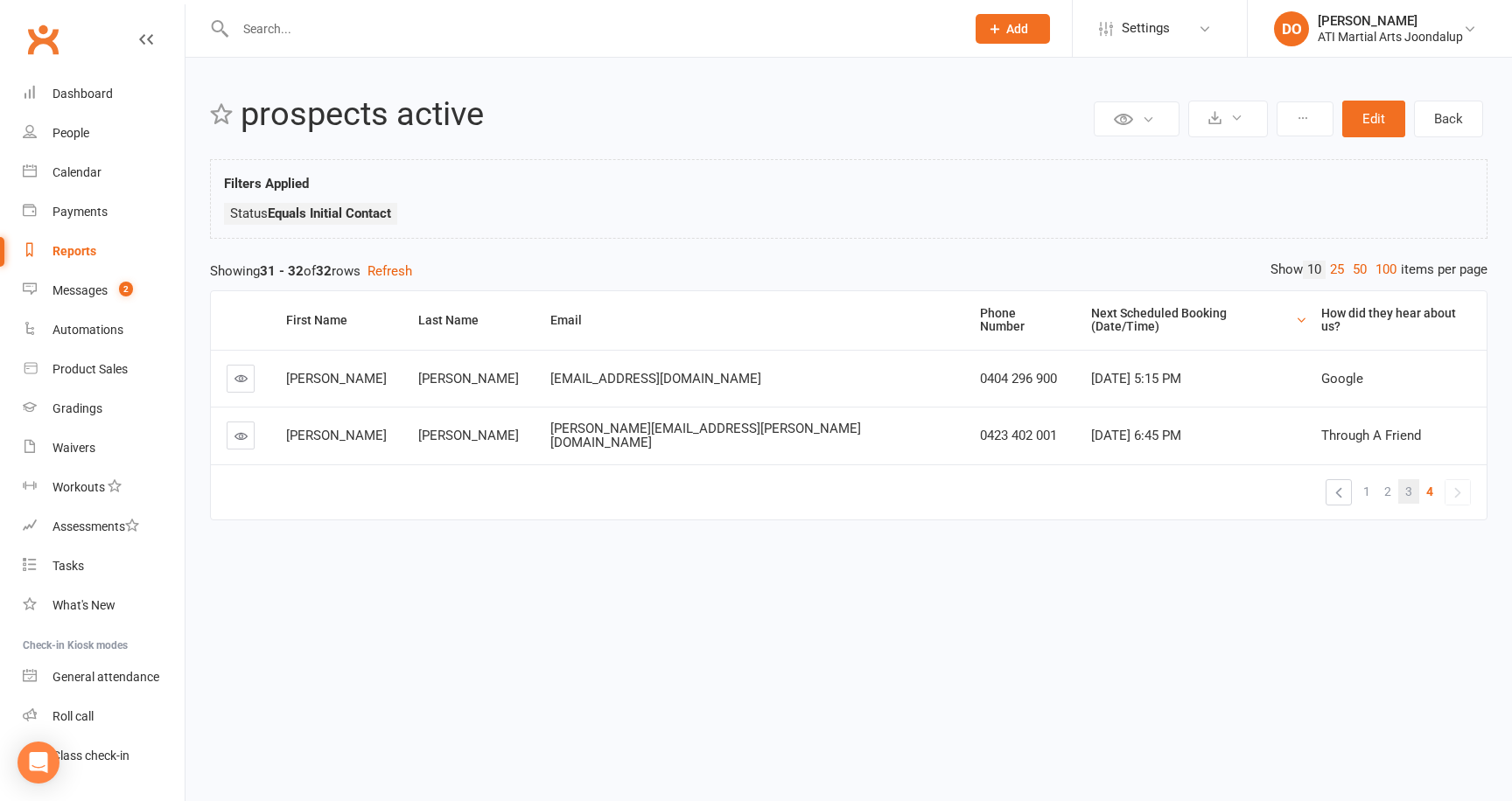
click at [1412, 479] on link "3" at bounding box center [1408, 491] width 21 height 25
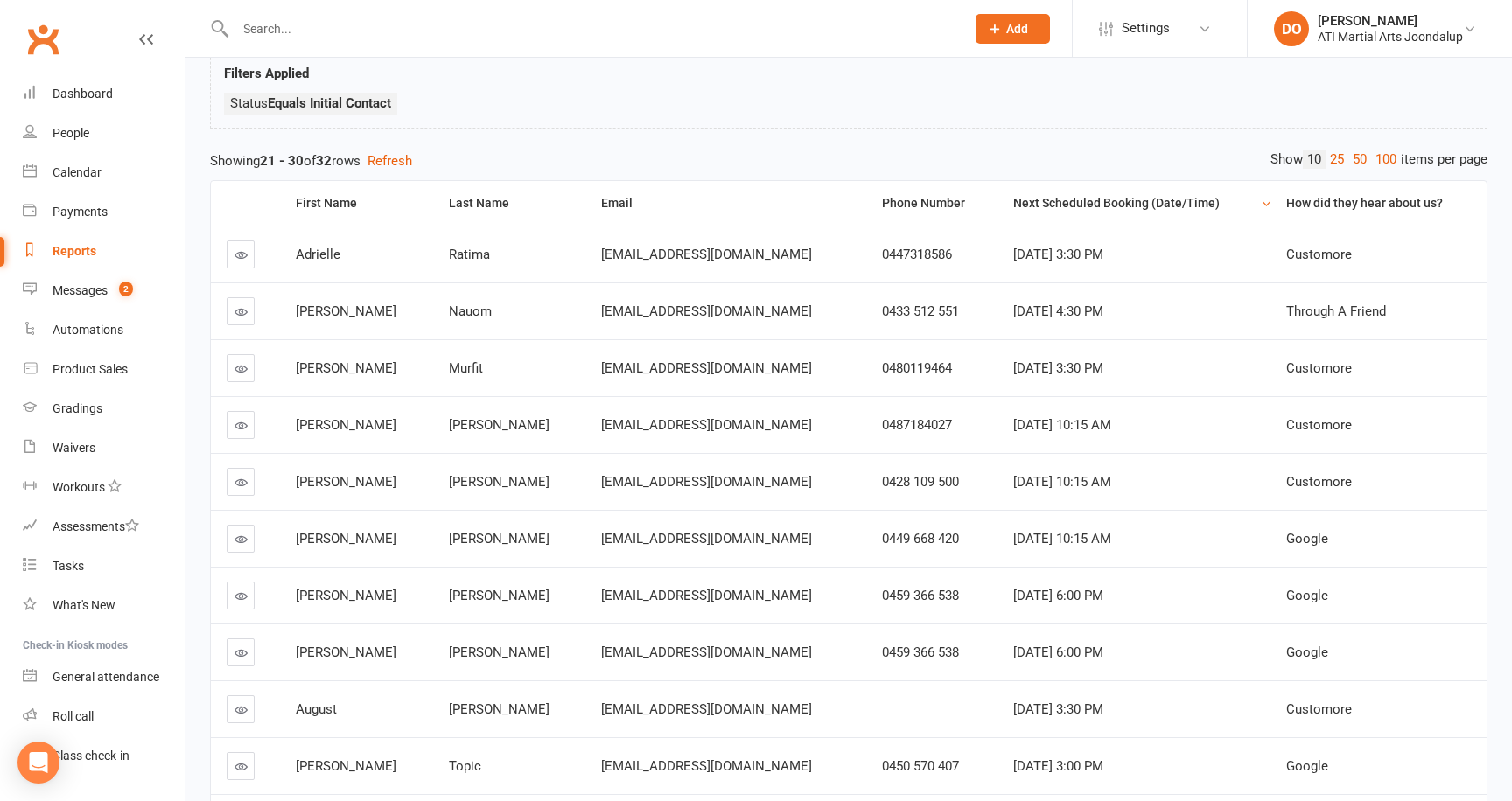
scroll to position [242, 0]
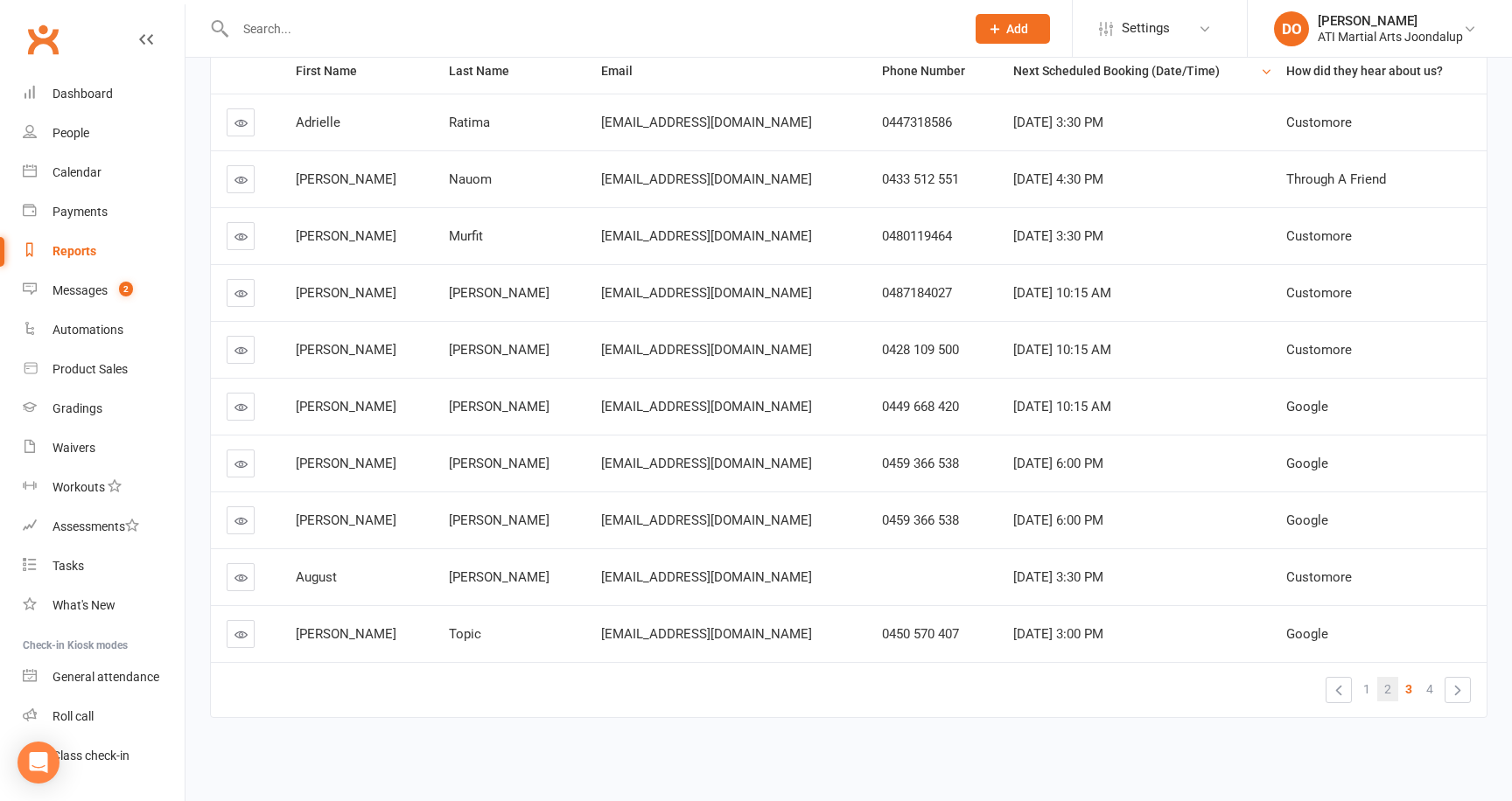
click at [1390, 689] on span "2" at bounding box center [1387, 688] width 7 height 25
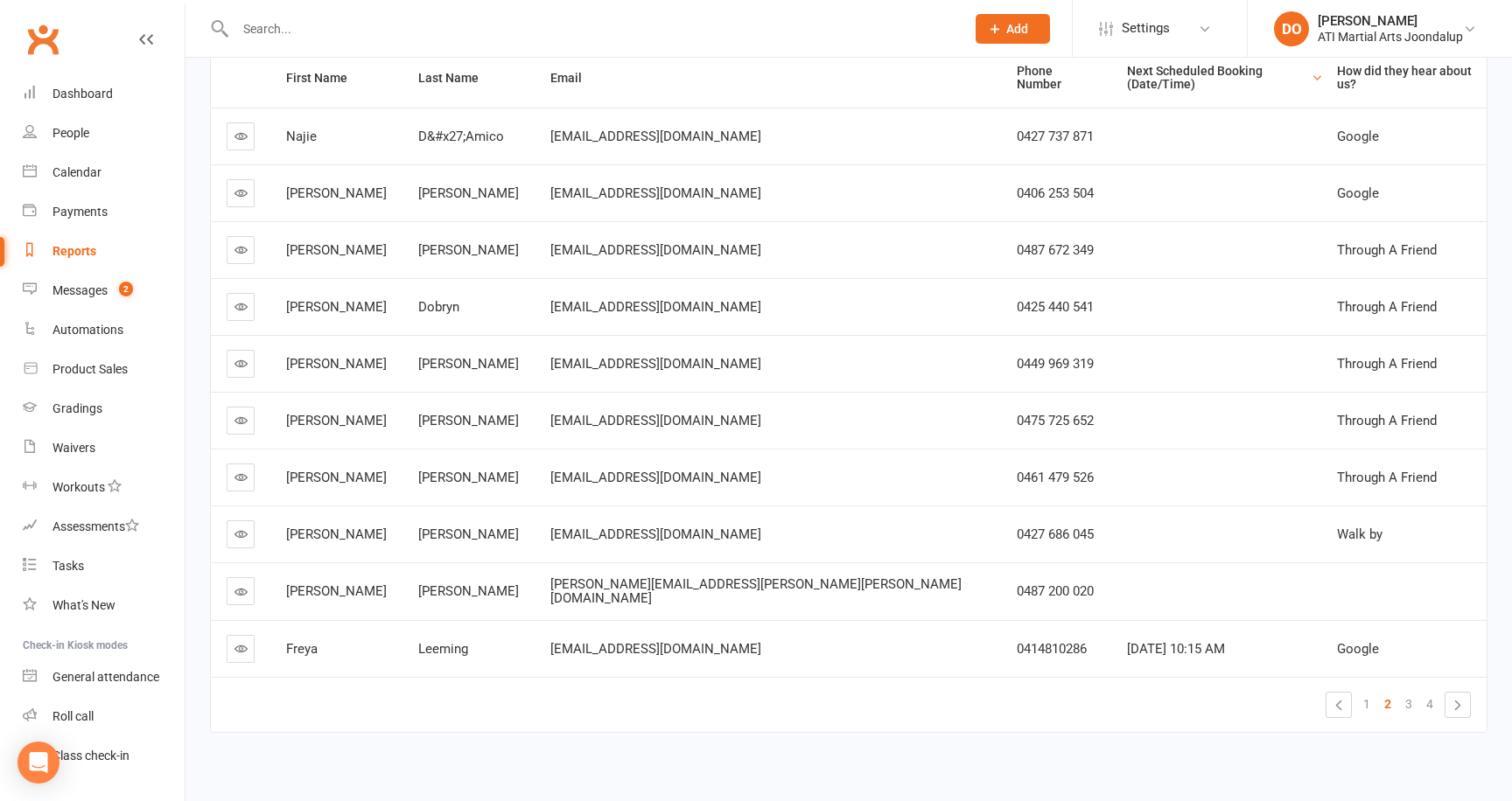
scroll to position [0, 0]
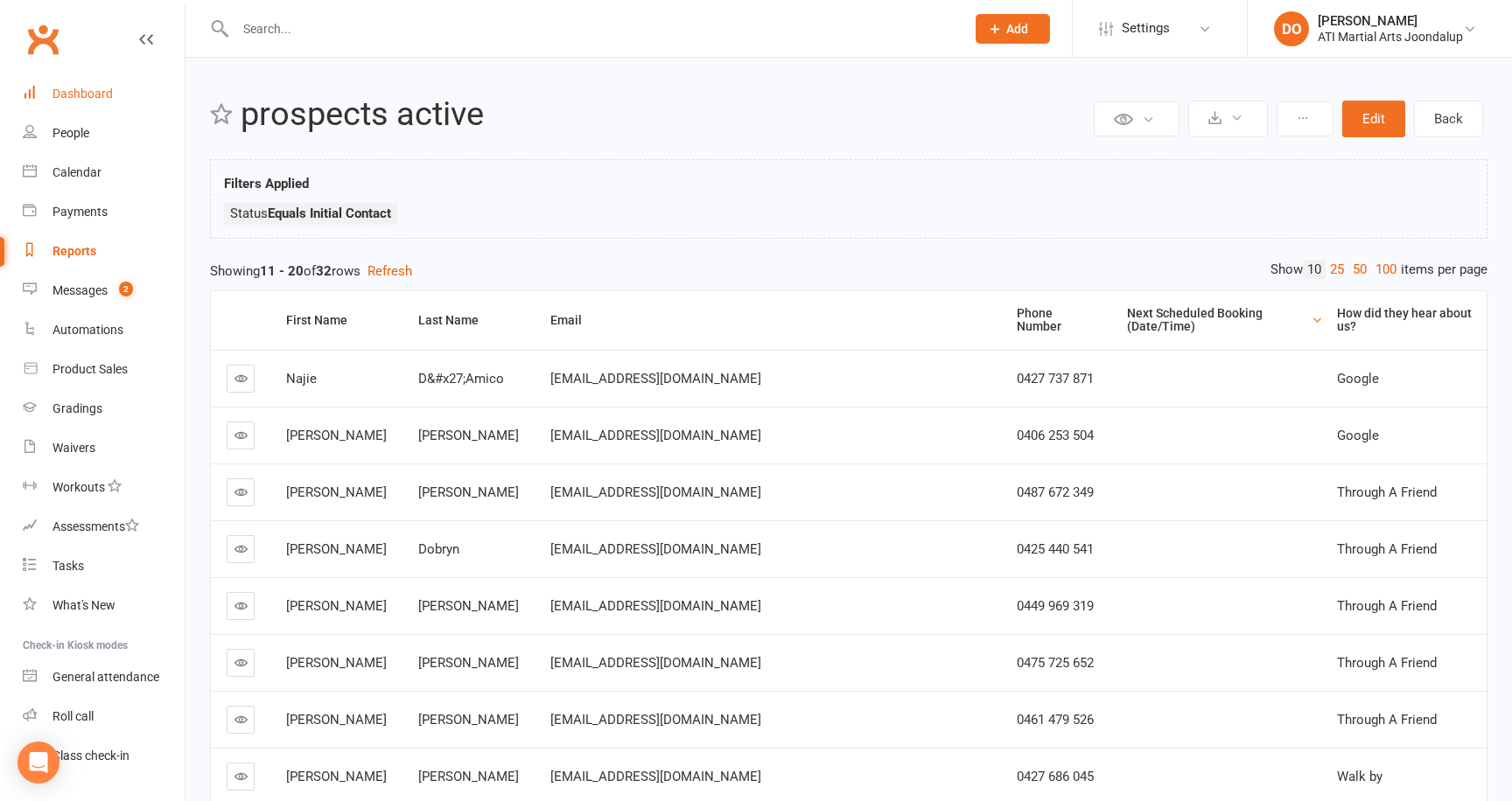
click at [88, 102] on link "Dashboard" at bounding box center [104, 94] width 162 height 39
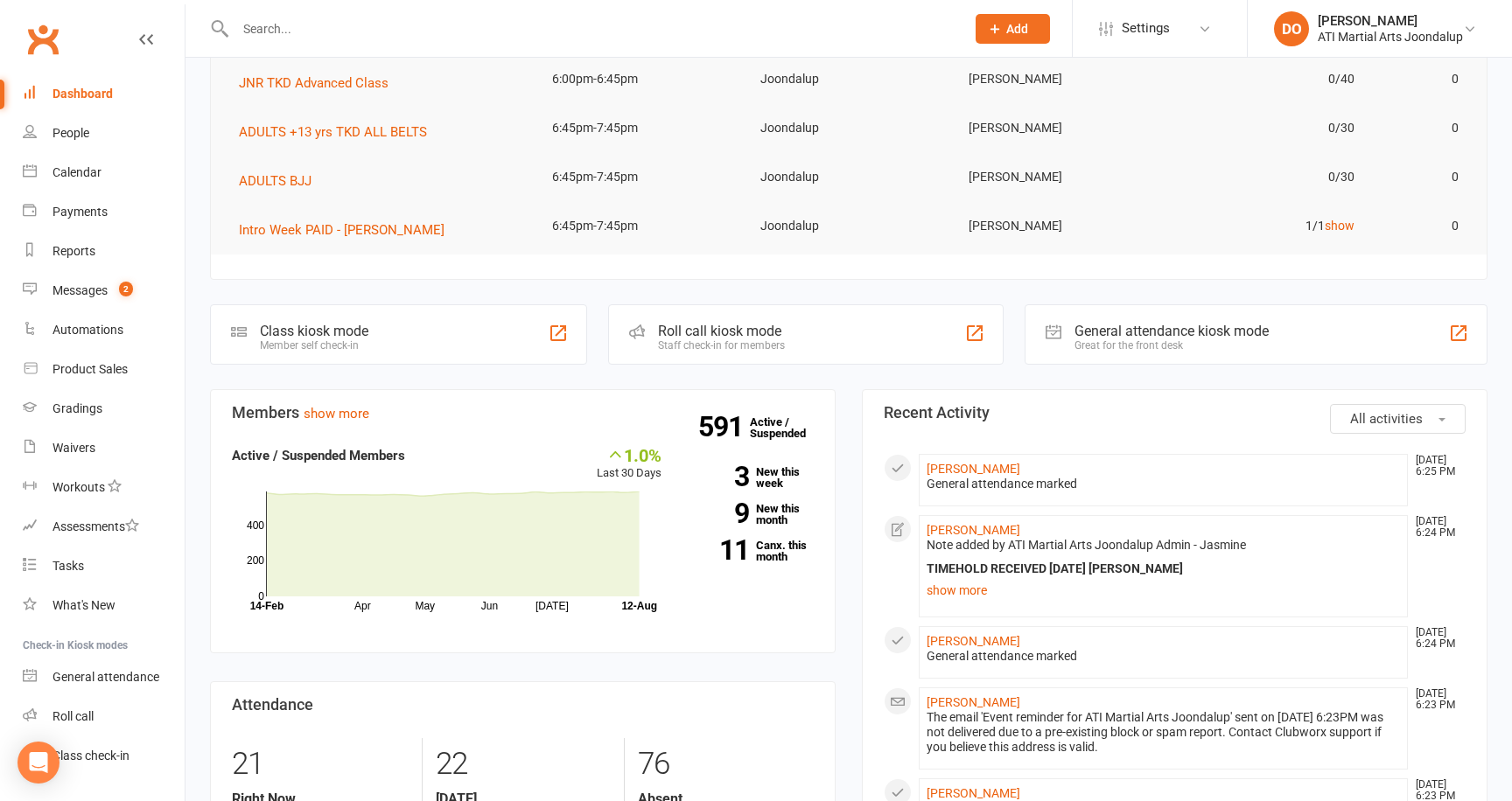
scroll to position [405, 0]
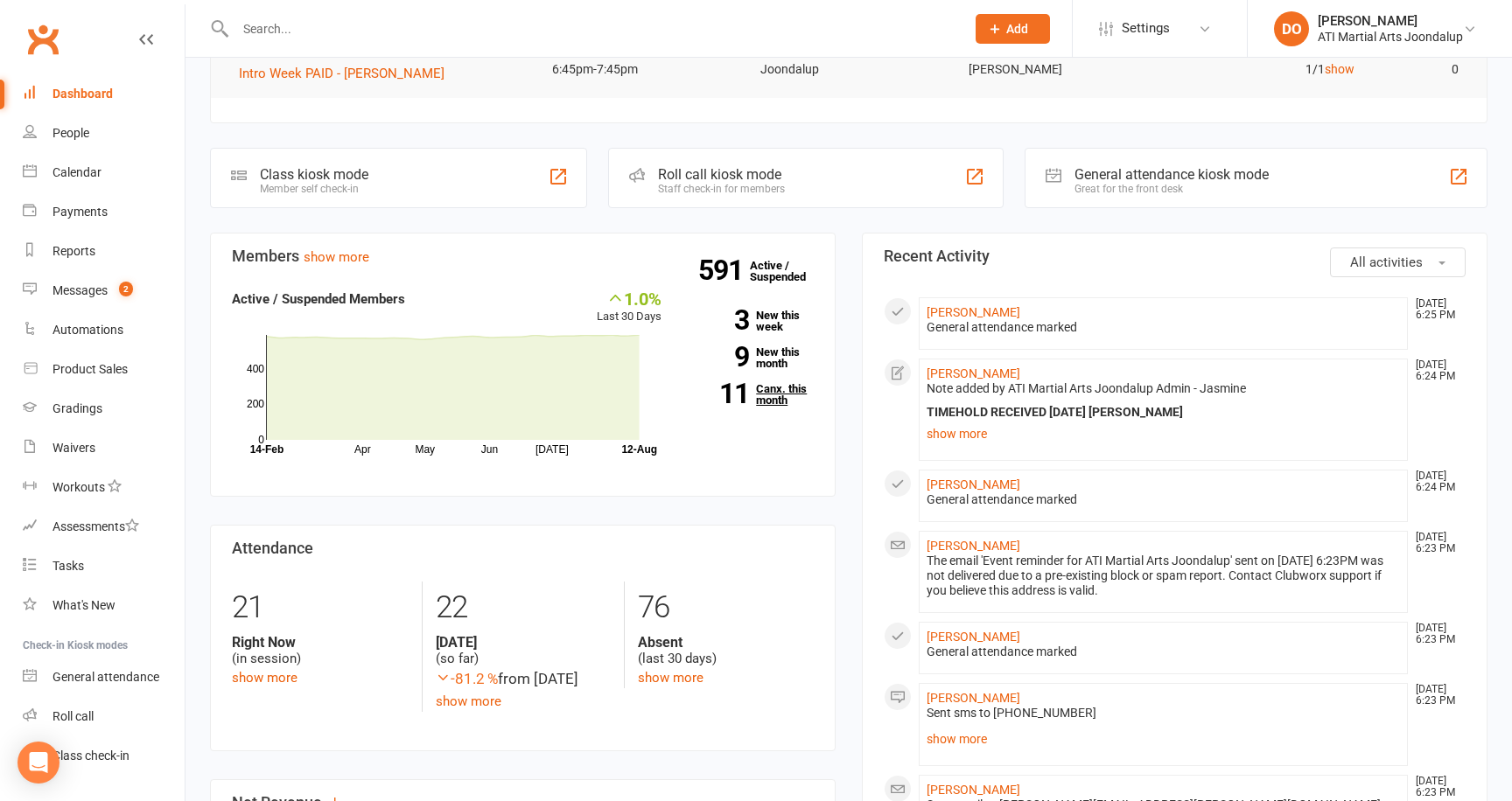
click at [764, 395] on link "11 Canx. this month" at bounding box center [751, 394] width 126 height 23
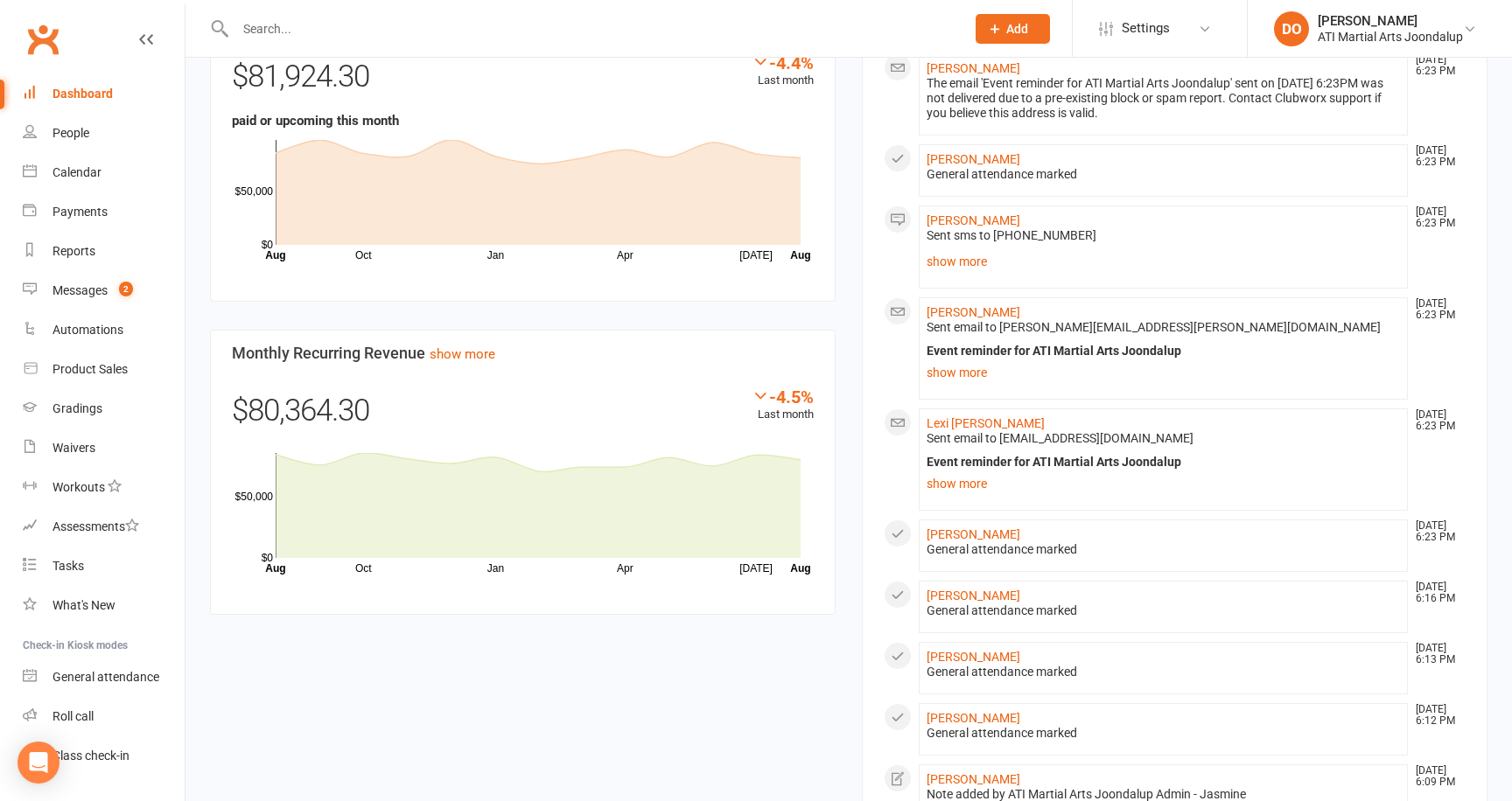
scroll to position [1190, 0]
click at [472, 349] on link "show more" at bounding box center [462, 352] width 66 height 15
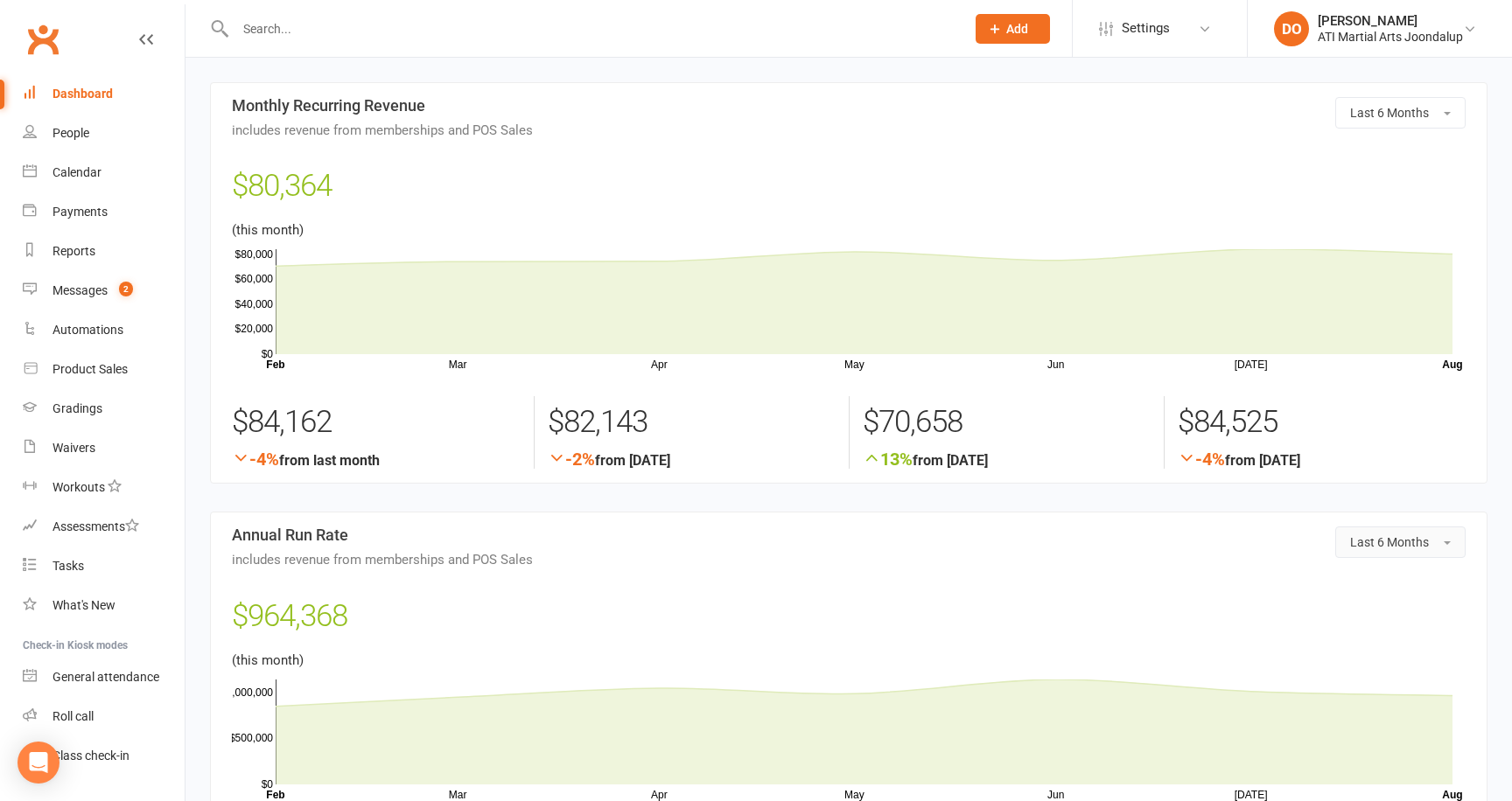
click at [1447, 546] on button "Last 6 Months" at bounding box center [1399, 542] width 130 height 32
click at [1357, 674] on span "Last 12 Months" at bounding box center [1351, 680] width 91 height 15
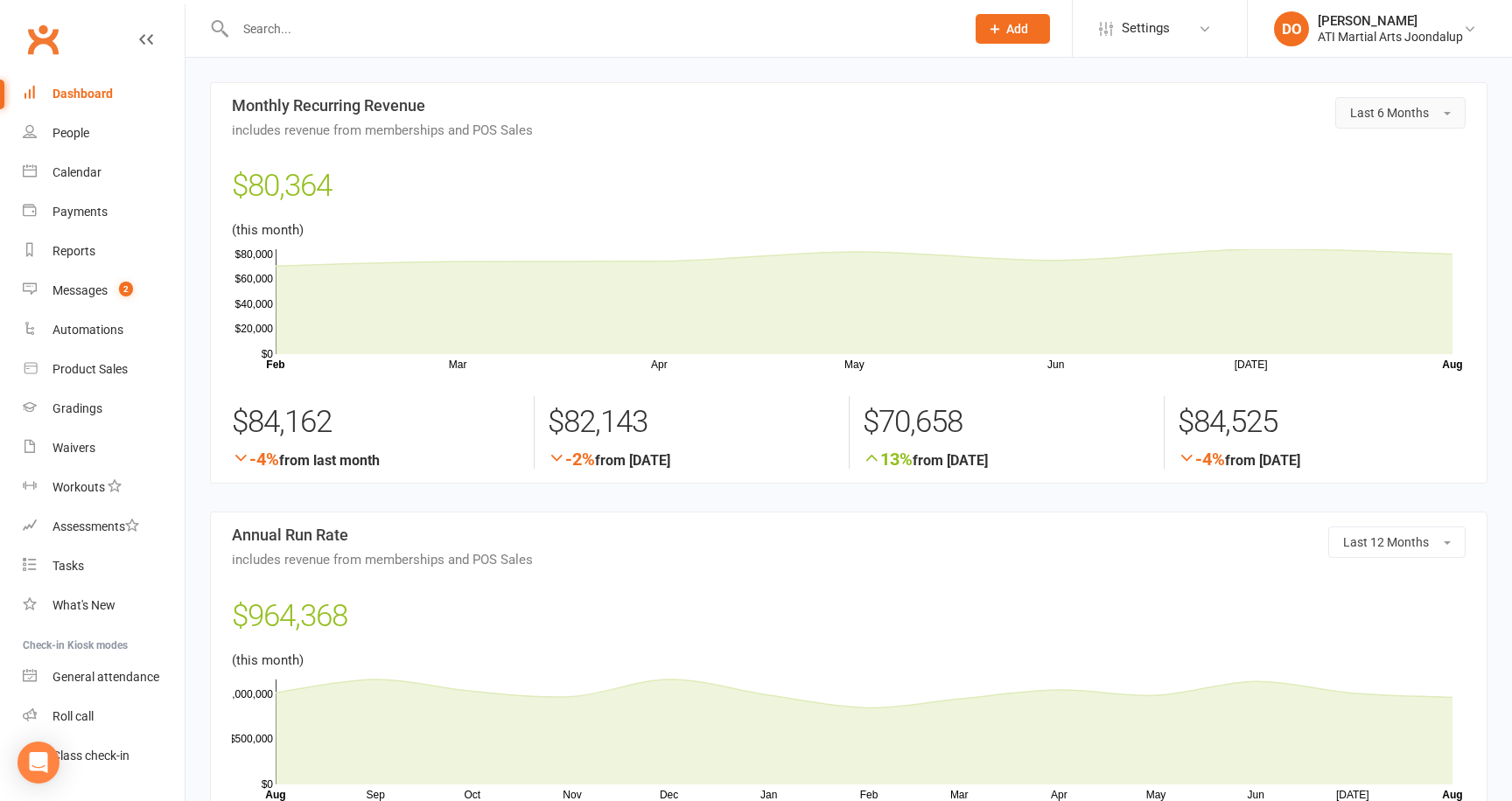
click at [1450, 116] on button "Last 6 Months" at bounding box center [1399, 113] width 130 height 32
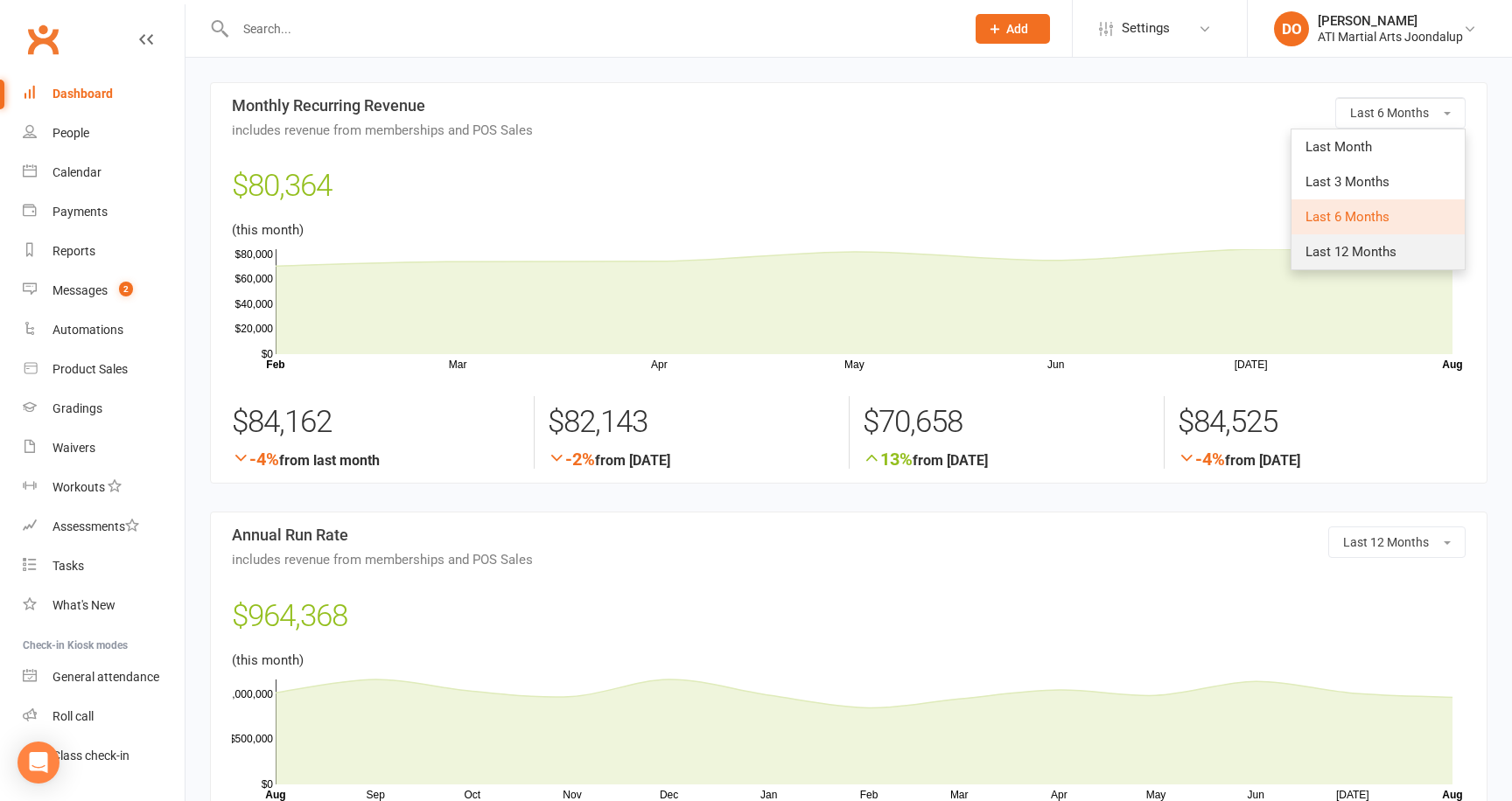
click at [1366, 251] on span "Last 12 Months" at bounding box center [1351, 251] width 91 height 15
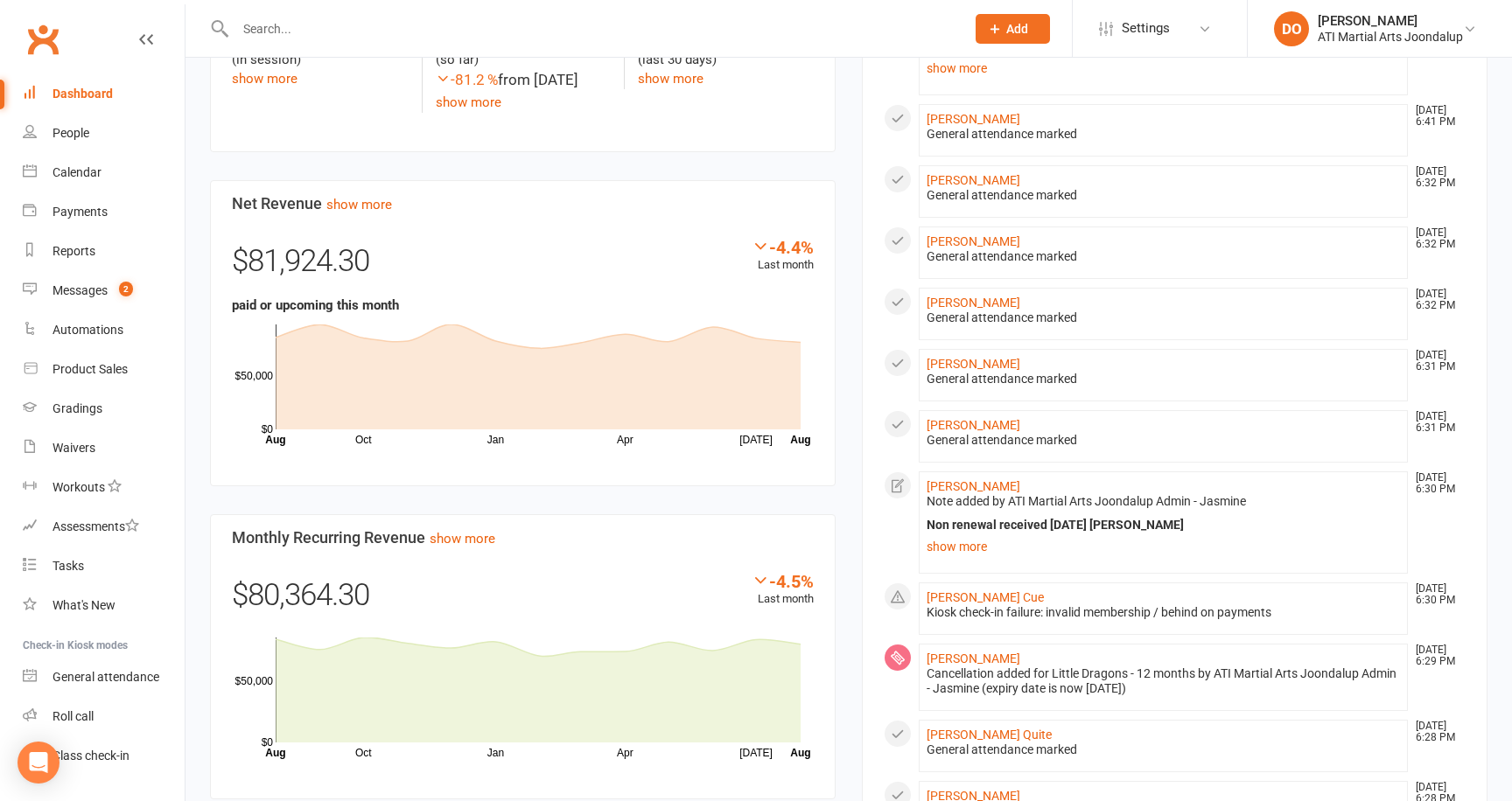
scroll to position [1060, 0]
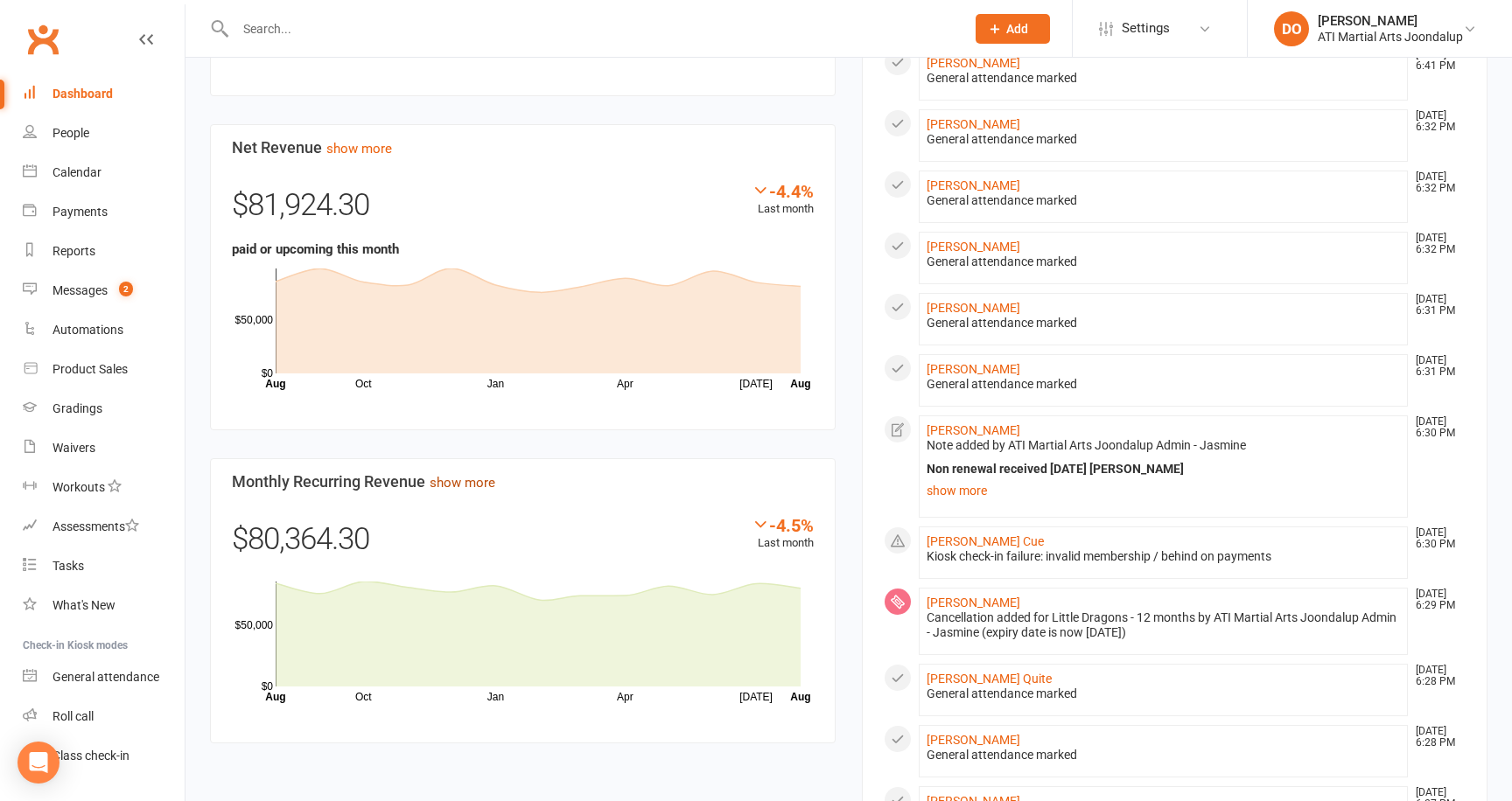
click at [490, 484] on link "show more" at bounding box center [462, 482] width 66 height 15
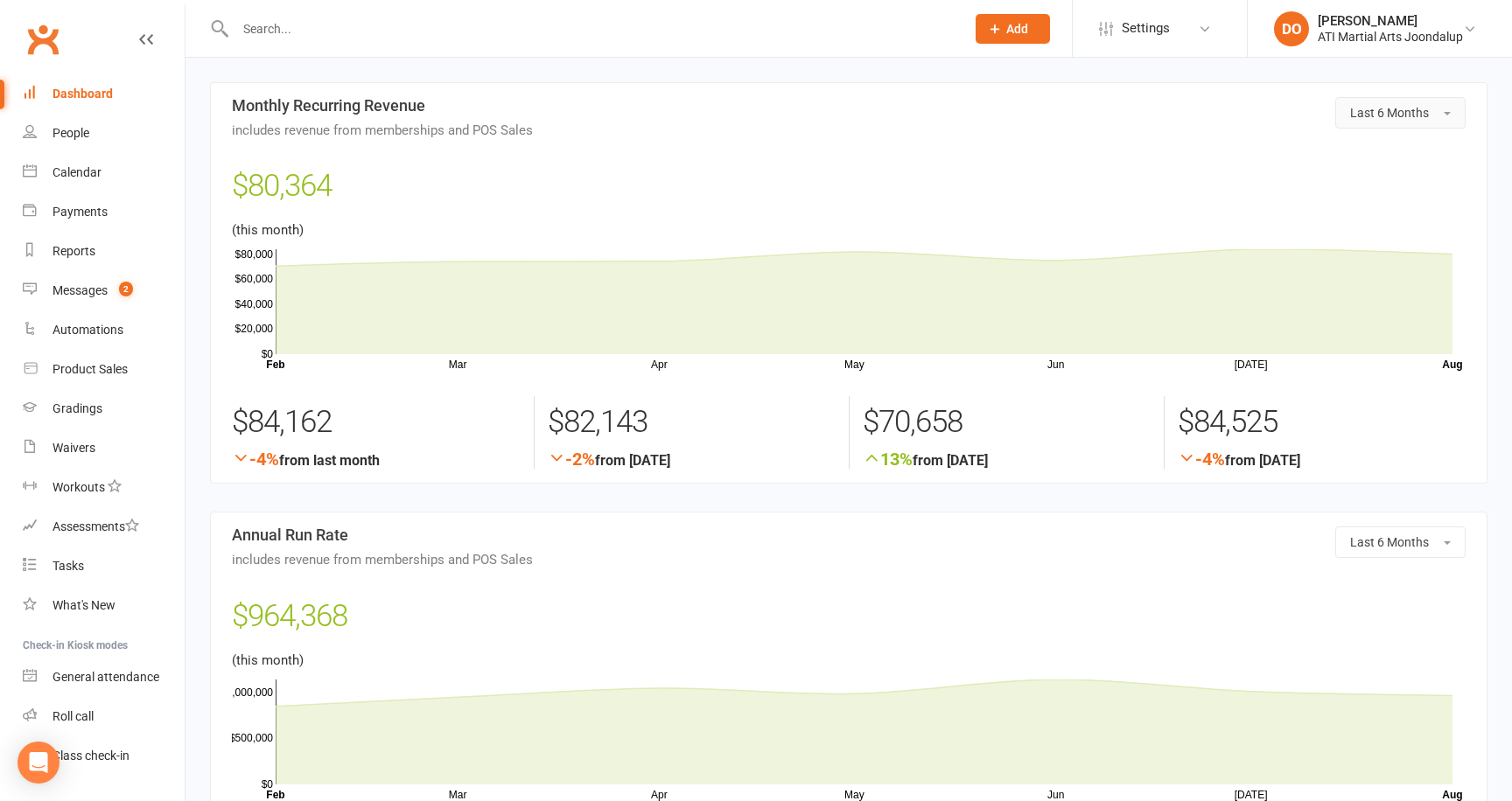
click at [1452, 103] on button "Last 6 Months" at bounding box center [1399, 113] width 130 height 32
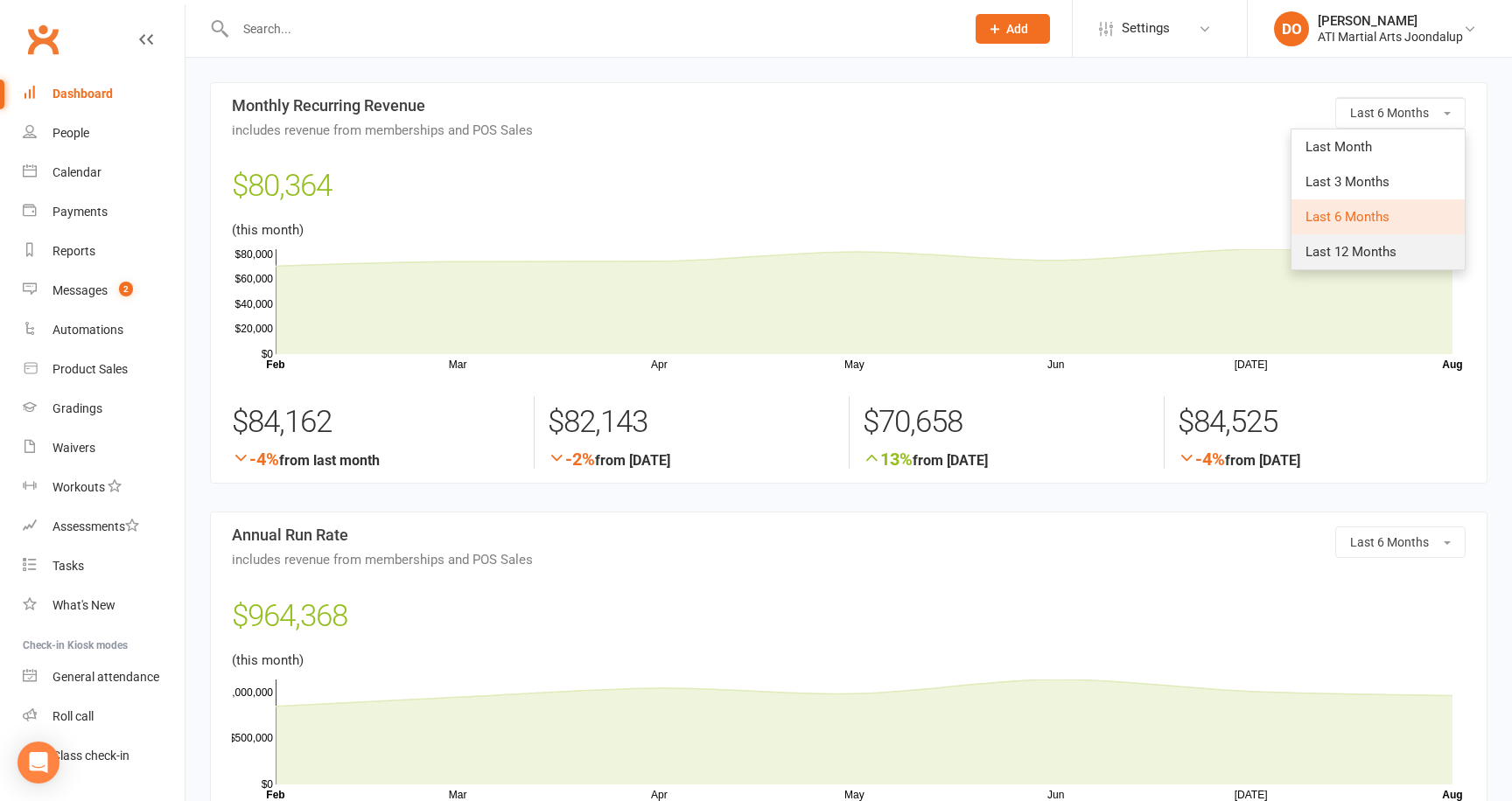
click at [1350, 255] on span "Last 12 Months" at bounding box center [1351, 251] width 91 height 15
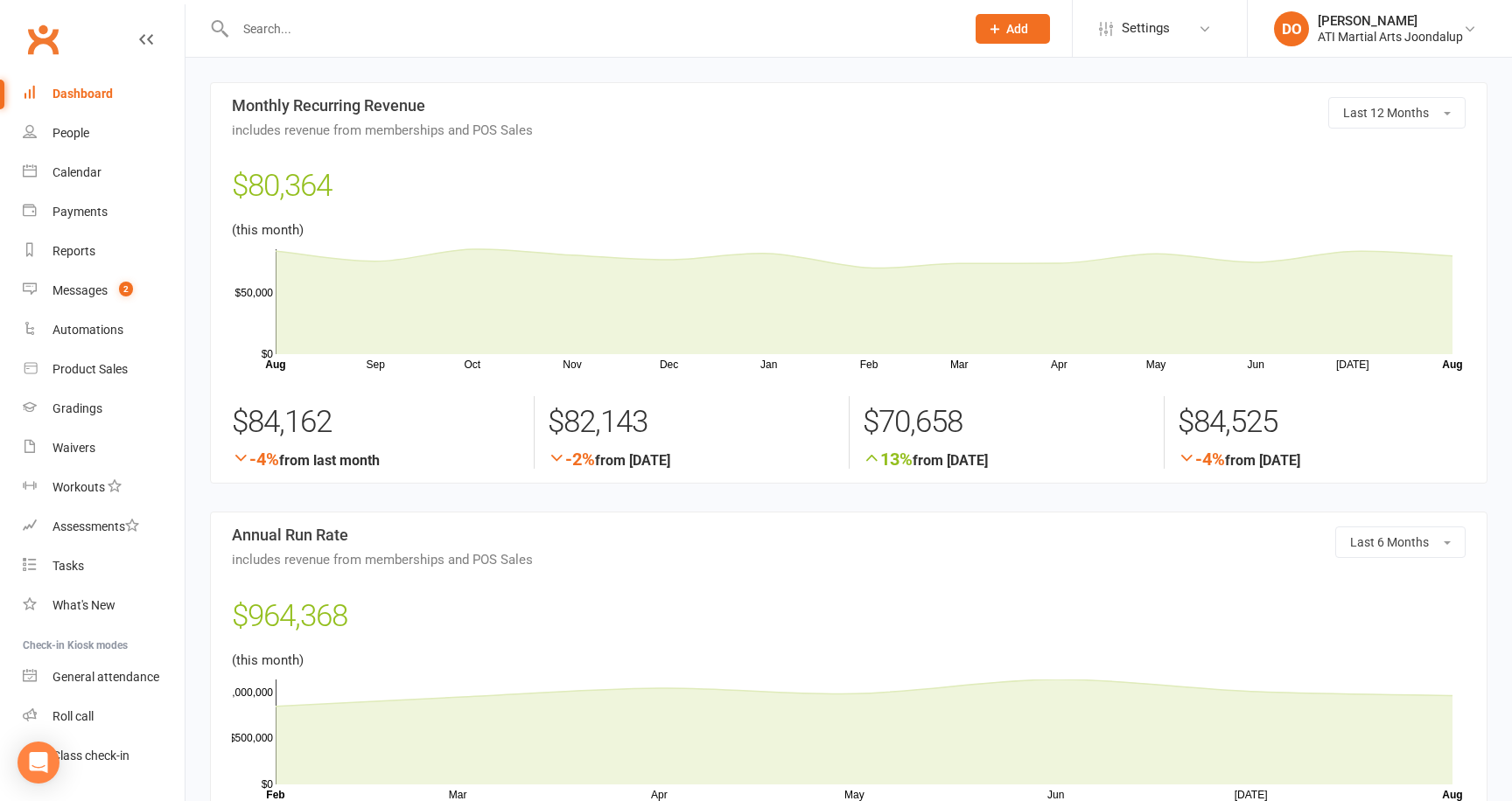
click at [531, 85] on section "Last 12 Months Monthly Recurring Revenue includes revenue from memberships and …" at bounding box center [849, 282] width 1277 height 401
